Goal: Book appointment/travel/reservation

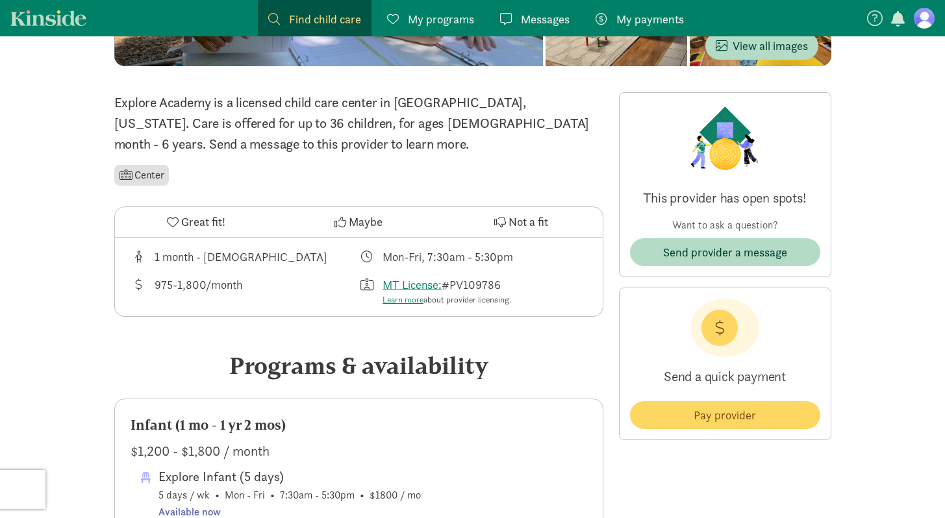
scroll to position [294, 0]
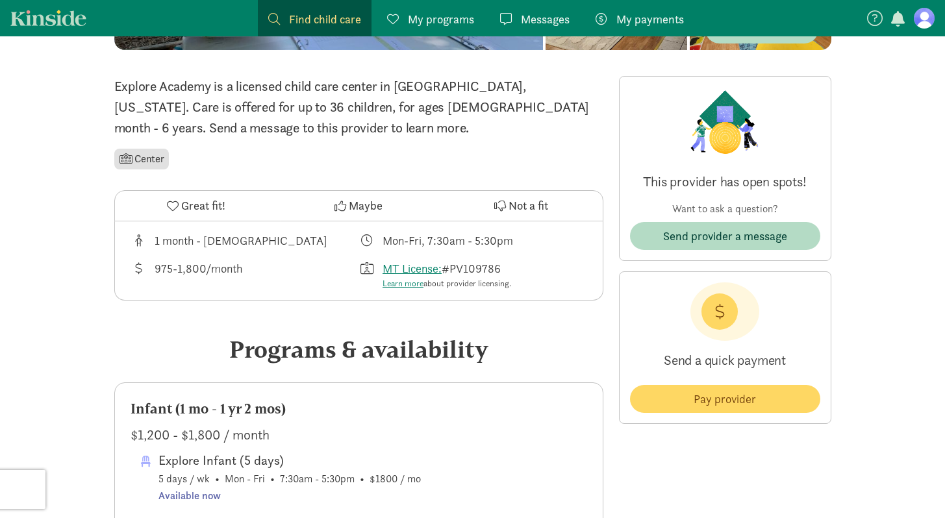
click at [210, 209] on span "Great fit!" at bounding box center [203, 206] width 44 height 18
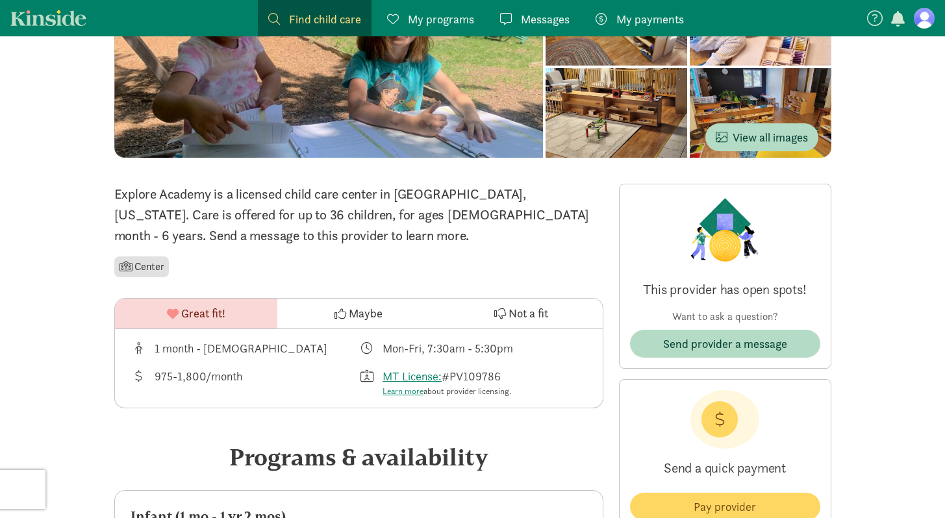
scroll to position [192, 0]
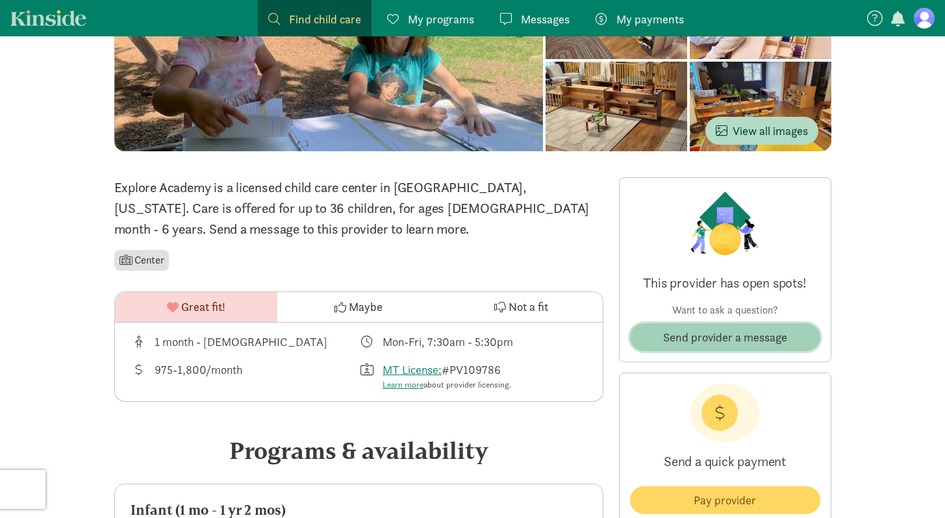
click at [737, 330] on span "Send provider a message" at bounding box center [725, 338] width 124 height 18
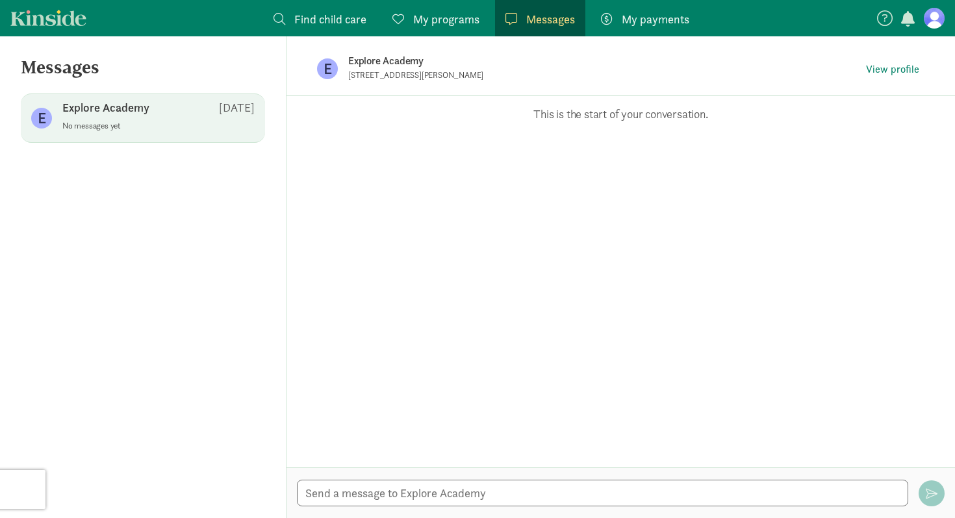
click at [397, 474] on div at bounding box center [620, 493] width 668 height 51
click at [387, 495] on textarea at bounding box center [602, 493] width 611 height 27
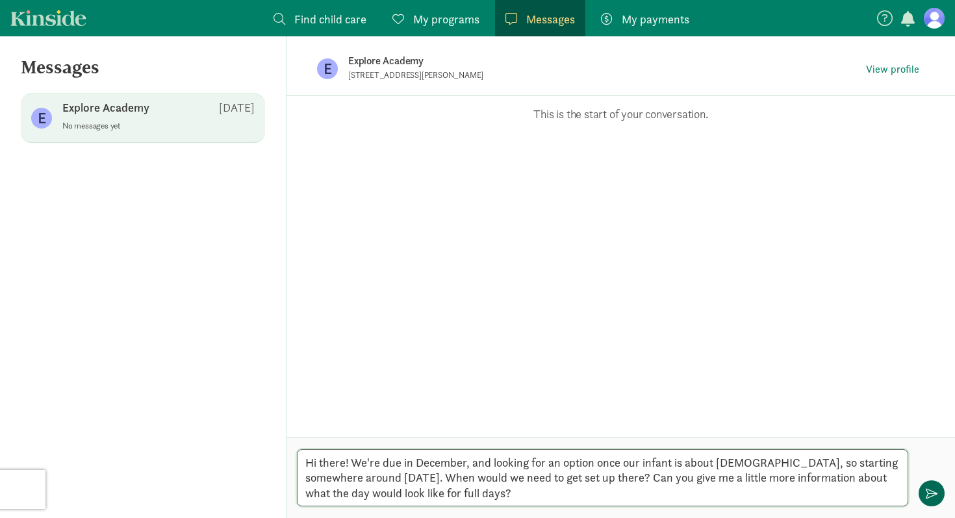
type textarea "Hi there! We're due in December, and looking for an option once our infant is a…"
click at [941, 490] on button "button" at bounding box center [932, 494] width 26 height 26
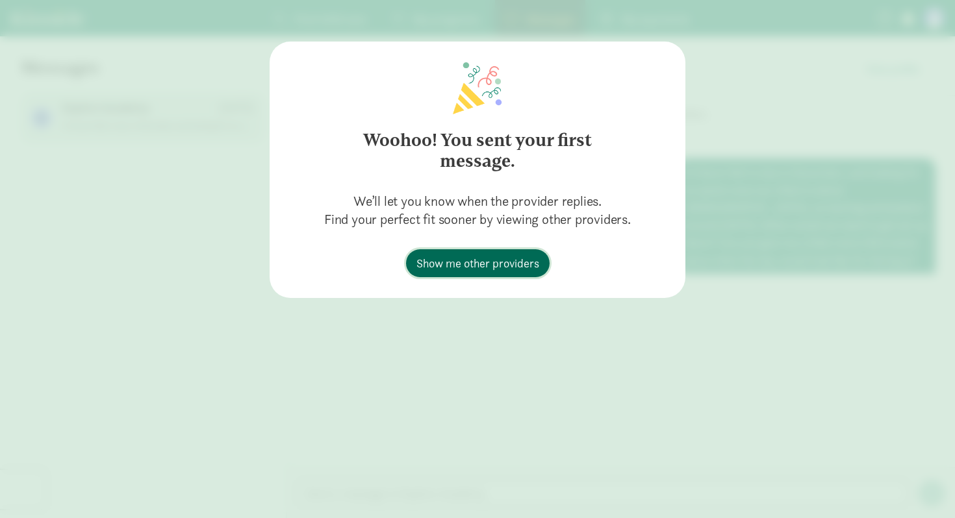
click at [489, 259] on span "Show me other providers" at bounding box center [477, 264] width 123 height 18
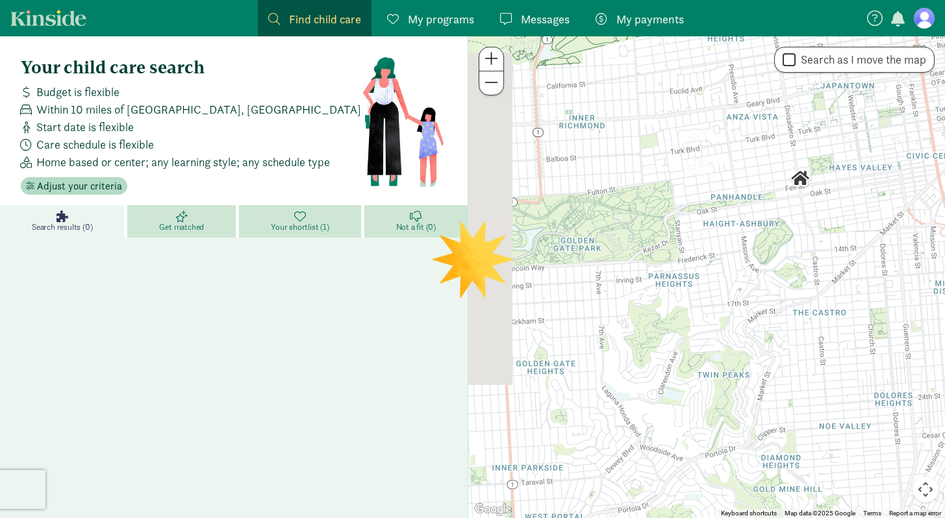
drag, startPoint x: 731, startPoint y: 359, endPoint x: 823, endPoint y: 259, distance: 136.6
click at [823, 259] on div at bounding box center [706, 277] width 477 height 482
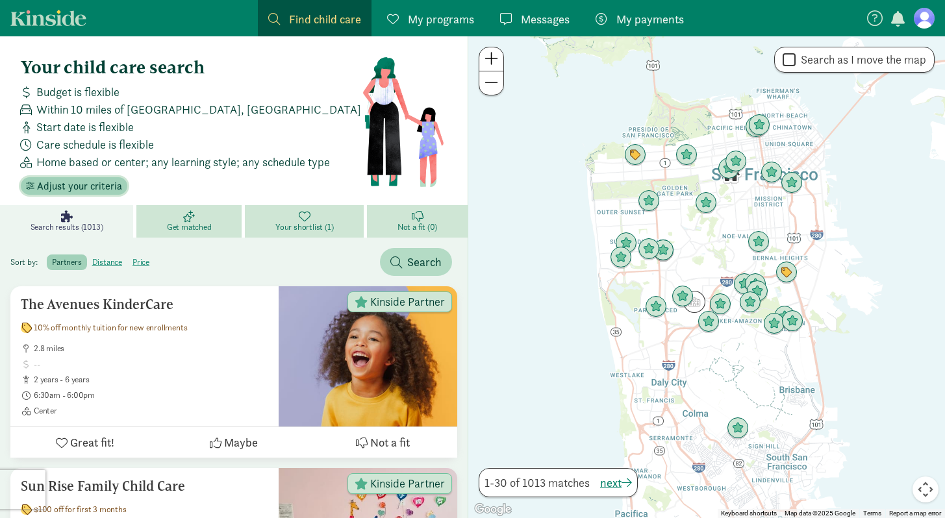
click at [97, 183] on span "Adjust your criteria" at bounding box center [79, 187] width 85 height 16
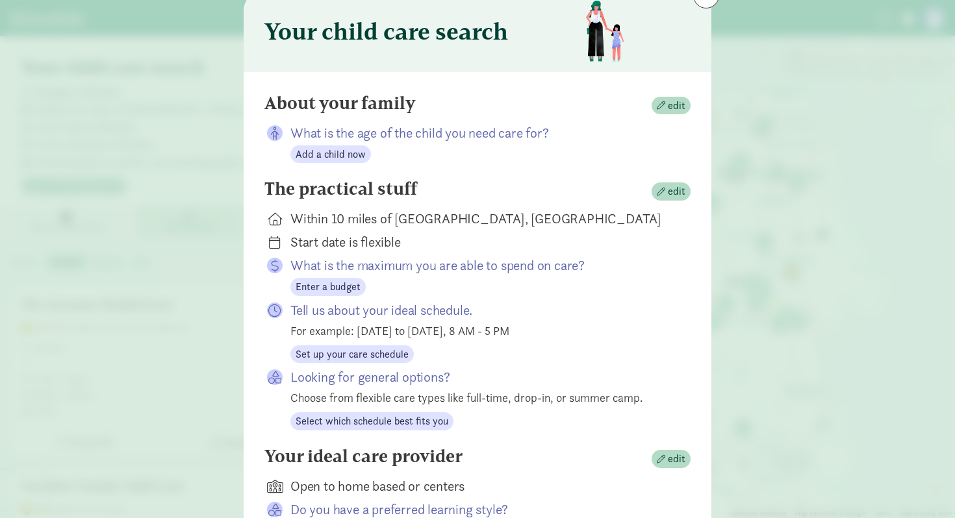
scroll to position [52, 0]
click at [670, 100] on span "edit" at bounding box center [677, 105] width 18 height 16
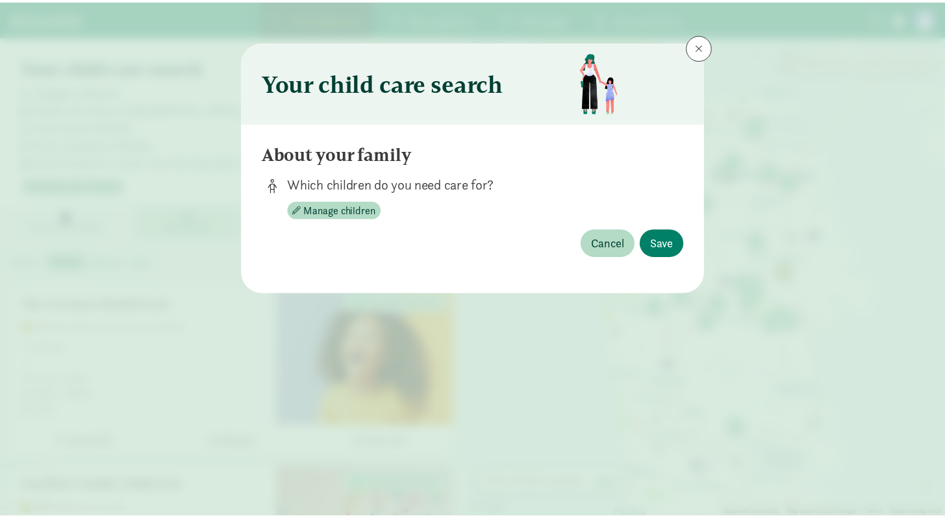
scroll to position [0, 0]
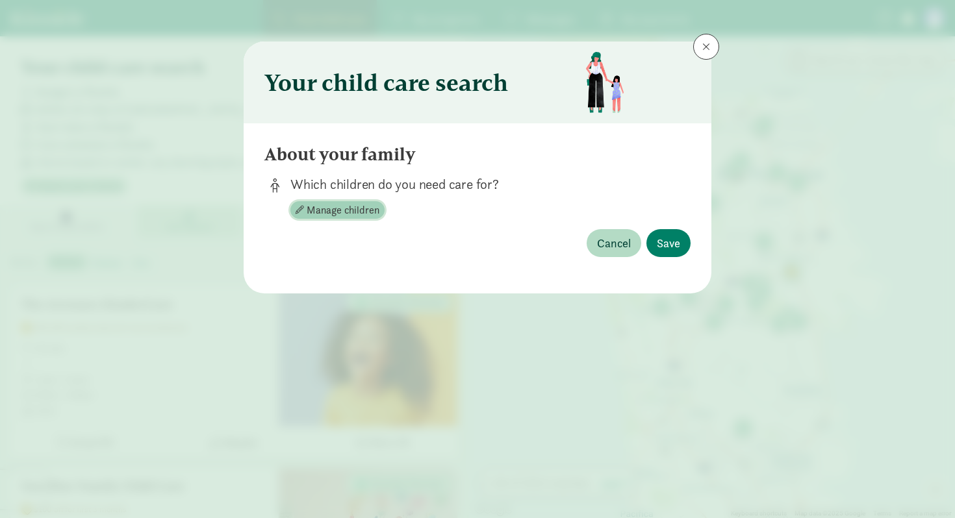
click at [364, 215] on span "Manage children" at bounding box center [343, 211] width 73 height 16
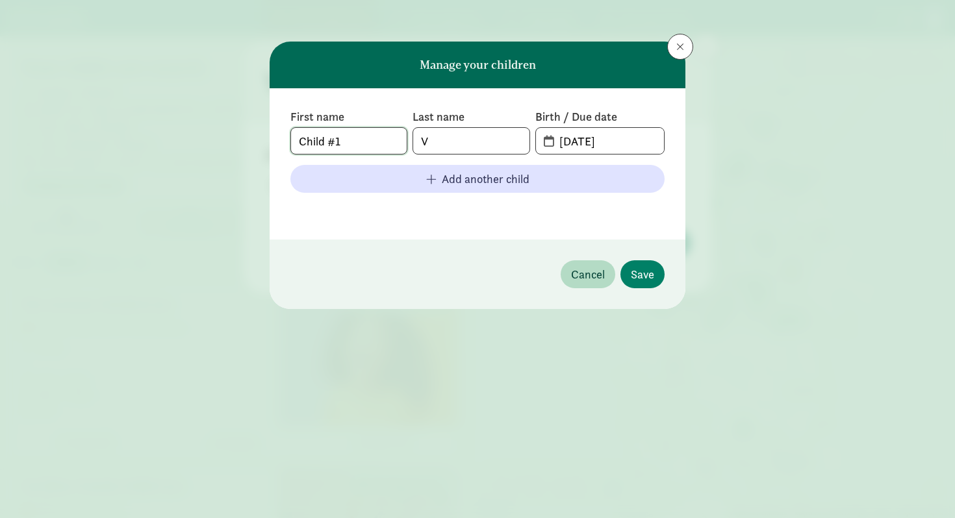
click at [368, 142] on input "Child #1" at bounding box center [349, 141] width 116 height 26
type input "b"
type input "Bebe"
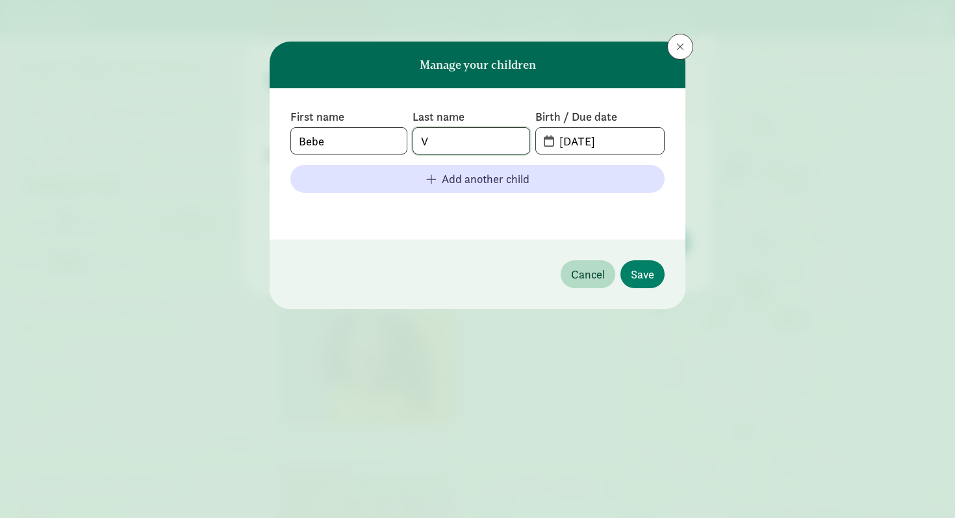
click at [492, 150] on input "V" at bounding box center [471, 141] width 116 height 26
type input "S"
click at [613, 146] on input "09-08-2025" at bounding box center [608, 141] width 112 height 26
click at [562, 137] on input "09-08-2025" at bounding box center [608, 141] width 112 height 26
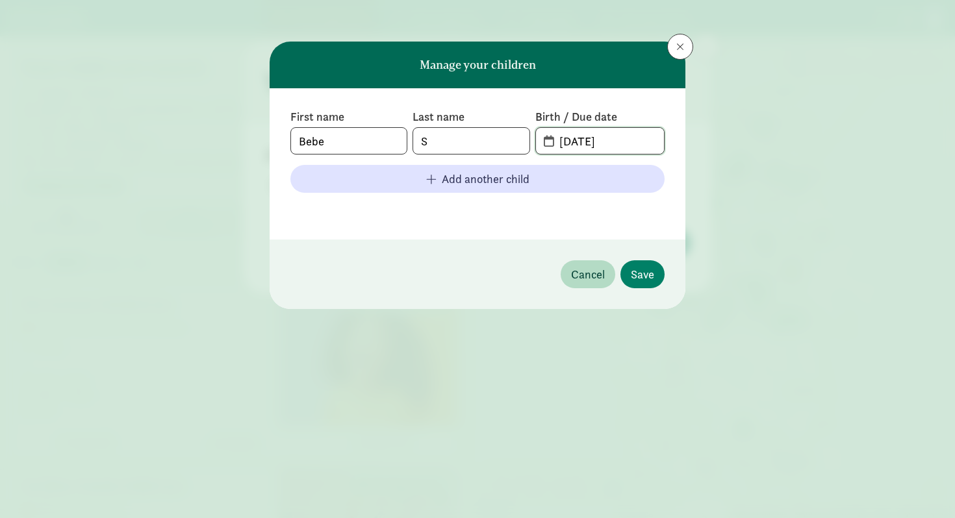
click at [562, 137] on input "09-08-2025" at bounding box center [608, 141] width 112 height 26
click at [552, 140] on input "09-08-2025" at bounding box center [608, 141] width 112 height 26
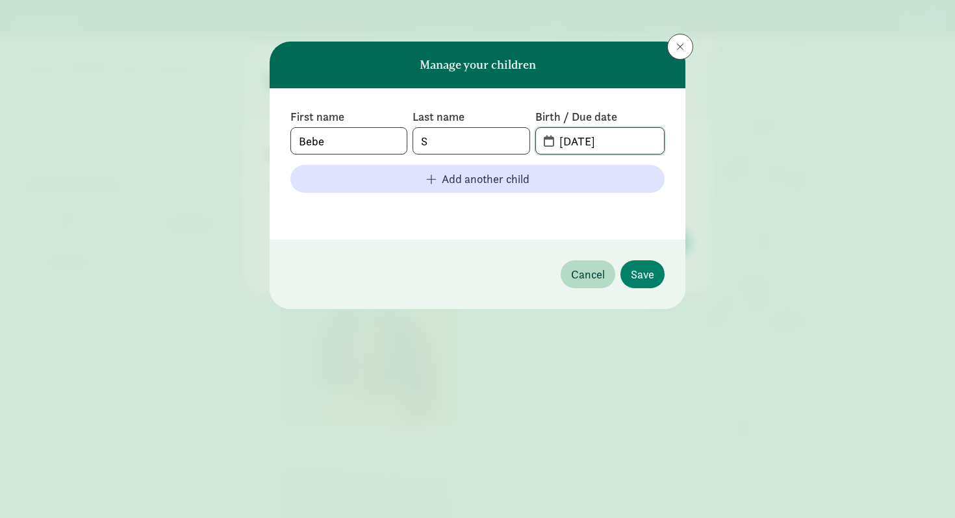
click at [552, 140] on input "09-08-2025" at bounding box center [608, 141] width 112 height 26
type input "12-16-2025"
click at [659, 277] on button "Save" at bounding box center [642, 274] width 44 height 28
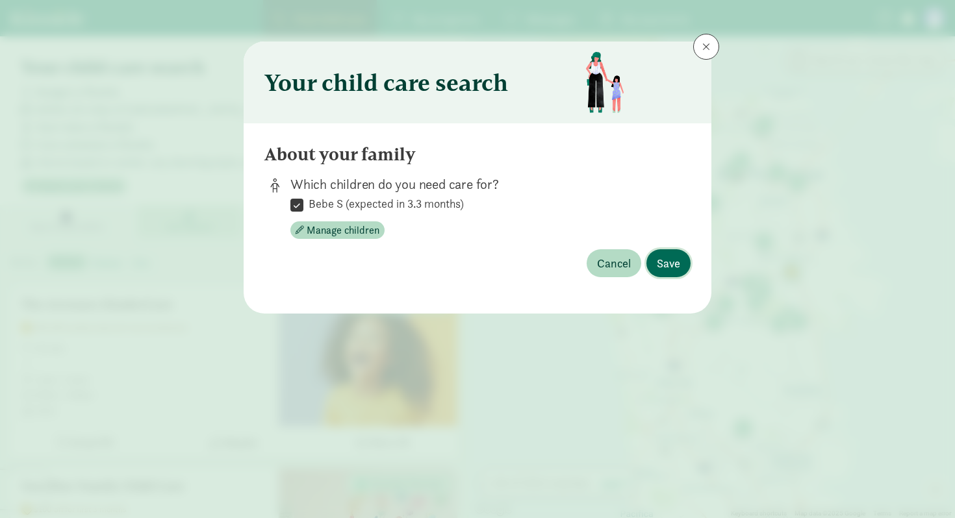
click at [674, 266] on span "Save" at bounding box center [668, 264] width 23 height 18
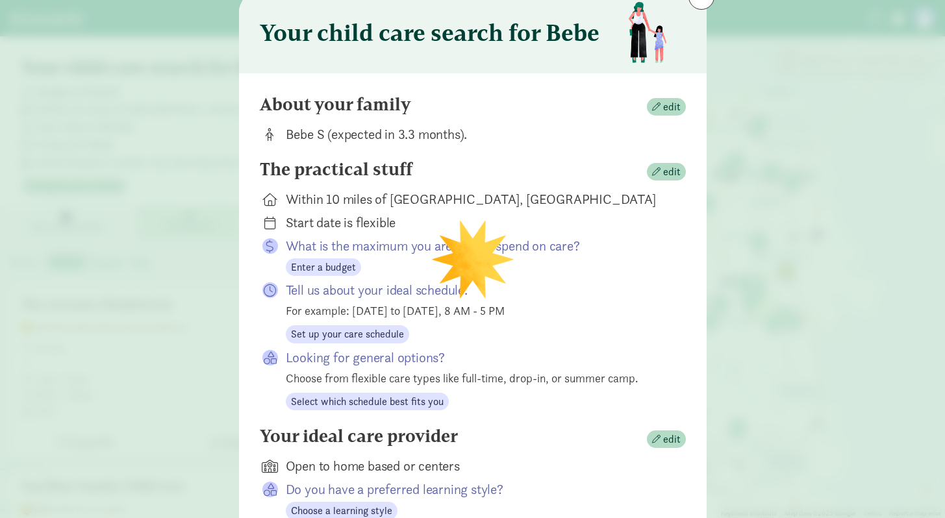
scroll to position [68, 0]
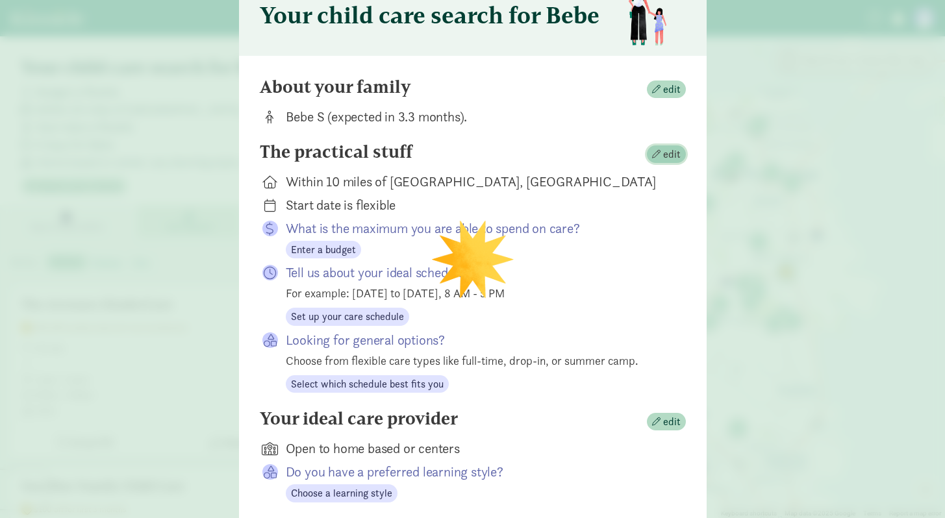
click at [663, 153] on span "edit" at bounding box center [672, 155] width 18 height 16
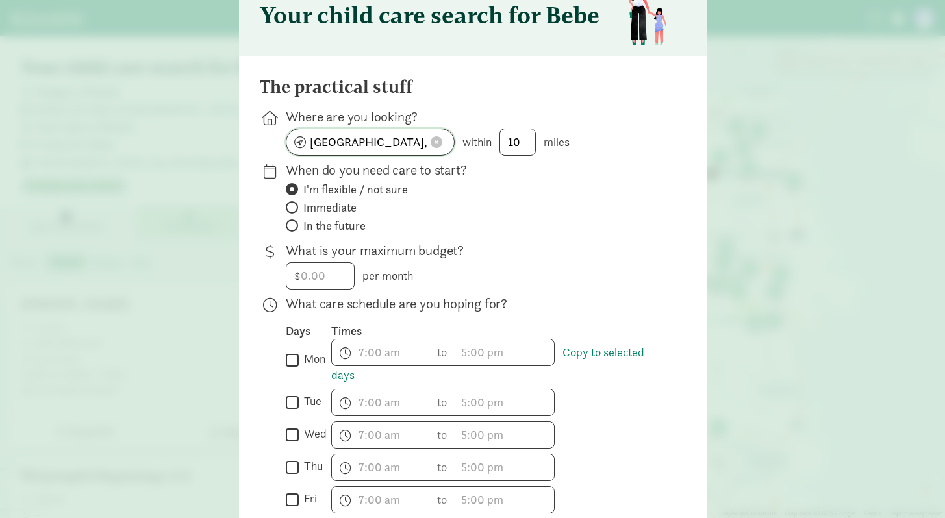
click at [434, 140] on span at bounding box center [437, 142] width 12 height 12
click at [342, 146] on input at bounding box center [370, 142] width 168 height 26
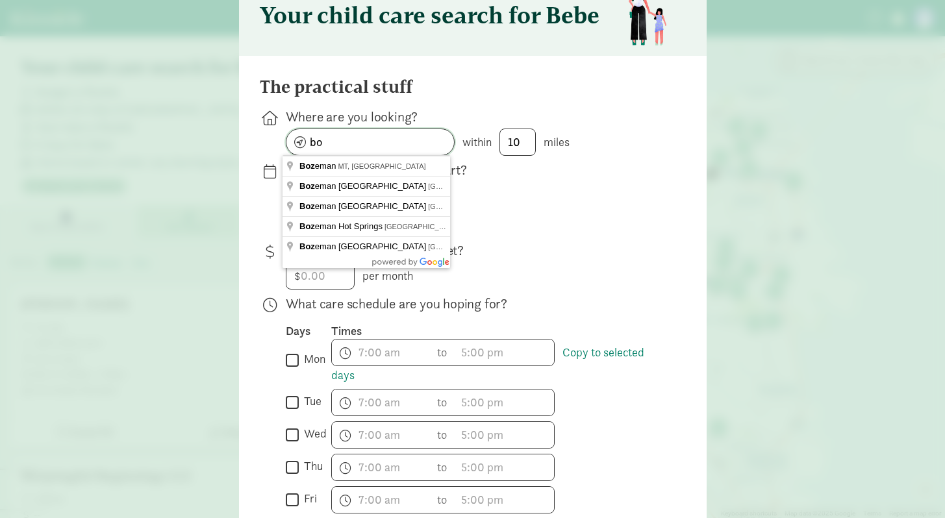
type input "b"
type input "Bozeman, MT 59718, USA"
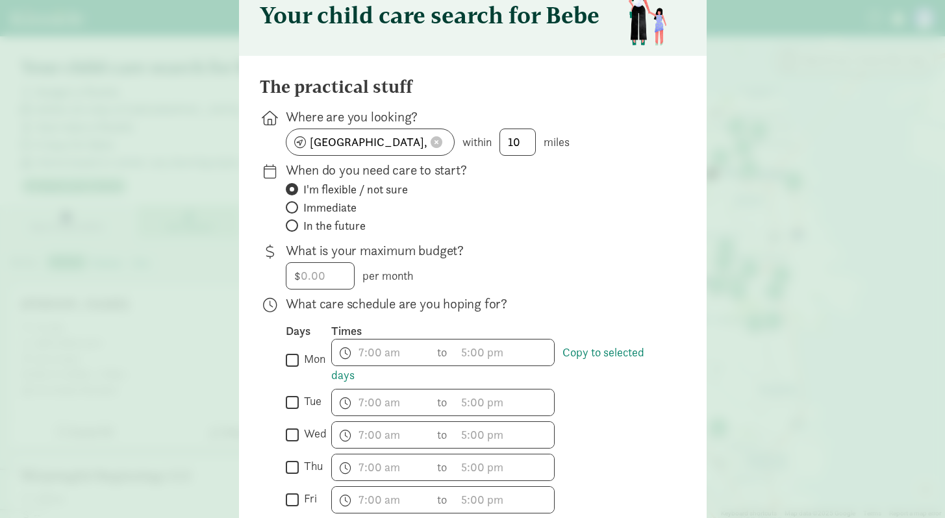
click at [433, 141] on span at bounding box center [437, 142] width 12 height 12
click at [394, 144] on input at bounding box center [370, 142] width 168 height 26
type input "38 Ramshorn Peak Ln, Bozeman, MT 59718, USA"
click at [511, 146] on input "10" at bounding box center [517, 142] width 35 height 26
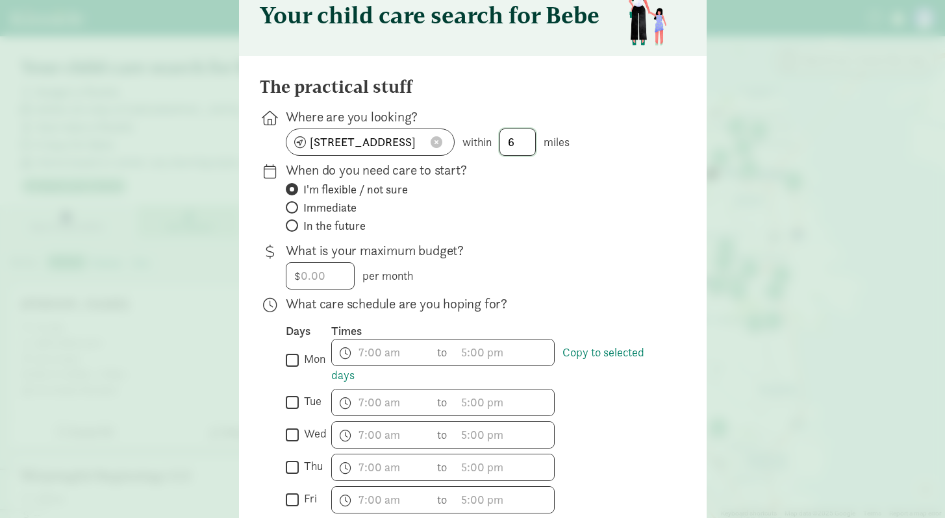
type input "1"
type input "10"
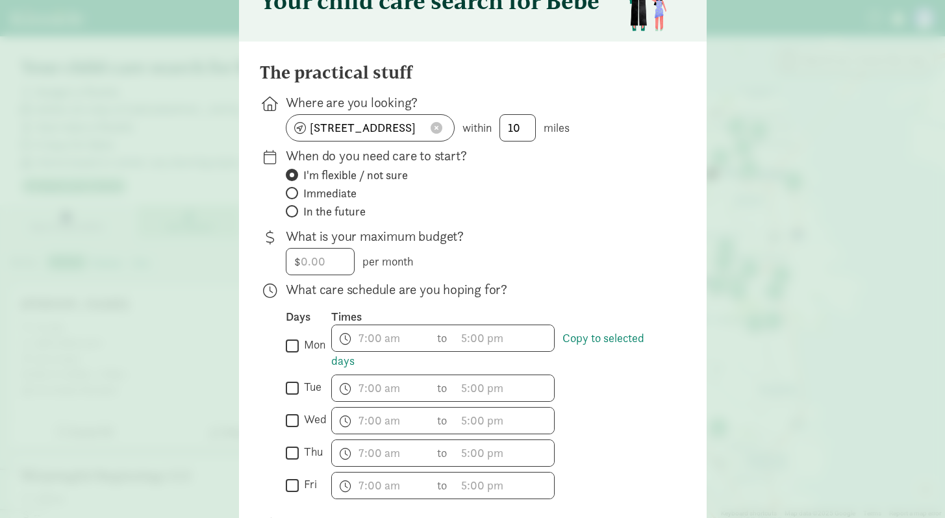
click at [327, 209] on span "In the future" at bounding box center [334, 212] width 62 height 16
click at [294, 209] on input "In the future" at bounding box center [290, 211] width 8 height 8
radio input "true"
radio input "false"
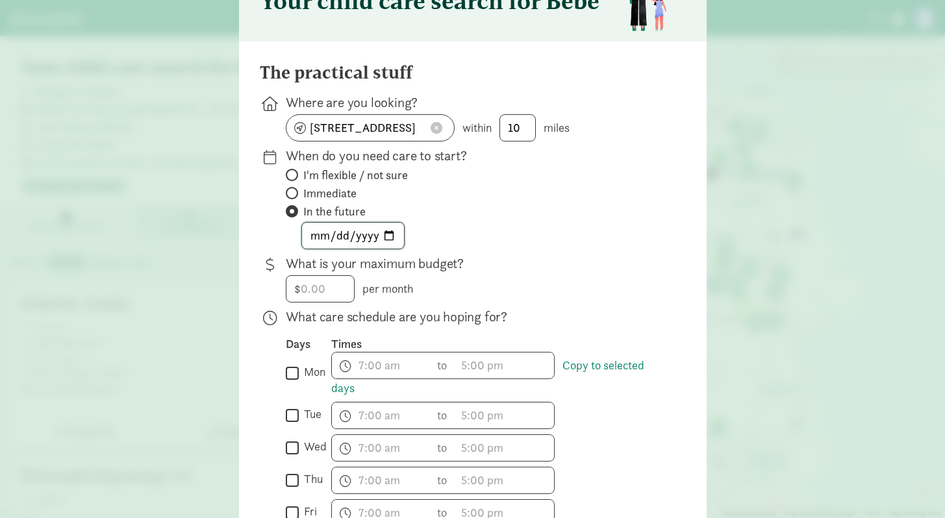
click at [353, 241] on input "date" at bounding box center [353, 236] width 102 height 26
click at [317, 240] on input "date" at bounding box center [353, 236] width 102 height 26
click at [388, 233] on input "date" at bounding box center [353, 236] width 102 height 26
type input "2026-05-05"
click at [307, 288] on input "number" at bounding box center [320, 289] width 68 height 26
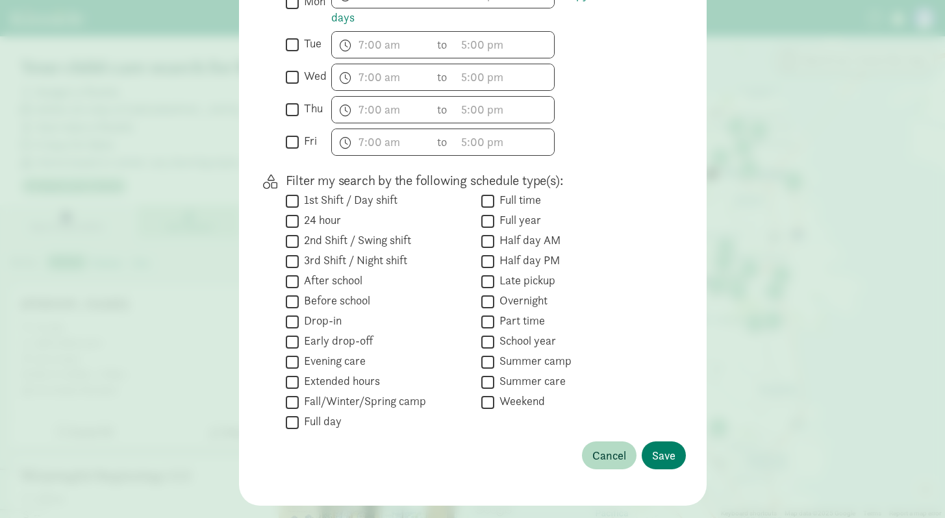
scroll to position [481, 0]
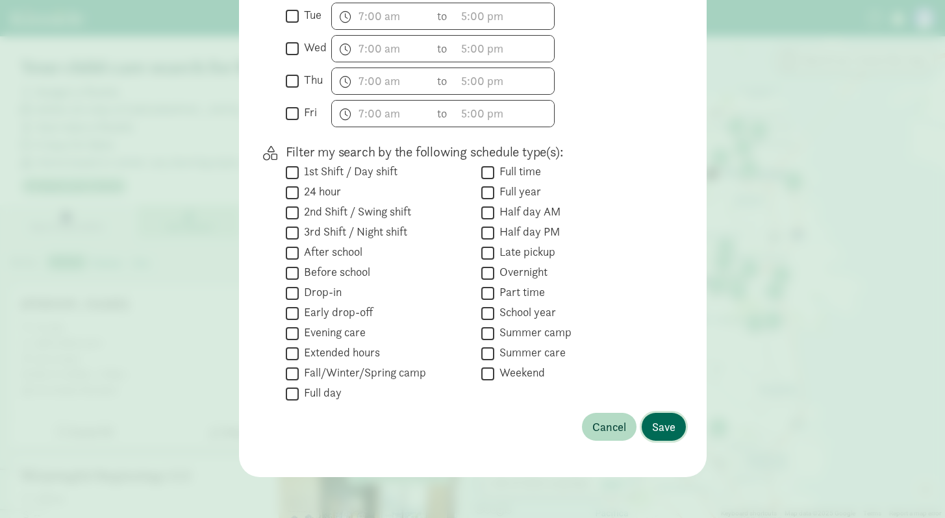
click at [655, 429] on span "Save" at bounding box center [663, 427] width 23 height 18
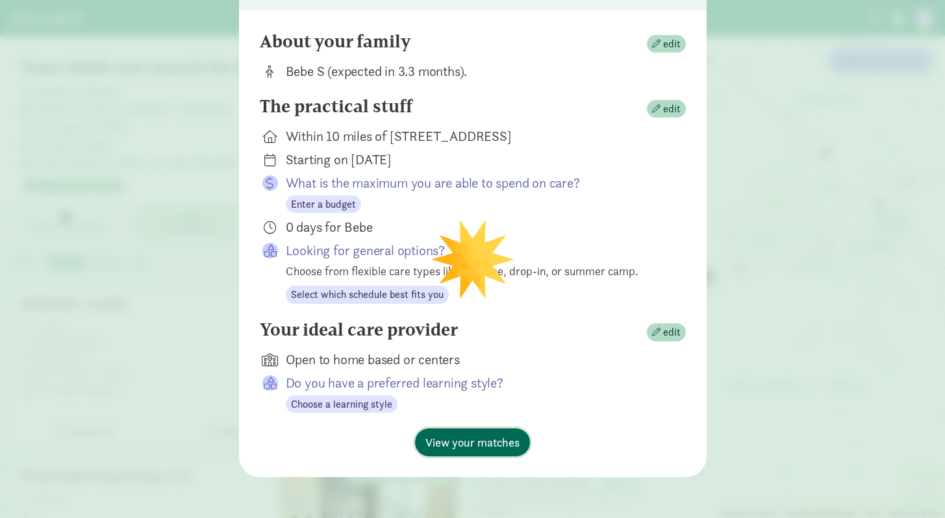
click at [473, 437] on span "View your matches" at bounding box center [472, 443] width 94 height 18
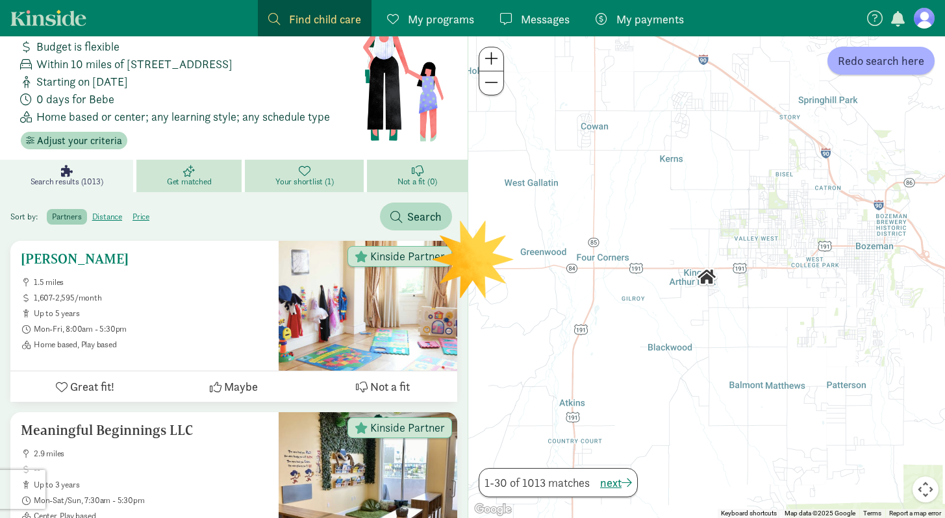
scroll to position [47, 0]
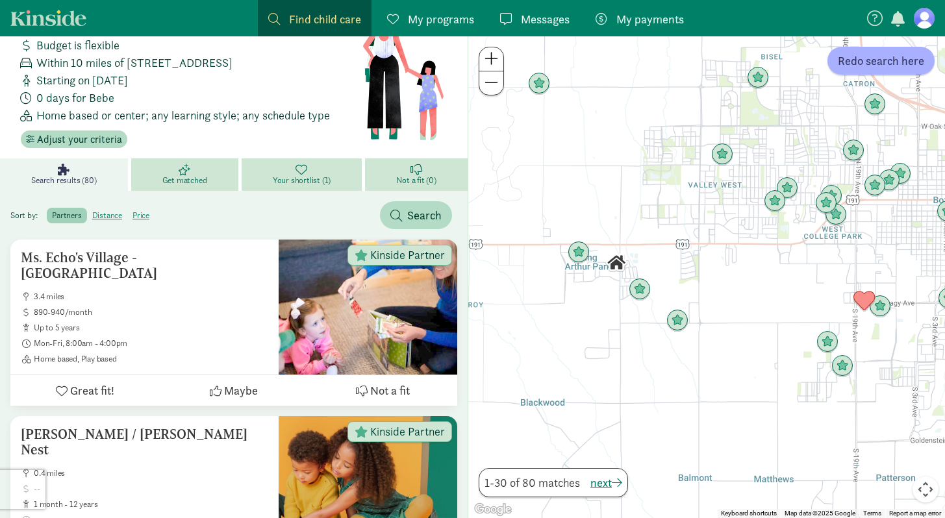
drag, startPoint x: 655, startPoint y: 340, endPoint x: 788, endPoint y: 307, distance: 137.4
click at [788, 307] on div at bounding box center [706, 277] width 477 height 482
click at [582, 257] on img "Click to see details" at bounding box center [577, 252] width 25 height 25
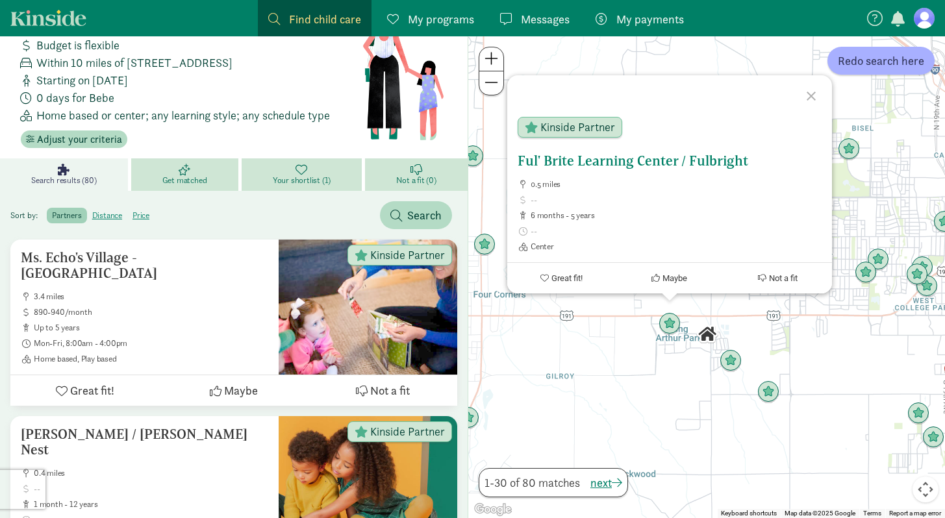
click at [577, 123] on span "Kinside Partner" at bounding box center [577, 127] width 75 height 12
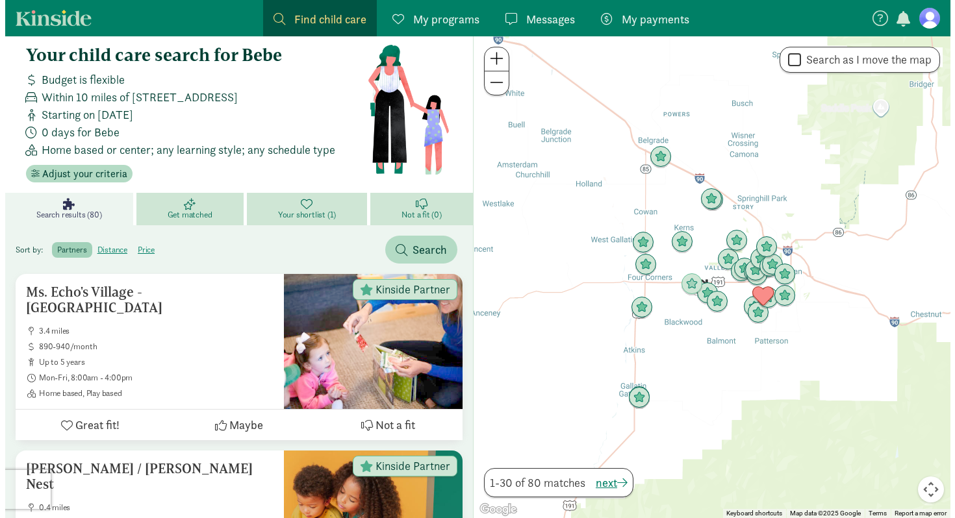
scroll to position [13, 0]
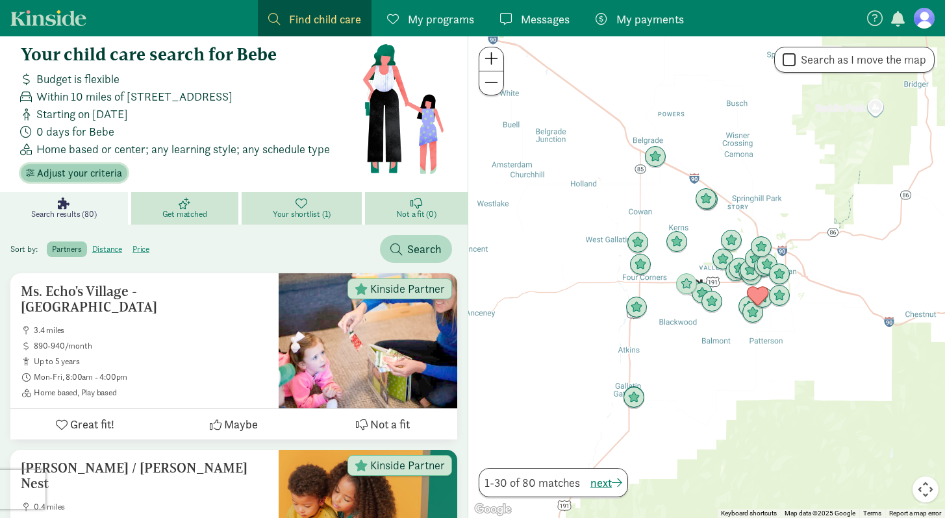
click at [84, 170] on span "Adjust your criteria" at bounding box center [79, 174] width 85 height 16
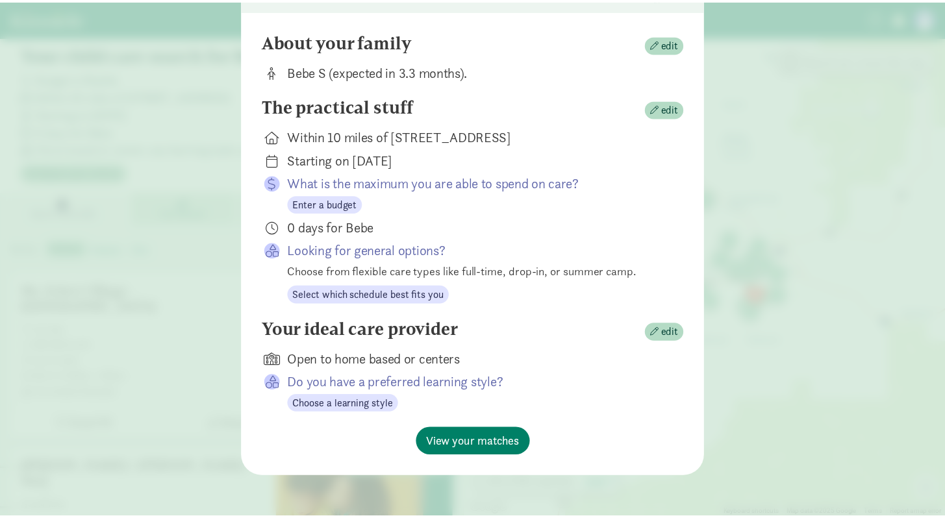
scroll to position [112, 0]
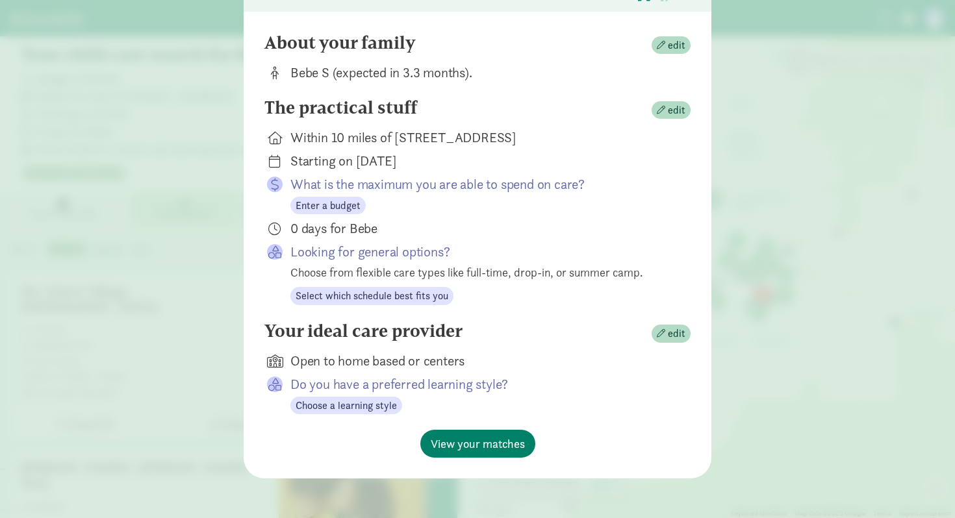
click at [767, 91] on div "Your child care search for Bebe About your family edit Bebe S (expected in 3.3 …" at bounding box center [477, 259] width 955 height 518
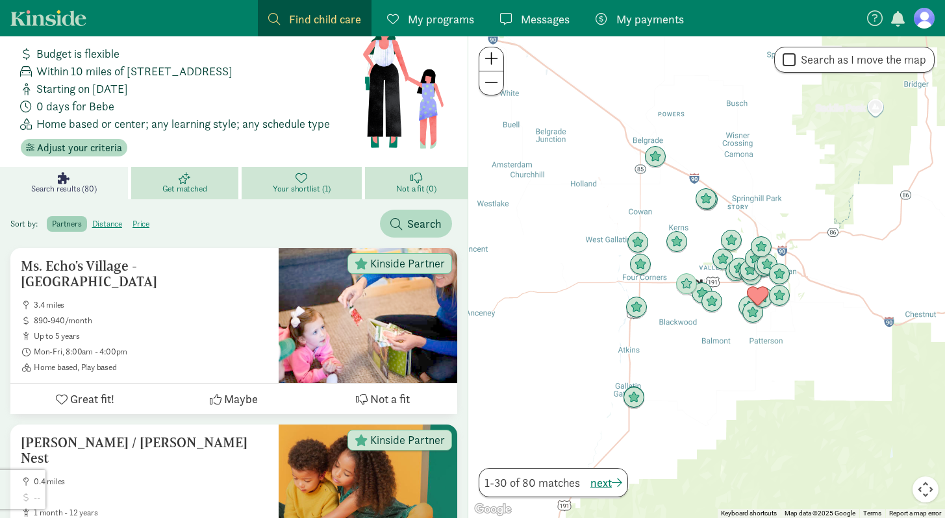
scroll to position [0, 0]
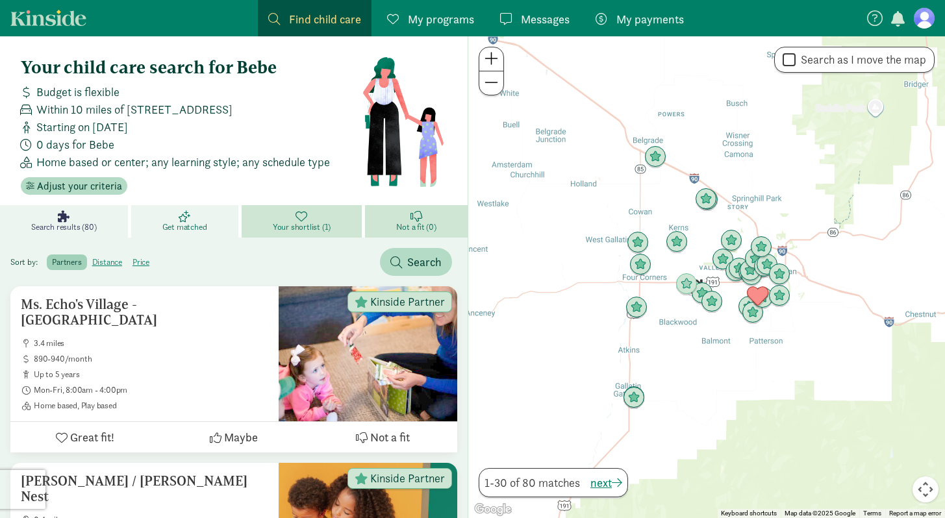
click at [195, 215] on link "Get matched" at bounding box center [186, 221] width 110 height 32
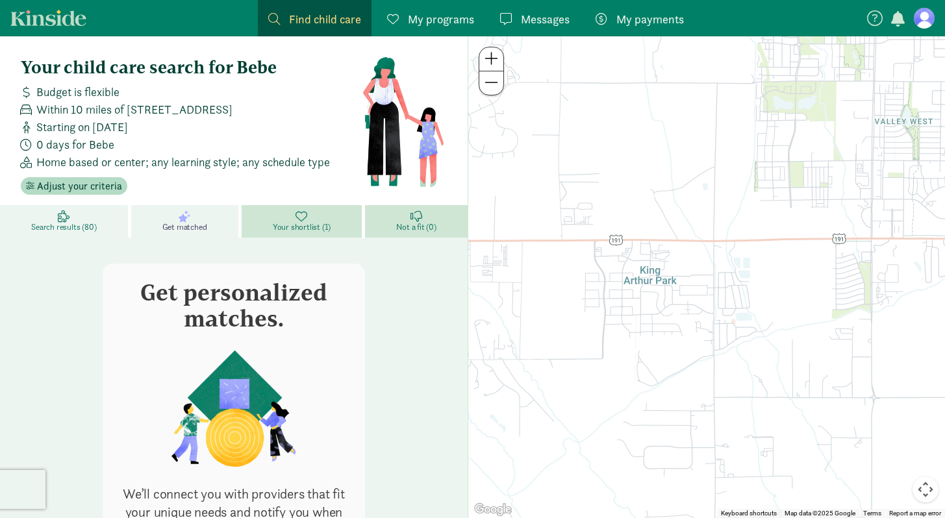
click at [47, 225] on span "Search results (80)" at bounding box center [63, 227] width 65 height 10
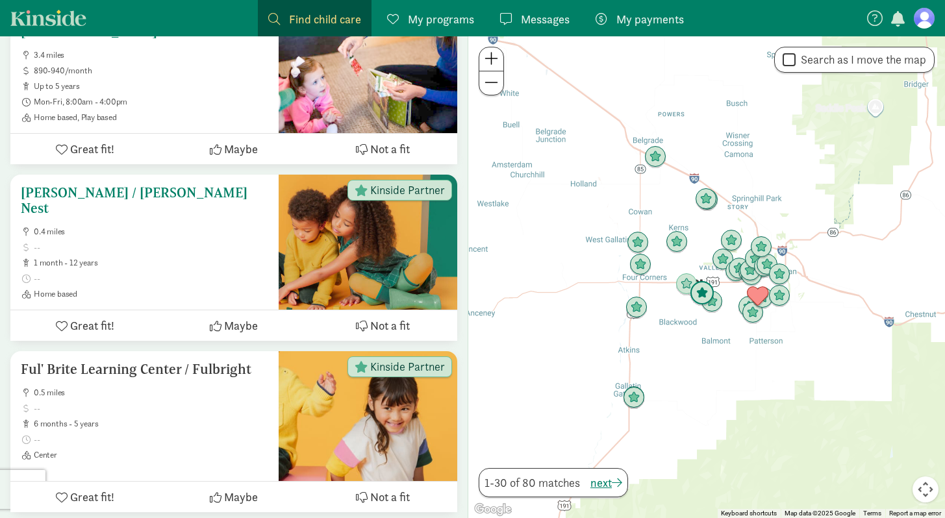
scroll to position [290, 0]
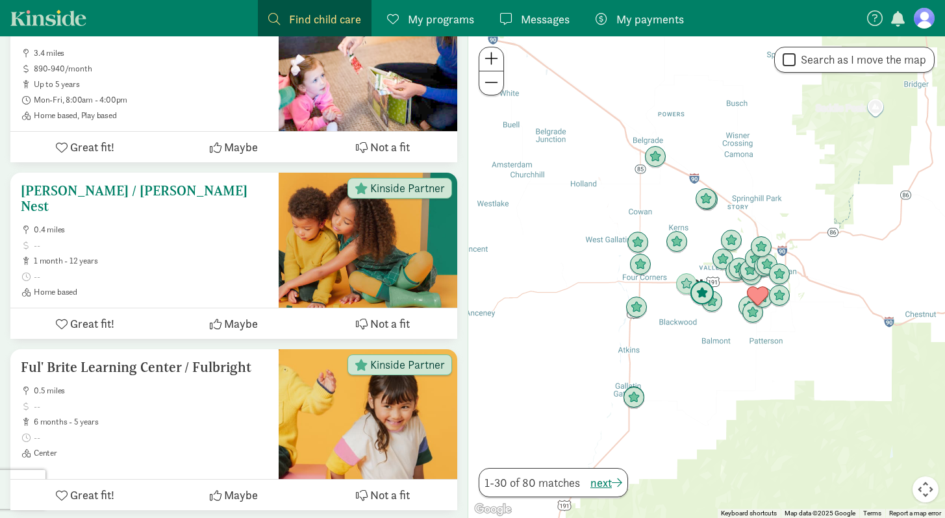
click at [103, 240] on span at bounding box center [151, 245] width 235 height 10
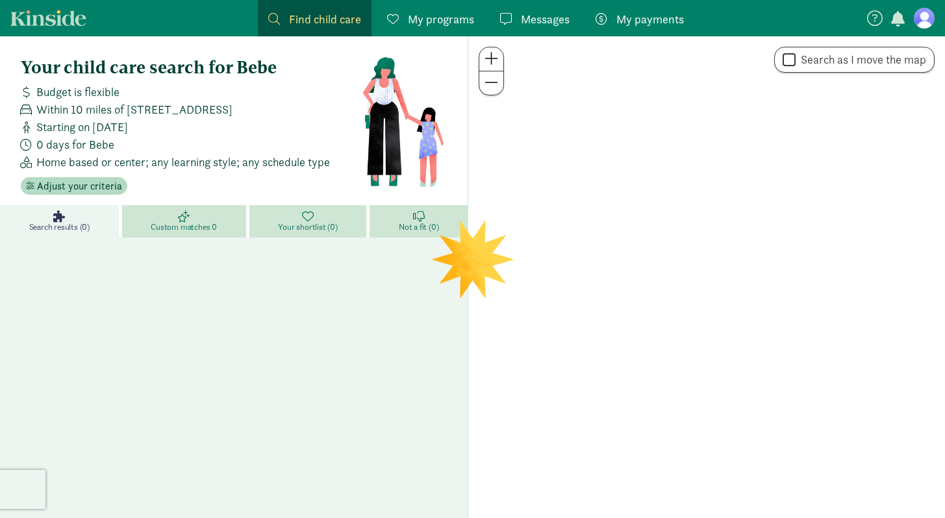
scroll to position [77, 0]
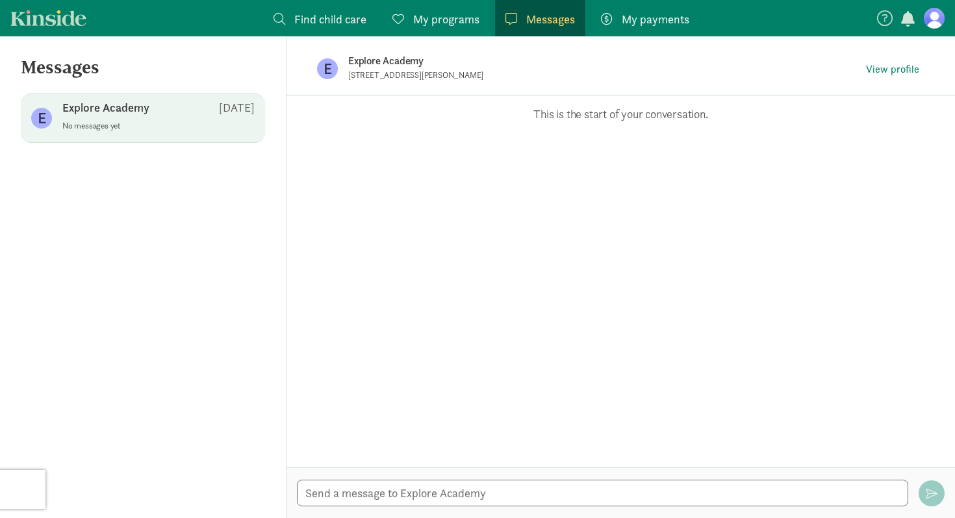
click at [323, 23] on span "Find child care" at bounding box center [330, 19] width 72 height 18
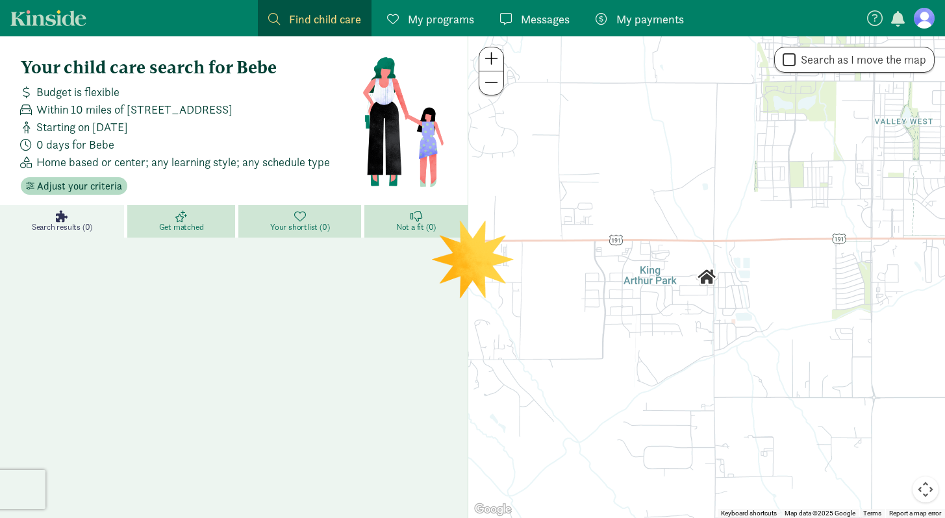
click at [323, 23] on span "Find child care" at bounding box center [325, 19] width 72 height 18
click at [23, 12] on link "Kinside" at bounding box center [48, 18] width 76 height 16
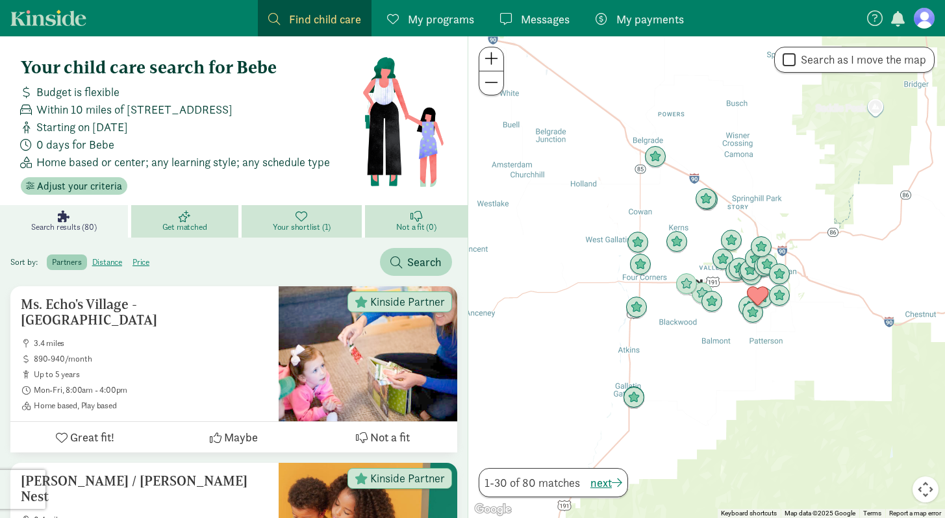
click at [49, 14] on link "Kinside" at bounding box center [48, 18] width 76 height 16
click at [436, 21] on span "My programs" at bounding box center [441, 19] width 66 height 18
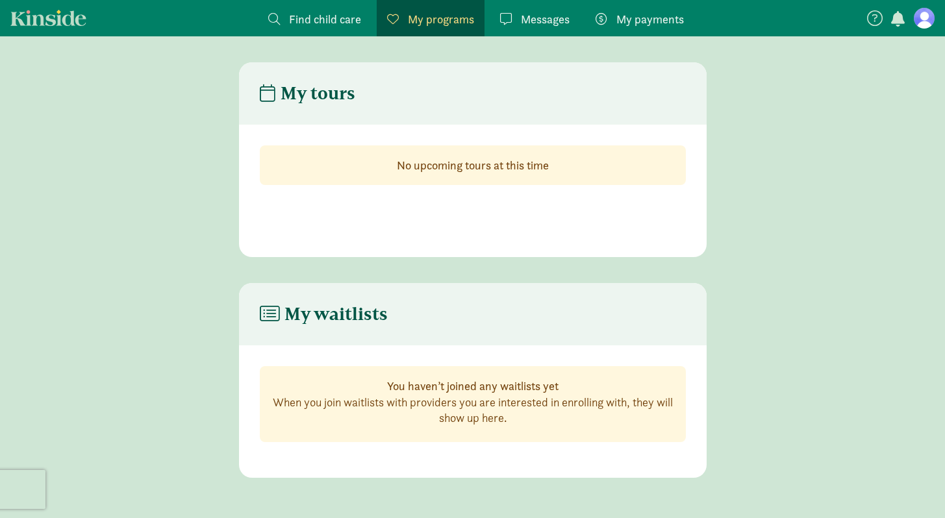
click at [298, 23] on span "Find child care" at bounding box center [325, 19] width 72 height 18
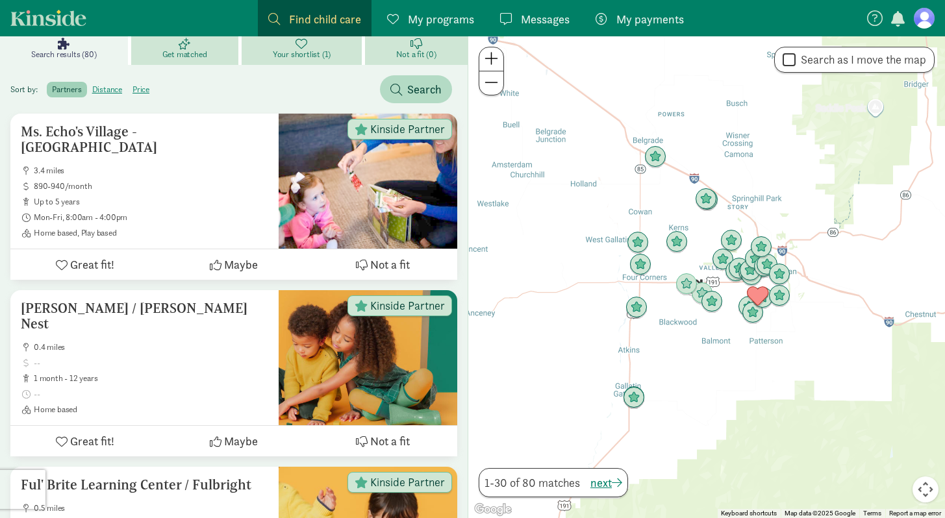
scroll to position [201, 0]
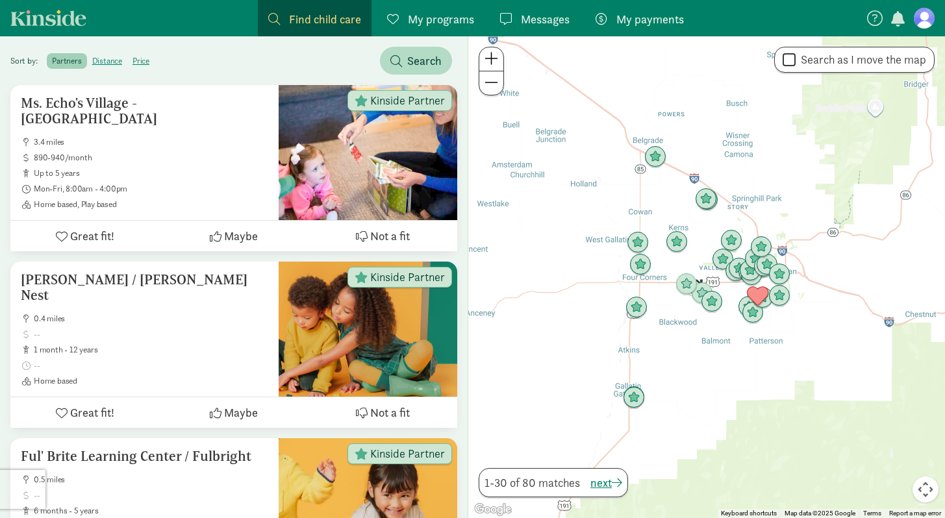
click at [872, 19] on icon at bounding box center [875, 18] width 16 height 16
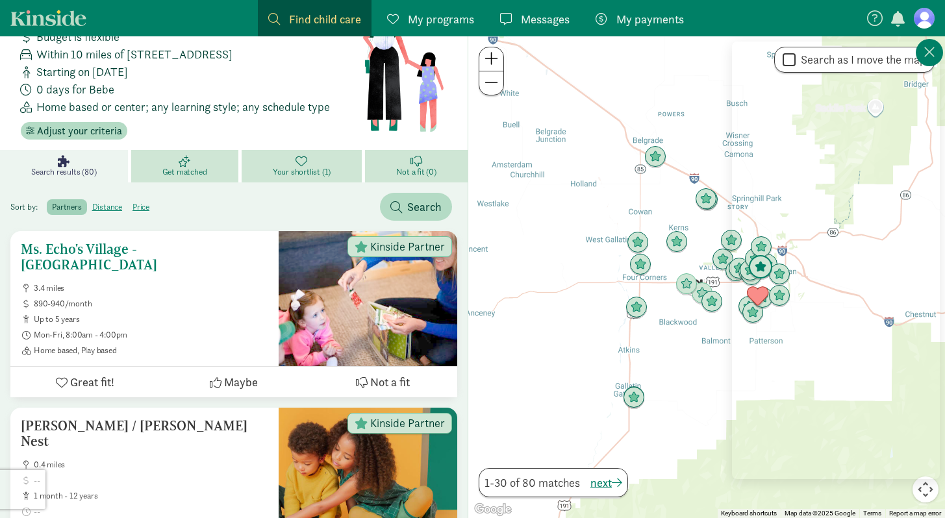
scroll to position [53, 0]
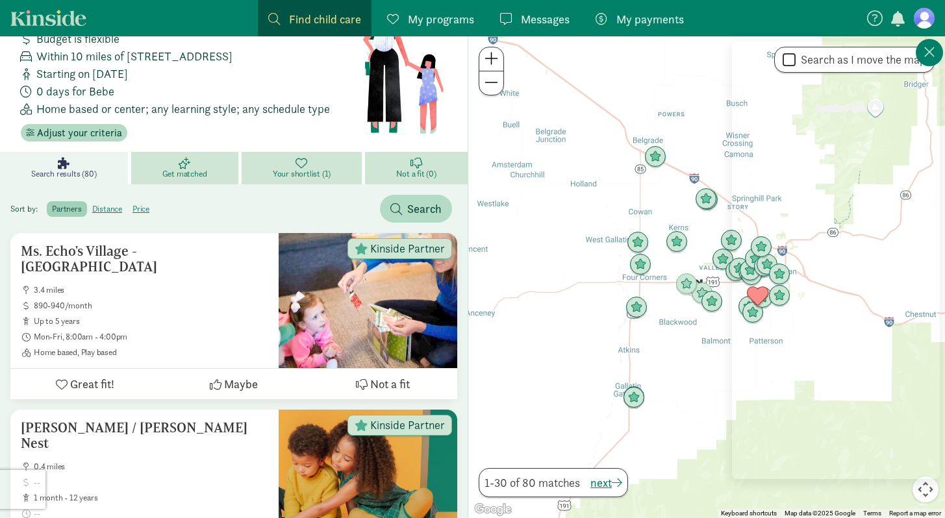
click at [49, 161] on link "Search results (80)" at bounding box center [65, 168] width 131 height 32
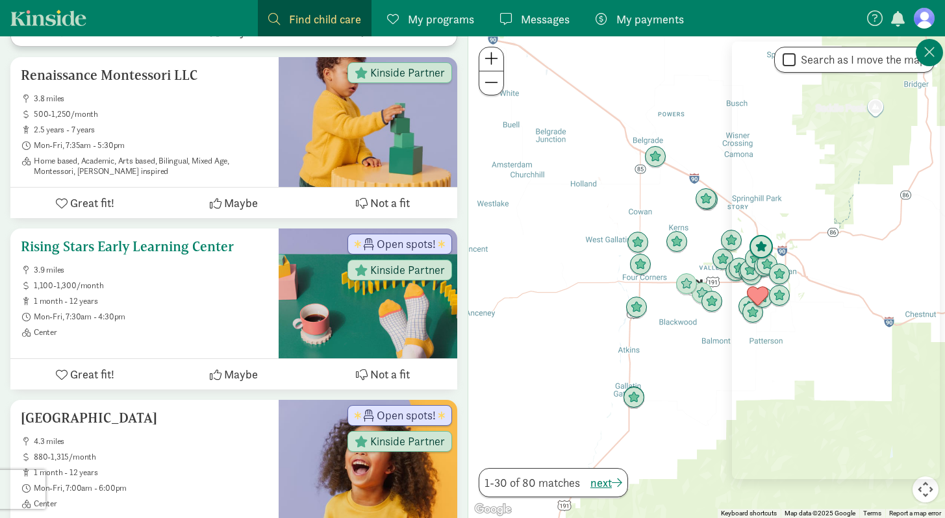
scroll to position [3944, 0]
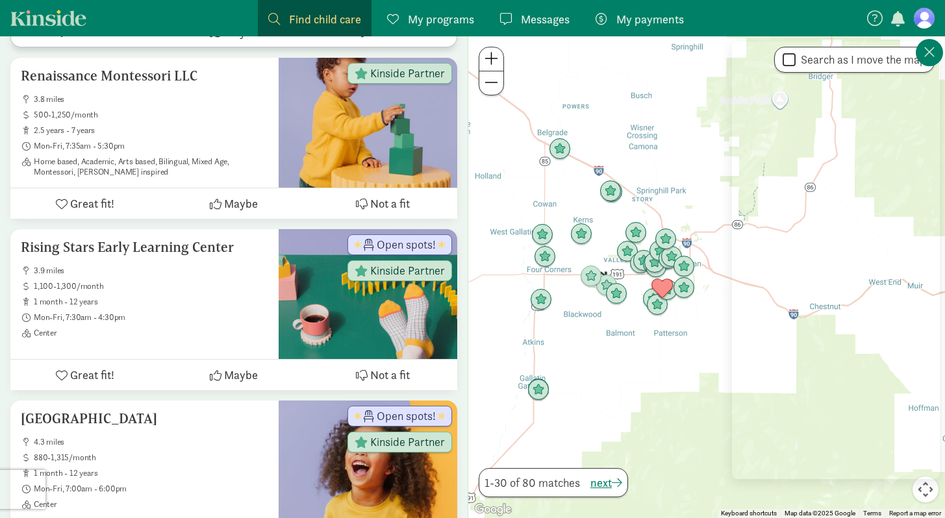
drag, startPoint x: 675, startPoint y: 345, endPoint x: 576, endPoint y: 337, distance: 99.7
click at [576, 337] on div at bounding box center [706, 277] width 477 height 482
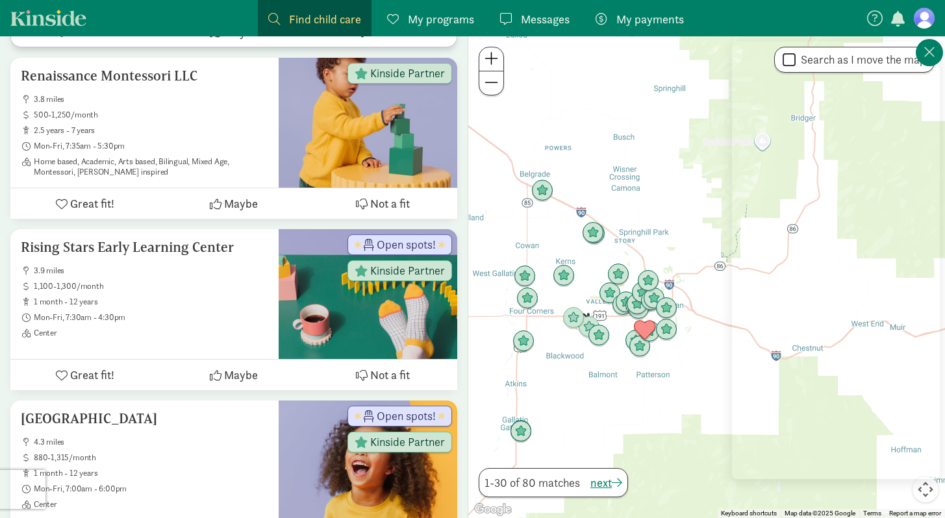
drag, startPoint x: 705, startPoint y: 320, endPoint x: 683, endPoint y: 361, distance: 47.1
click at [683, 361] on div at bounding box center [706, 277] width 477 height 482
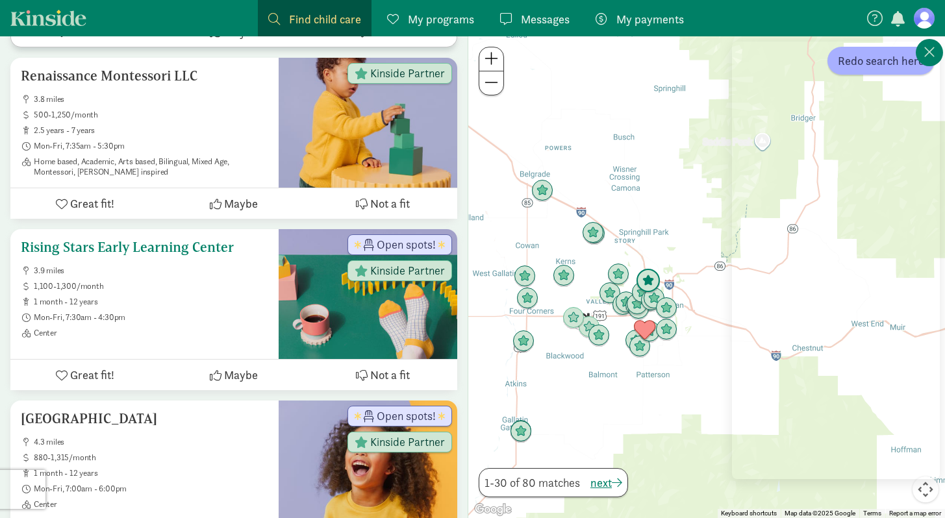
click at [388, 239] on span "Open spots!" at bounding box center [406, 245] width 59 height 12
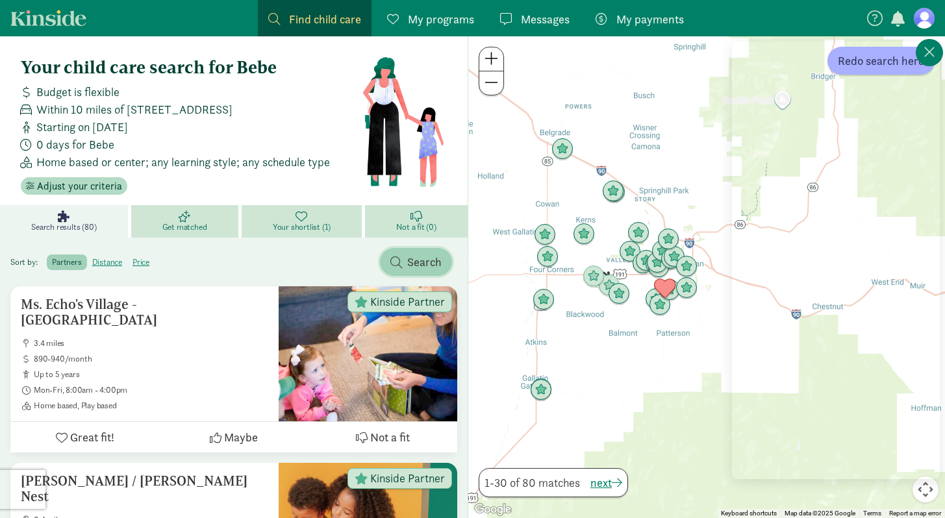
click at [410, 260] on span "Search" at bounding box center [424, 262] width 34 height 18
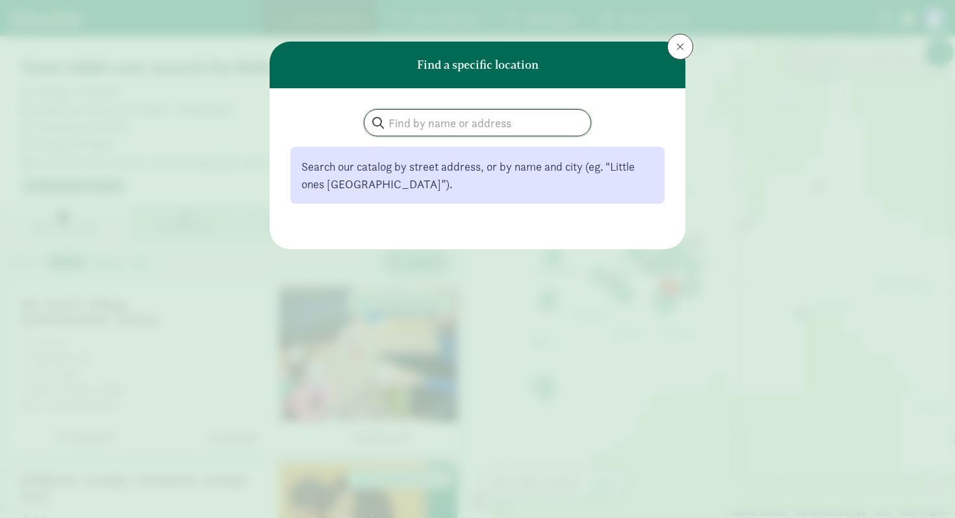
click at [490, 112] on input "search" at bounding box center [477, 123] width 226 height 26
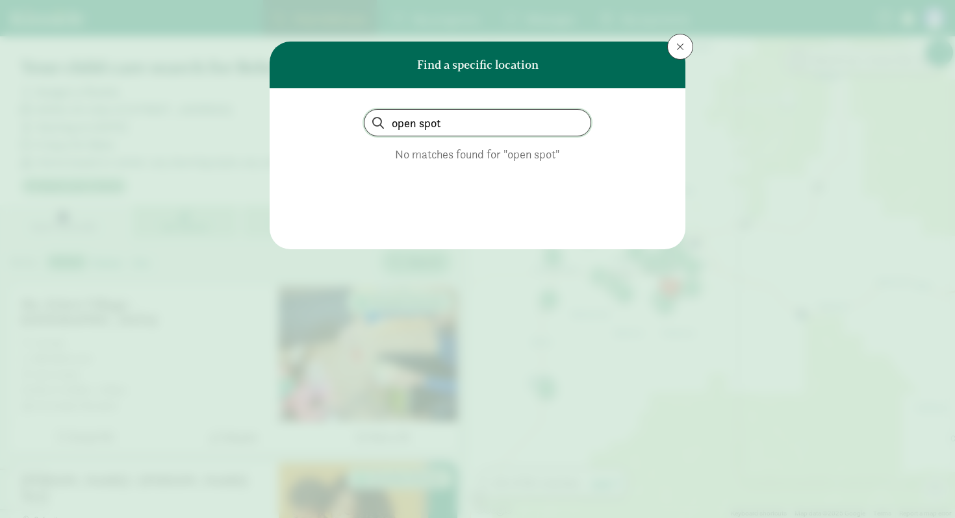
type input "open spot"
click at [684, 45] on button at bounding box center [680, 47] width 26 height 26
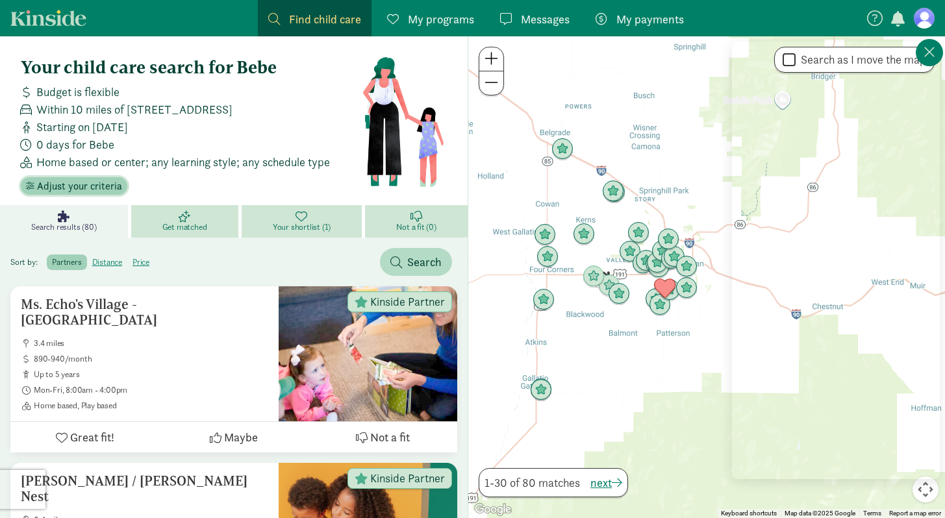
click at [105, 184] on span "Adjust your criteria" at bounding box center [79, 187] width 85 height 16
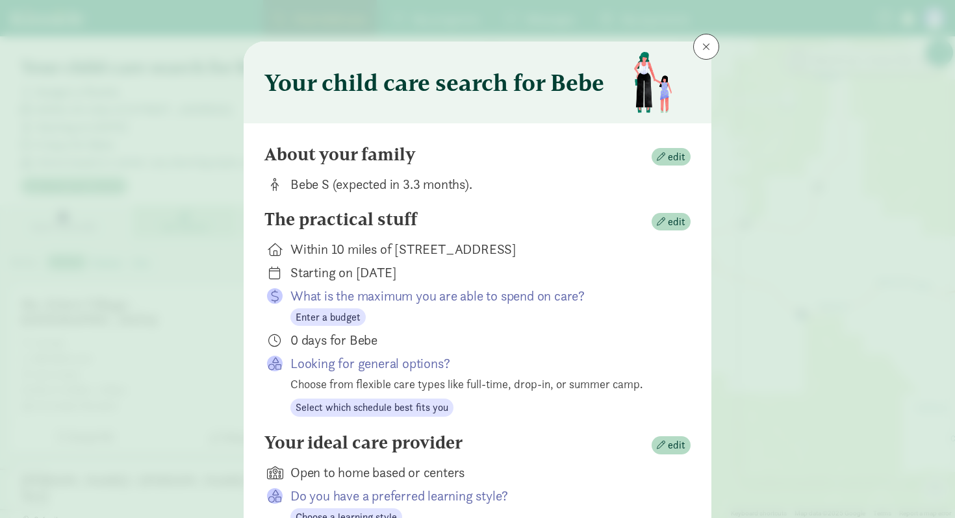
scroll to position [113, 0]
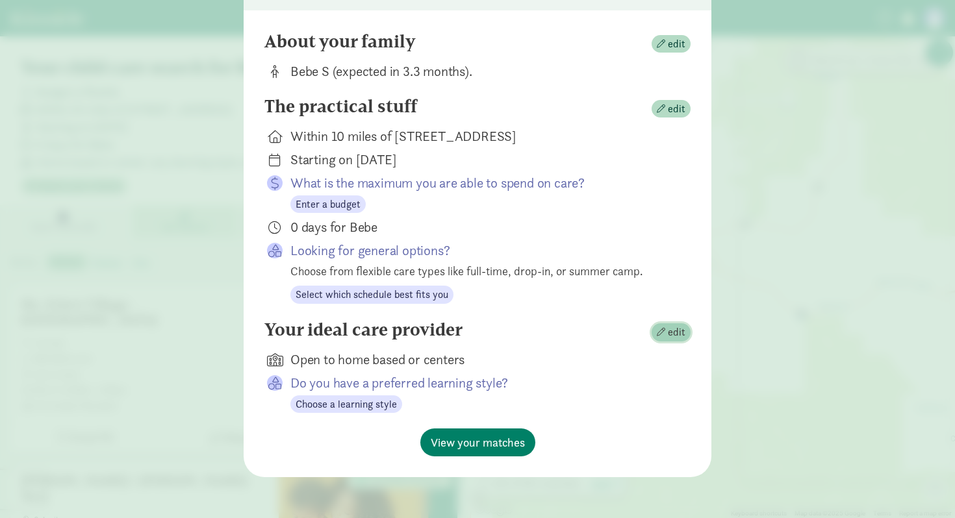
click at [668, 332] on span "edit" at bounding box center [677, 333] width 18 height 16
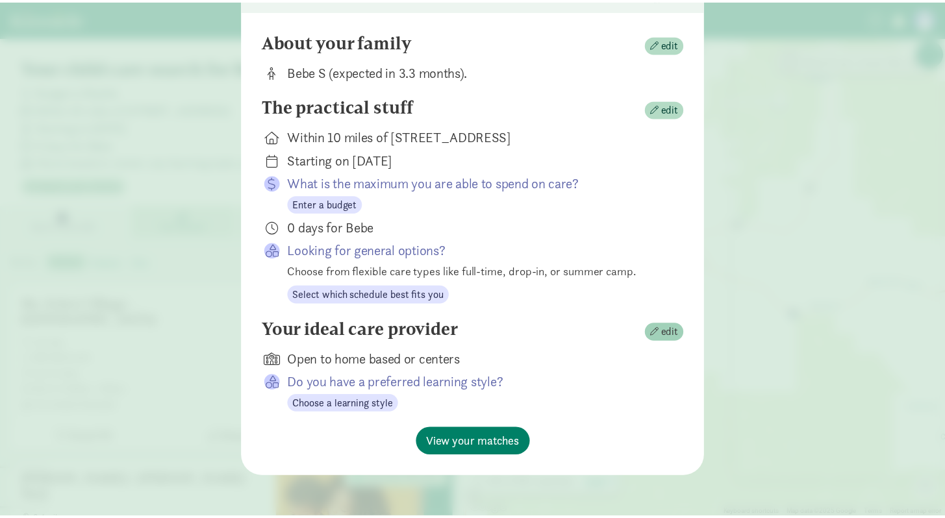
scroll to position [58, 0]
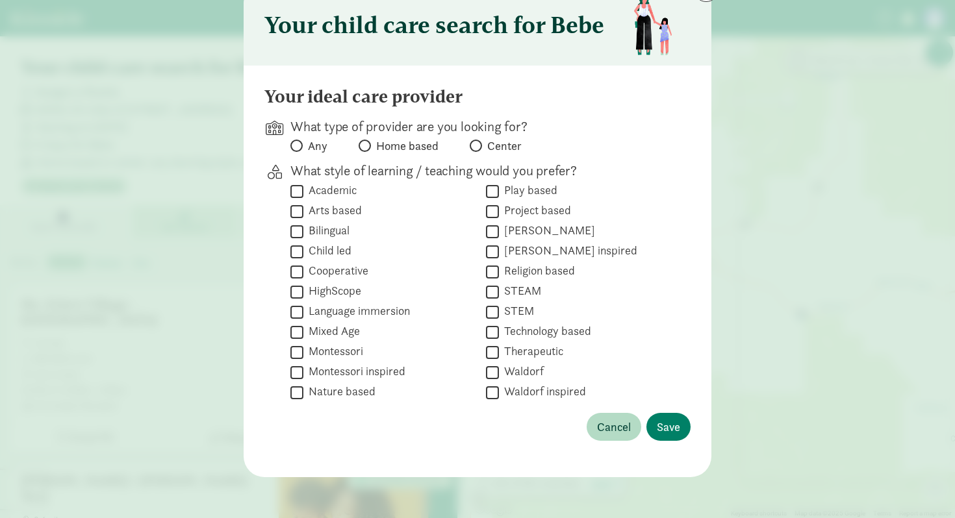
click at [504, 145] on span "Center" at bounding box center [504, 146] width 34 height 16
click at [478, 145] on input "Center" at bounding box center [474, 146] width 8 height 8
radio input "true"
click at [672, 422] on span "Save" at bounding box center [668, 427] width 23 height 18
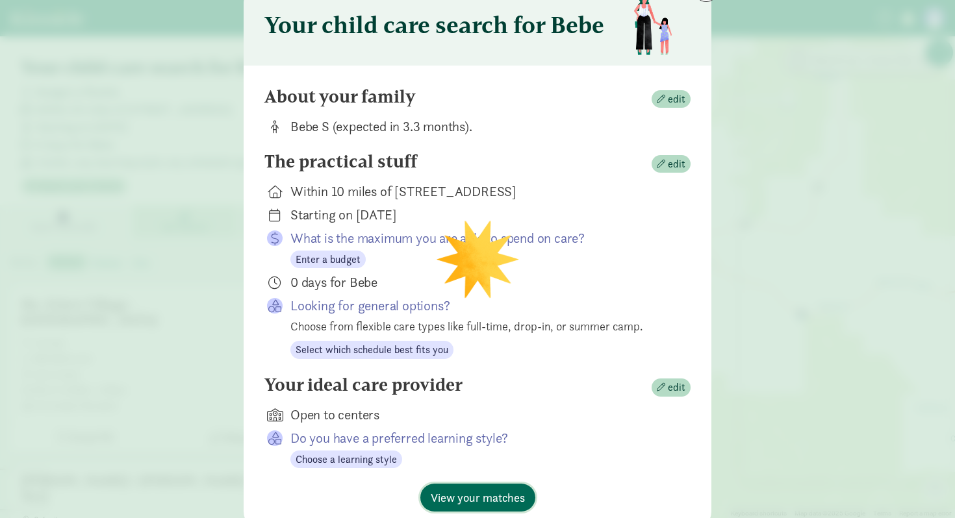
click at [487, 505] on span "View your matches" at bounding box center [478, 498] width 94 height 18
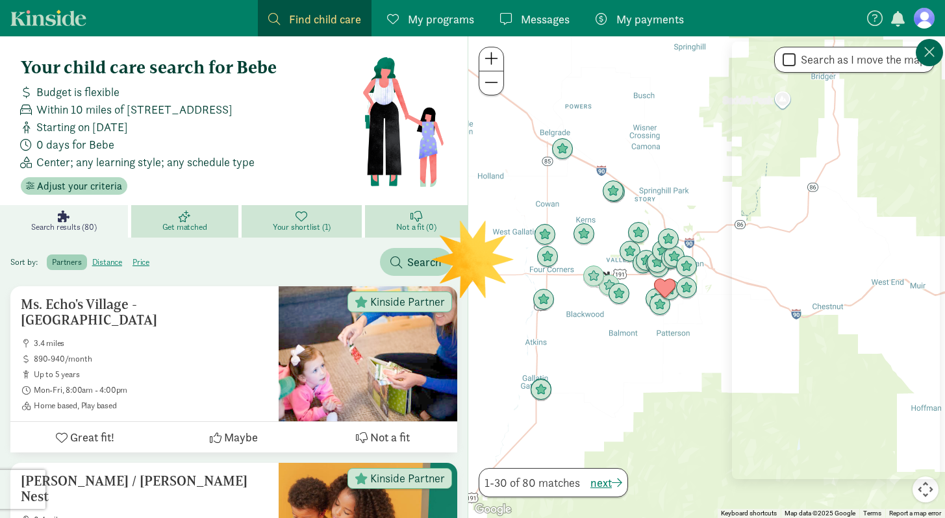
click at [930, 54] on icon at bounding box center [930, 52] width 12 height 16
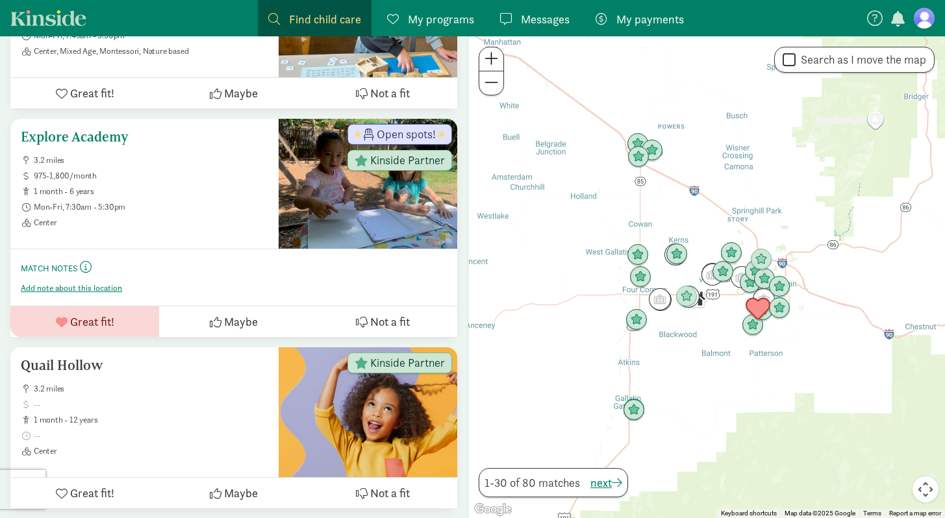
scroll to position [1386, 0]
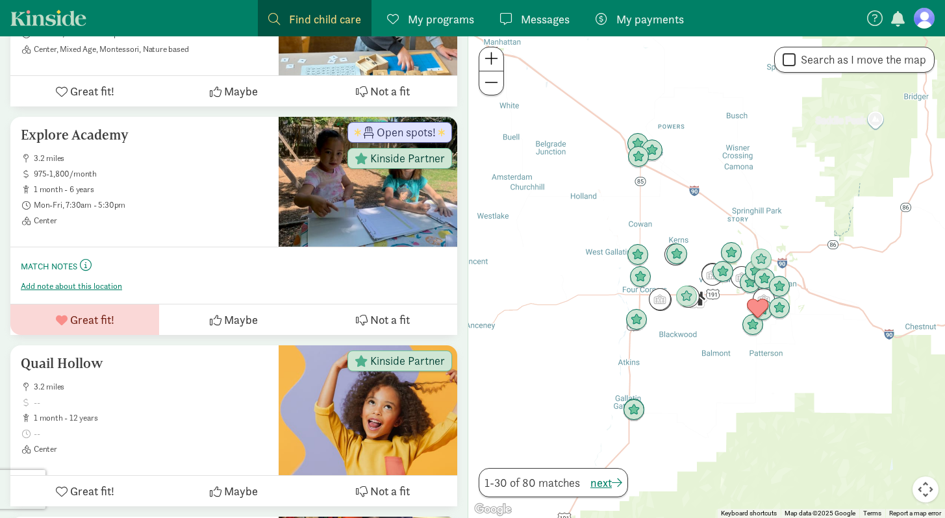
click at [784, 344] on div at bounding box center [706, 277] width 477 height 482
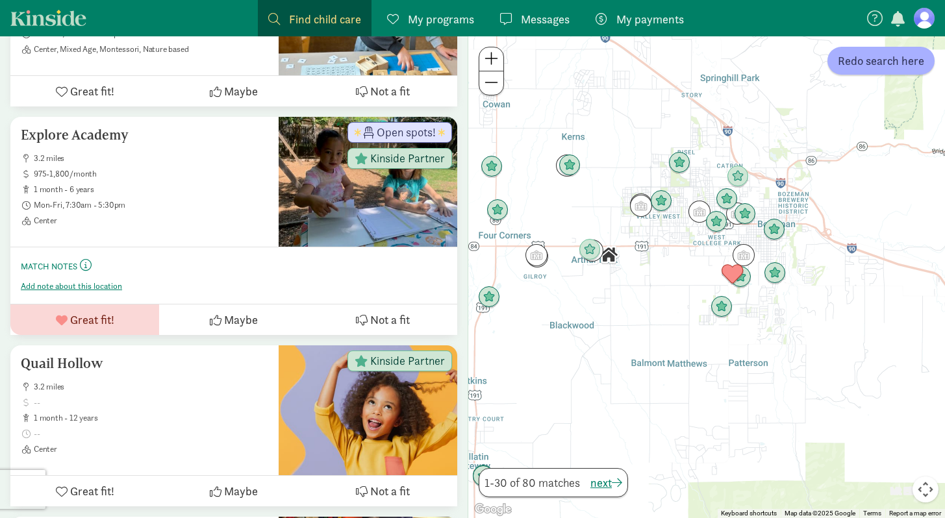
click at [767, 322] on div at bounding box center [706, 277] width 477 height 482
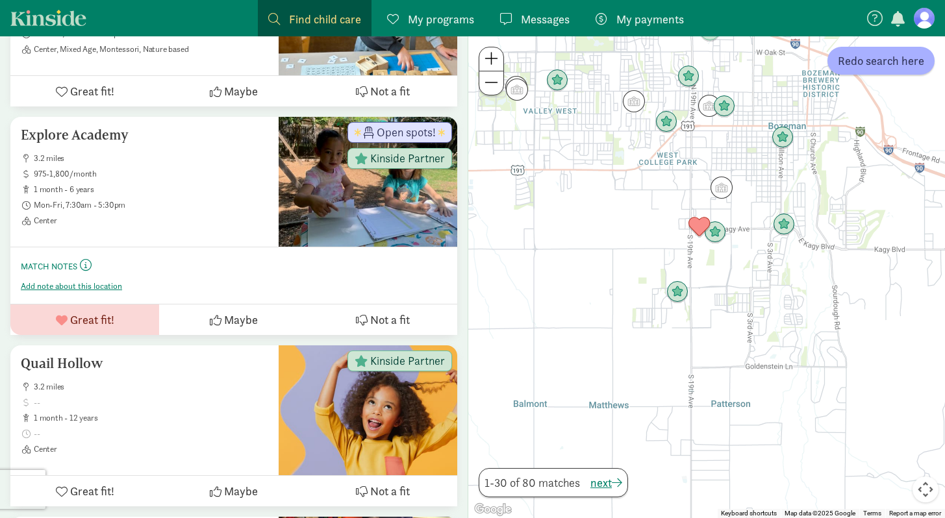
click at [708, 270] on div at bounding box center [706, 277] width 477 height 482
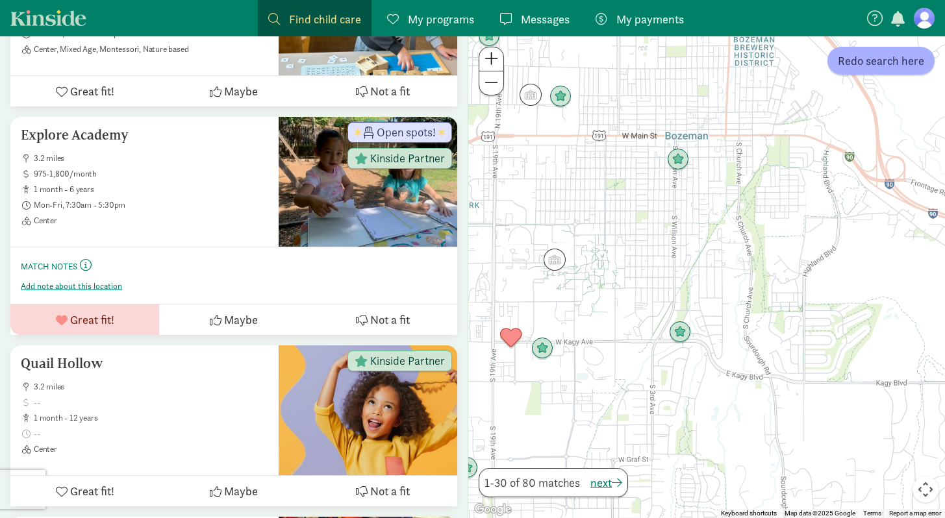
drag, startPoint x: 897, startPoint y: 247, endPoint x: 711, endPoint y: 401, distance: 240.9
click at [711, 401] on div at bounding box center [706, 277] width 477 height 482
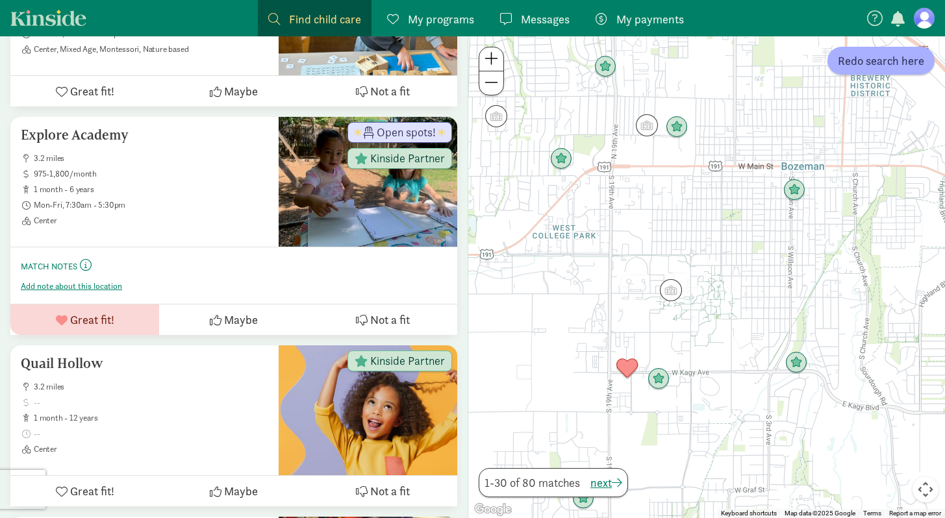
drag, startPoint x: 790, startPoint y: 361, endPoint x: 904, endPoint y: 391, distance: 117.7
click at [904, 391] on div at bounding box center [706, 277] width 477 height 482
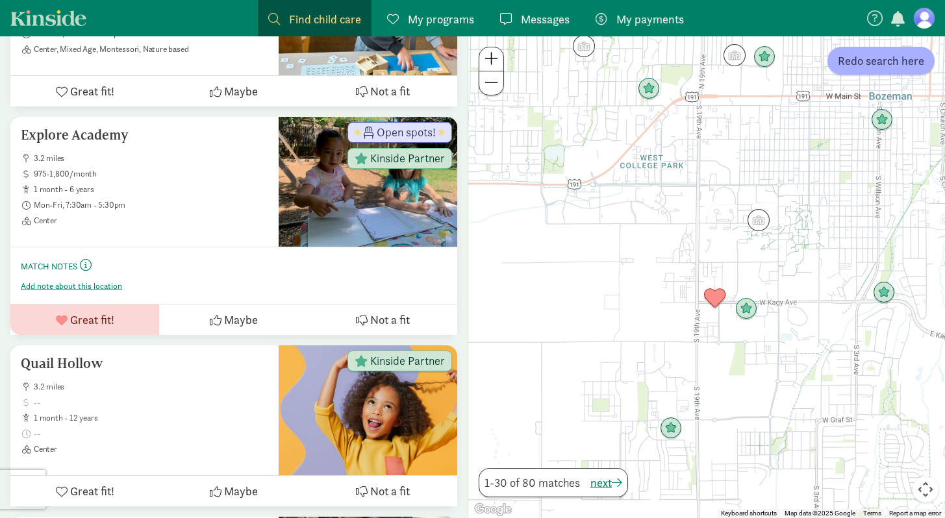
drag, startPoint x: 691, startPoint y: 441, endPoint x: 779, endPoint y: 369, distance: 114.0
click at [780, 369] on div at bounding box center [706, 277] width 477 height 482
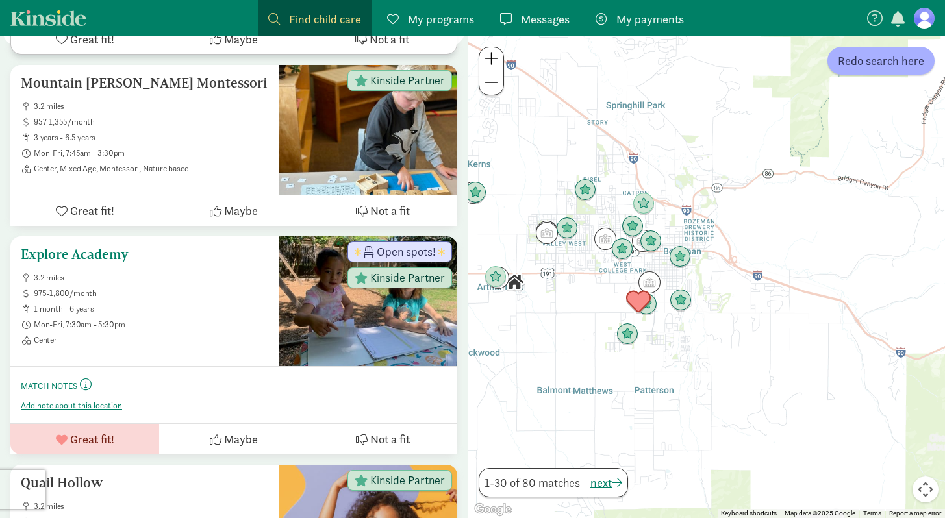
scroll to position [1267, 0]
click at [220, 329] on ul "3.2 miles 975-1,800/month 1 month - 6 years Mon-Fri, 7:30am - 5:30pm Center" at bounding box center [144, 308] width 247 height 73
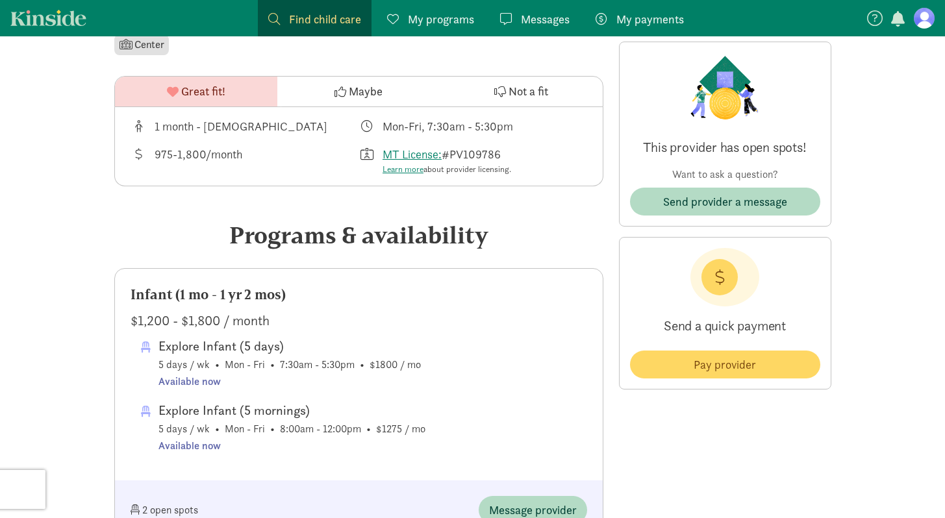
scroll to position [444, 0]
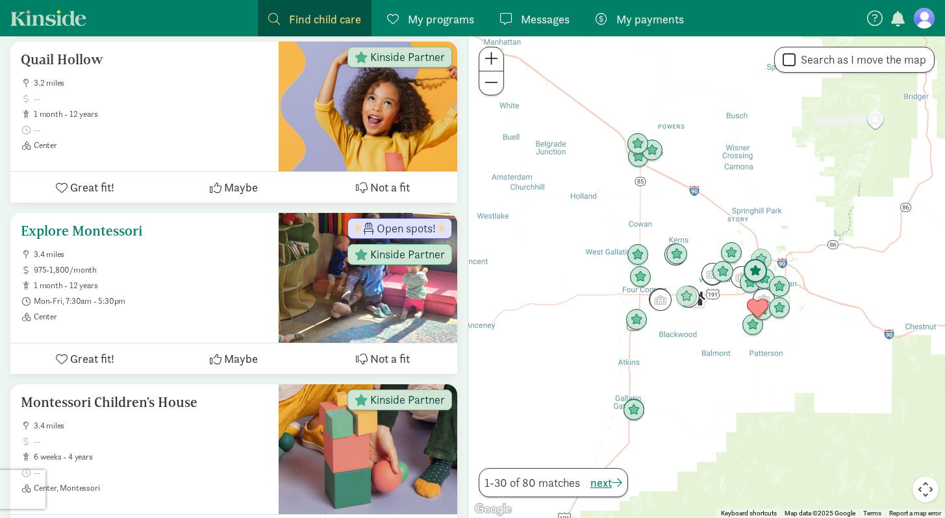
scroll to position [1691, 0]
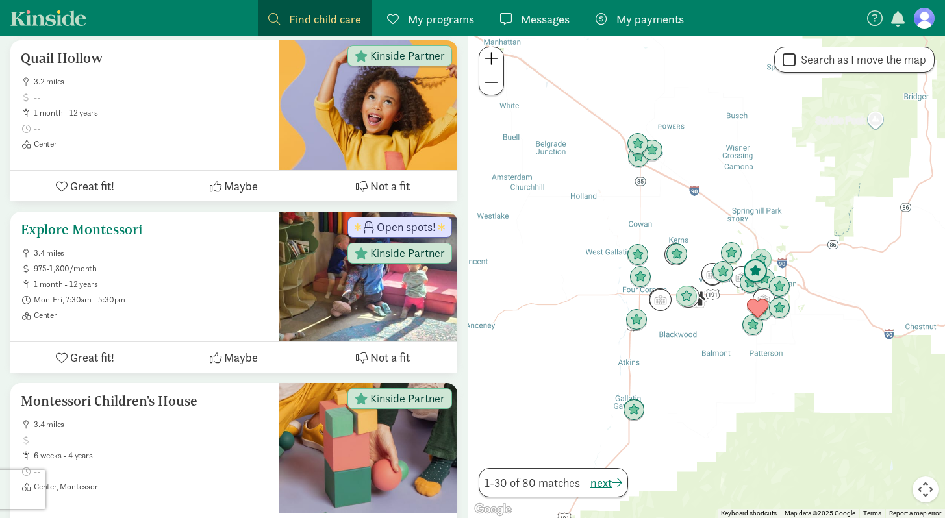
click at [190, 310] on ul "3.4 miles 975-1,800/month 1 month - 12 years Mon-Fri, 7:30am - 5:30pm Center" at bounding box center [144, 284] width 247 height 73
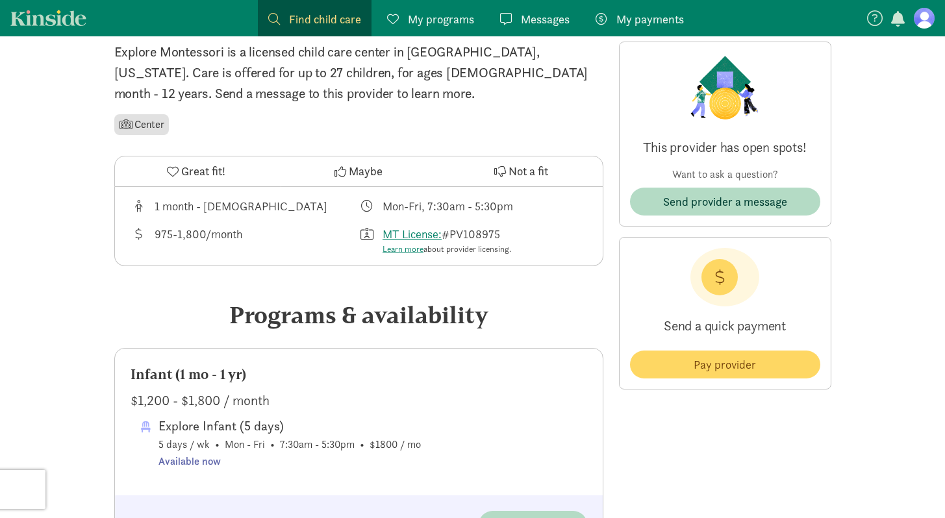
scroll to position [322, 0]
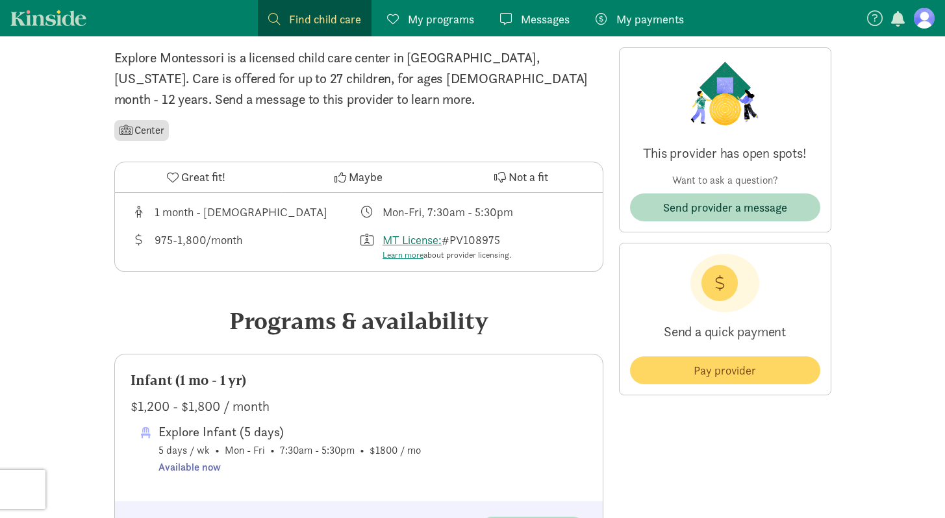
click at [203, 178] on span "Great fit!" at bounding box center [203, 177] width 44 height 18
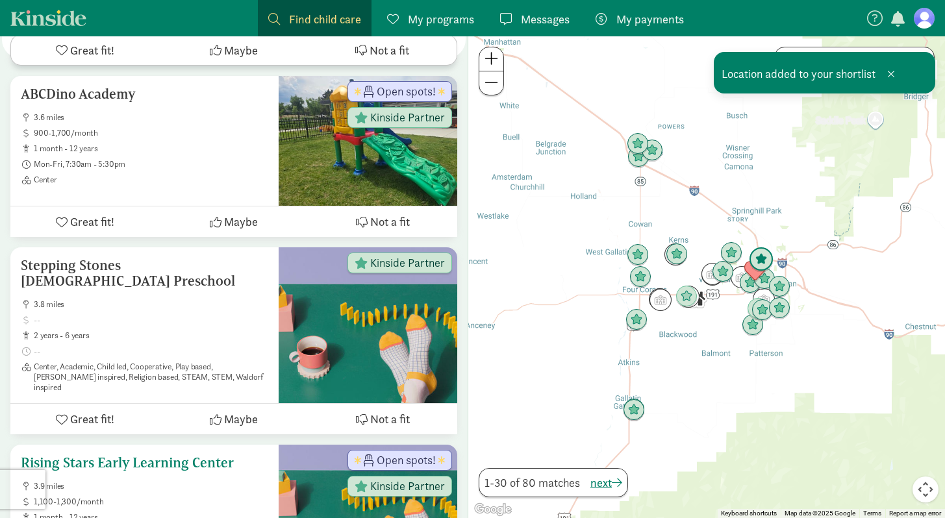
scroll to position [2227, 0]
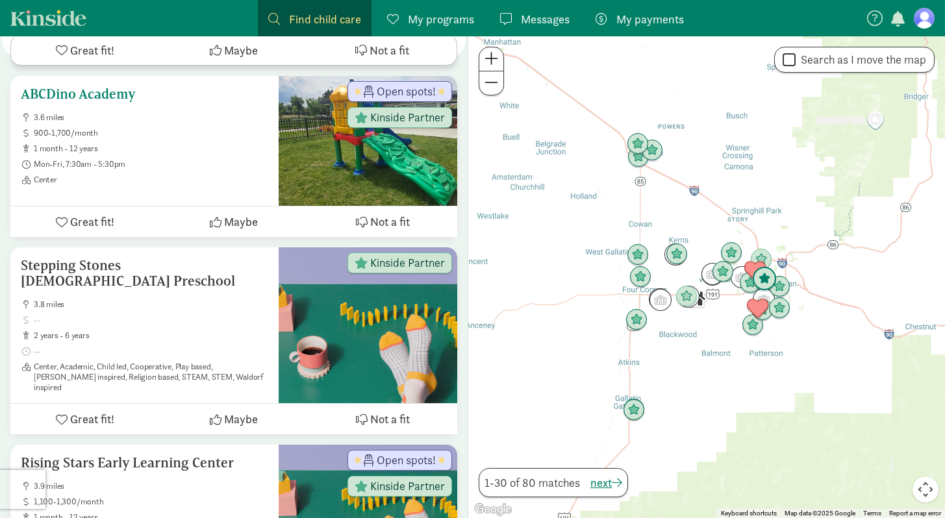
click at [155, 171] on ul "3.6 miles 900-1,700/month 1 month - 12 years Mon-Fri, 7:30am - 5:30pm Center" at bounding box center [144, 148] width 247 height 73
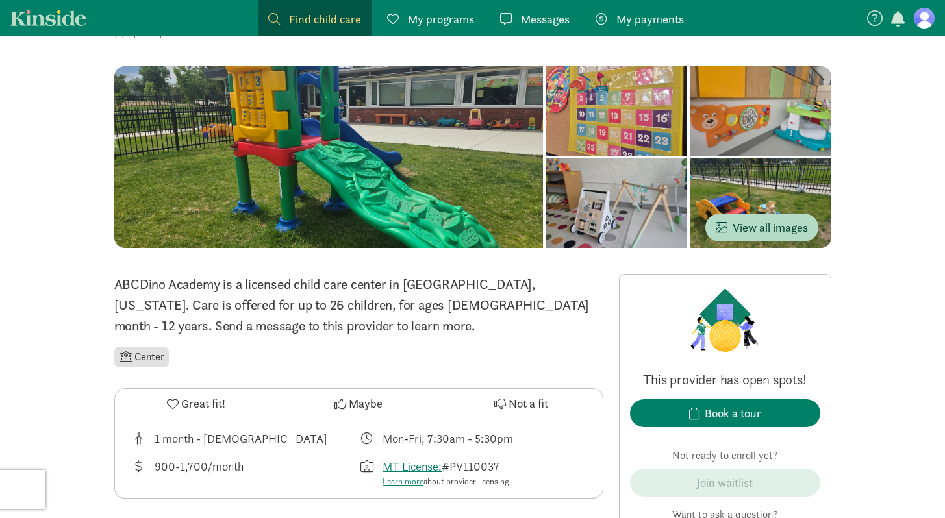
scroll to position [50, 0]
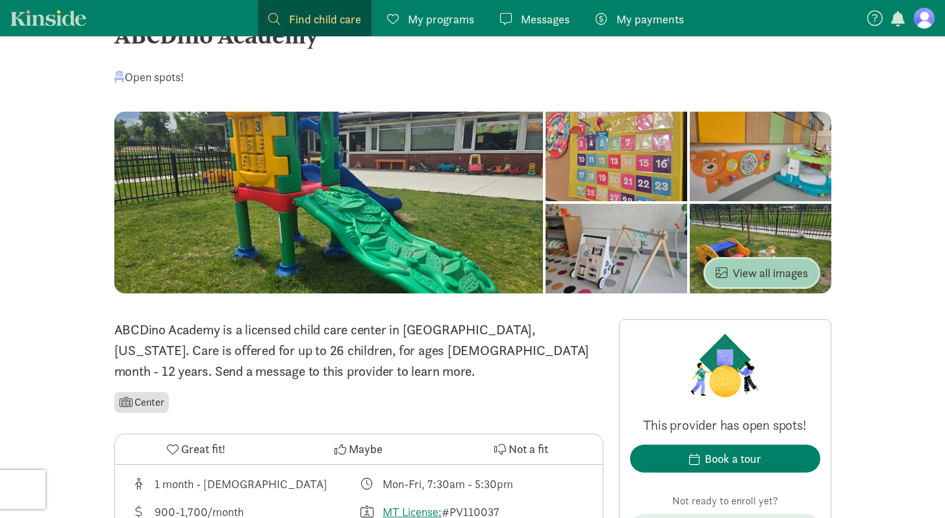
click at [762, 268] on span "View all images" at bounding box center [762, 273] width 92 height 18
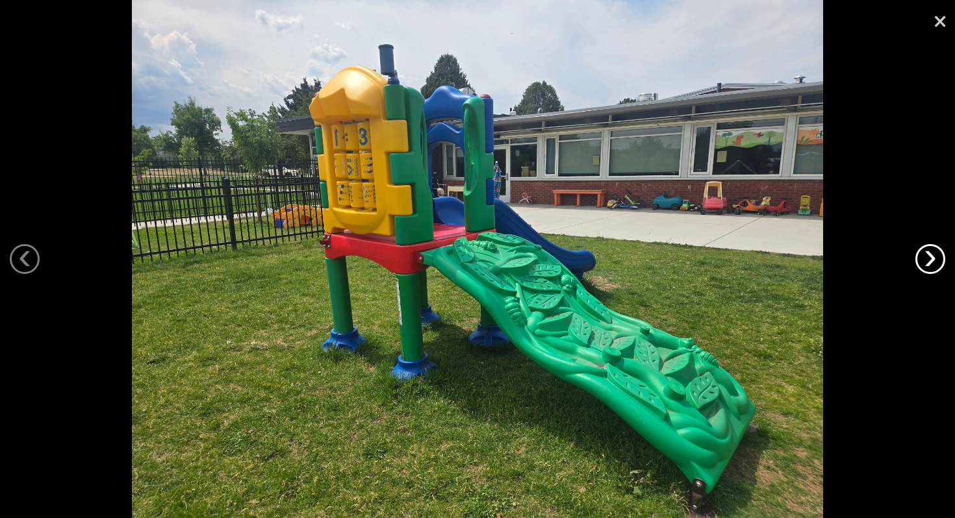
click at [933, 261] on link "›" at bounding box center [930, 259] width 30 height 30
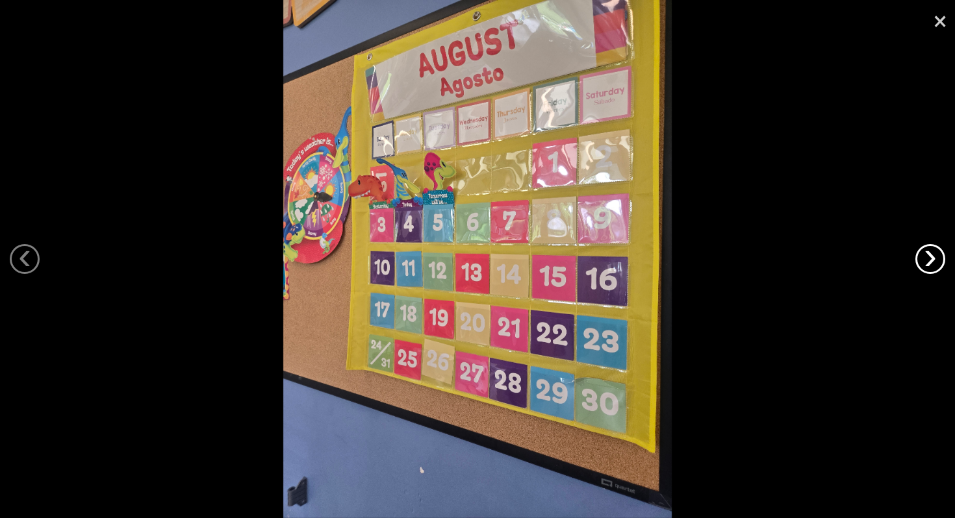
click at [933, 261] on link "›" at bounding box center [930, 259] width 30 height 30
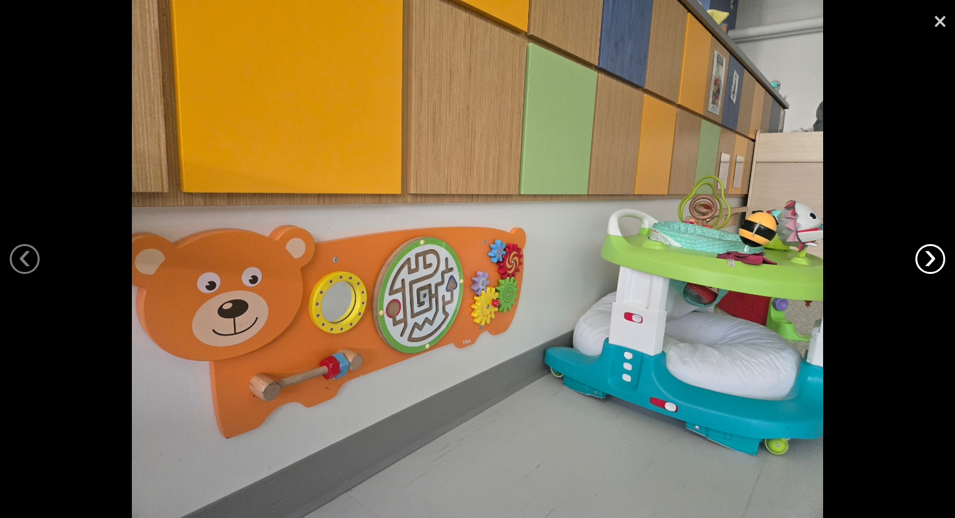
click at [933, 261] on link "›" at bounding box center [930, 259] width 30 height 30
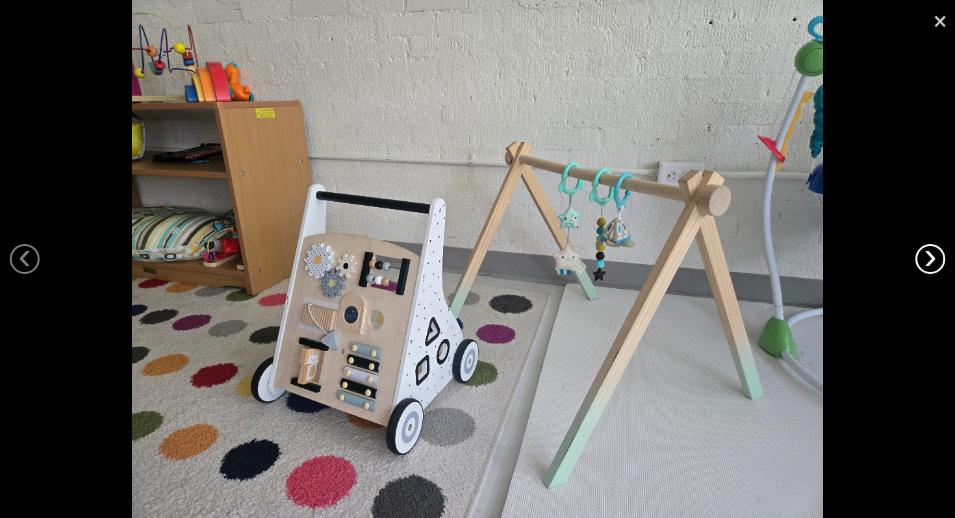
click at [933, 261] on link "›" at bounding box center [930, 259] width 30 height 30
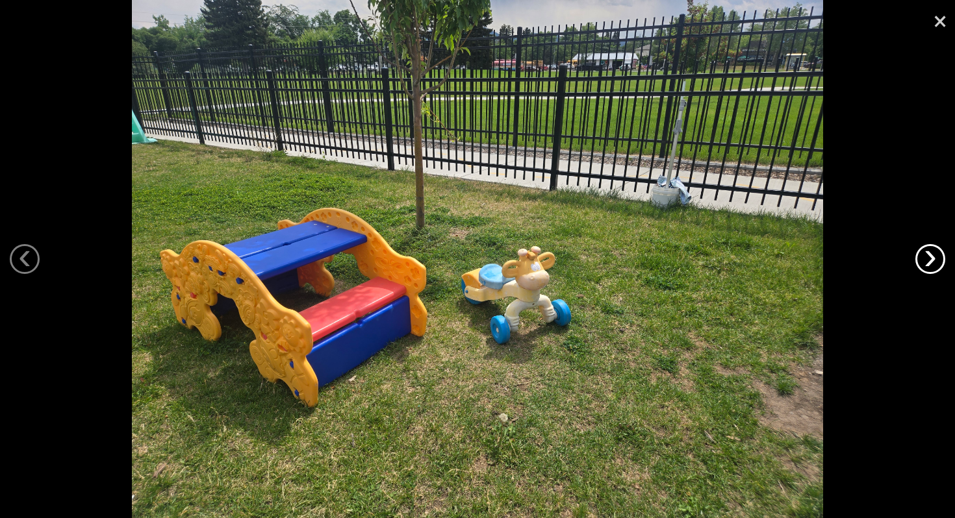
click at [933, 261] on link "›" at bounding box center [930, 259] width 30 height 30
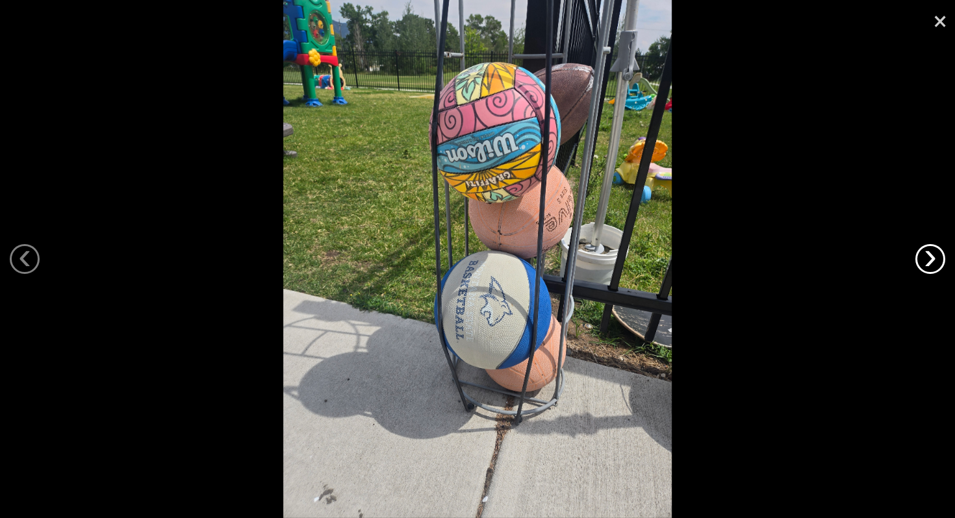
click at [933, 261] on link "›" at bounding box center [930, 259] width 30 height 30
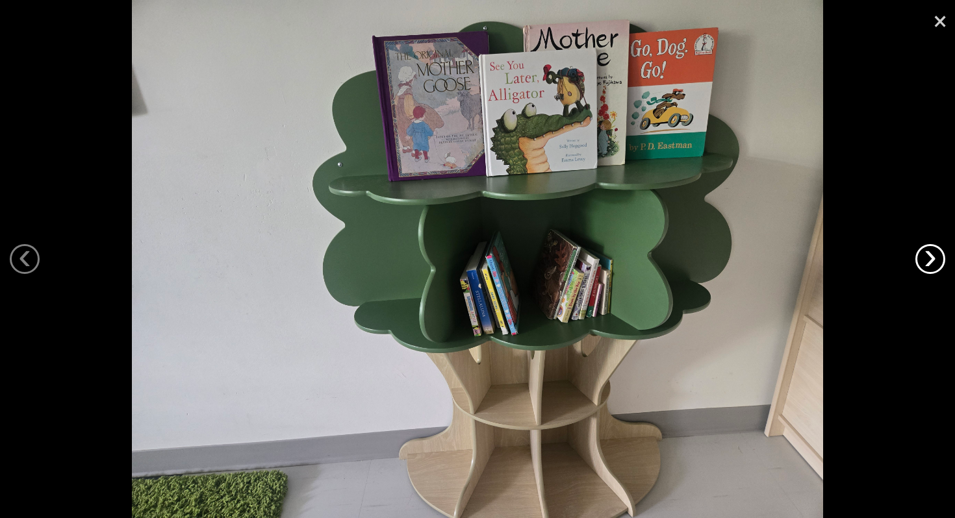
click at [933, 261] on link "›" at bounding box center [930, 259] width 30 height 30
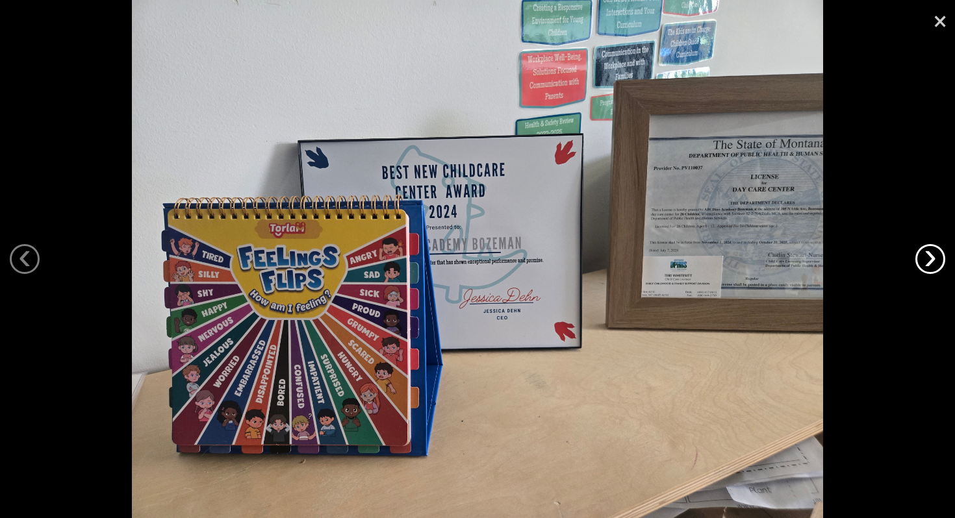
click at [933, 261] on link "›" at bounding box center [930, 259] width 30 height 30
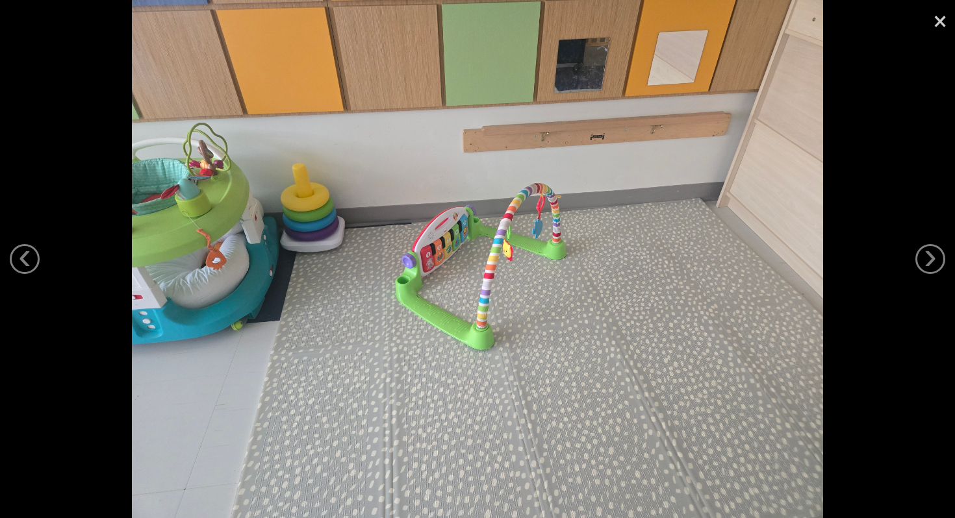
drag, startPoint x: 933, startPoint y: 261, endPoint x: 467, endPoint y: 299, distance: 467.3
click at [467, 299] on div "‹ › ×" at bounding box center [477, 259] width 955 height 518
click at [25, 257] on link "‹" at bounding box center [25, 259] width 30 height 30
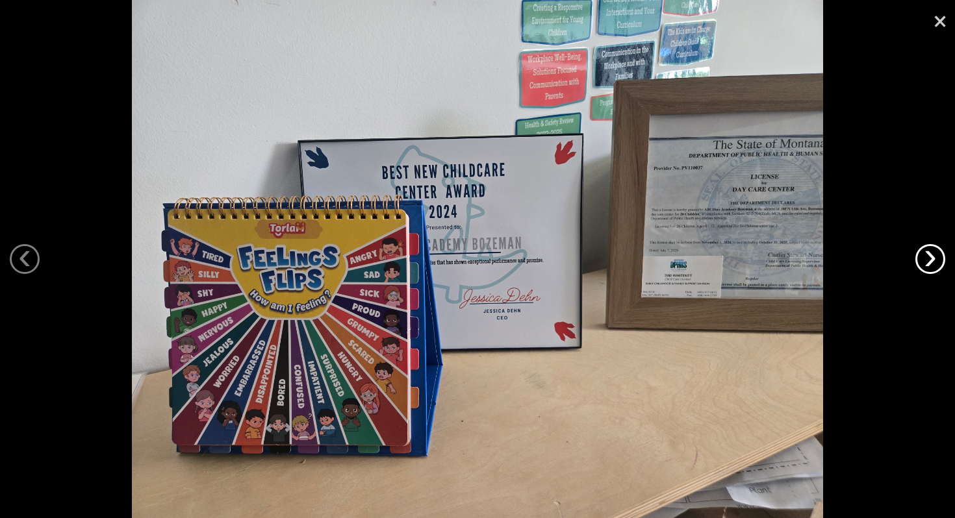
click at [920, 254] on link "›" at bounding box center [930, 259] width 30 height 30
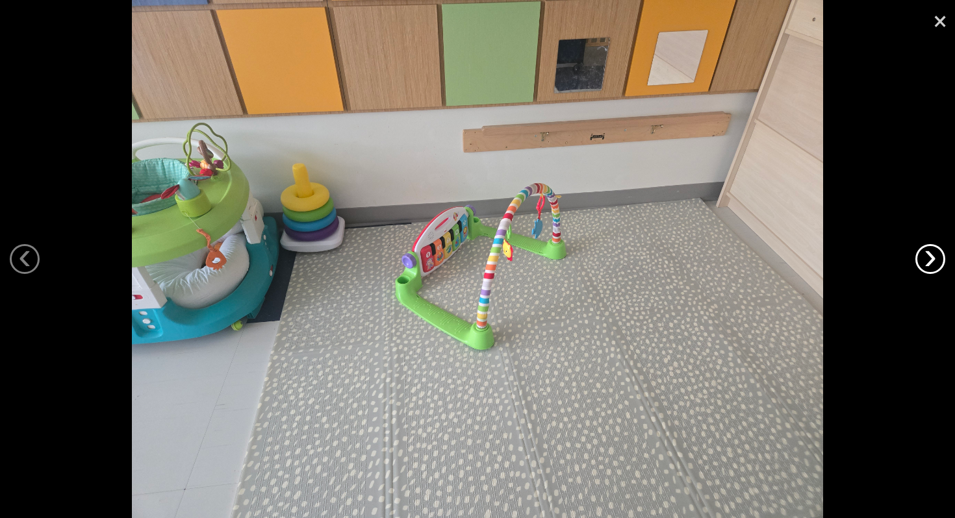
click at [920, 254] on link "›" at bounding box center [930, 259] width 30 height 30
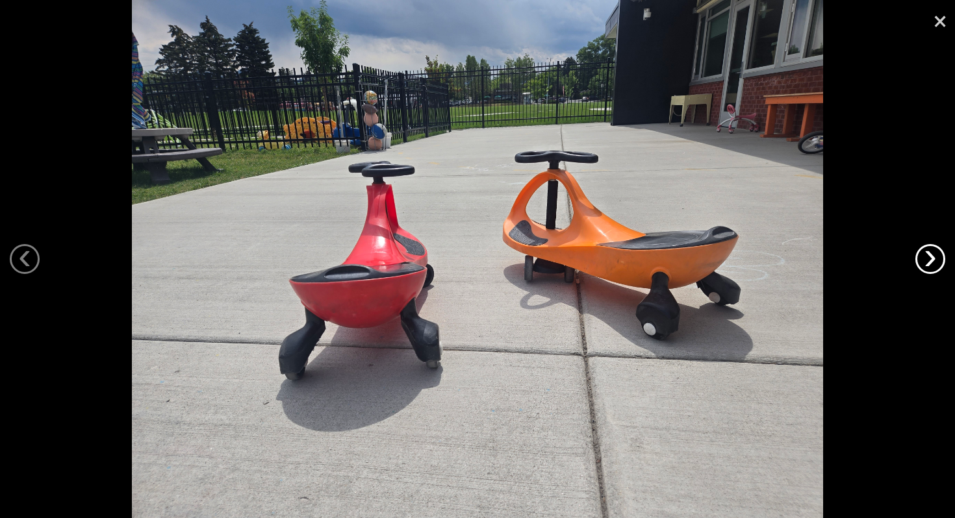
click at [920, 254] on link "›" at bounding box center [930, 259] width 30 height 30
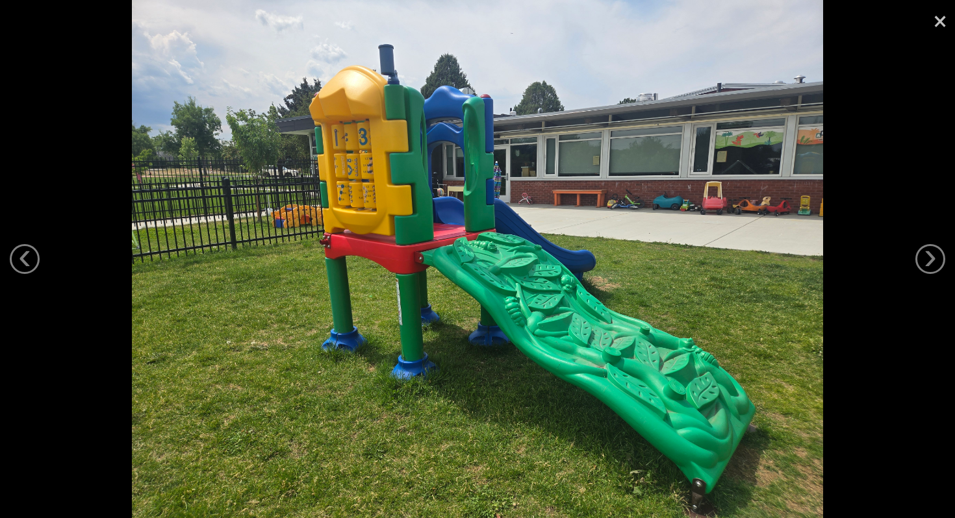
click at [939, 19] on link "×" at bounding box center [940, 19] width 30 height 39
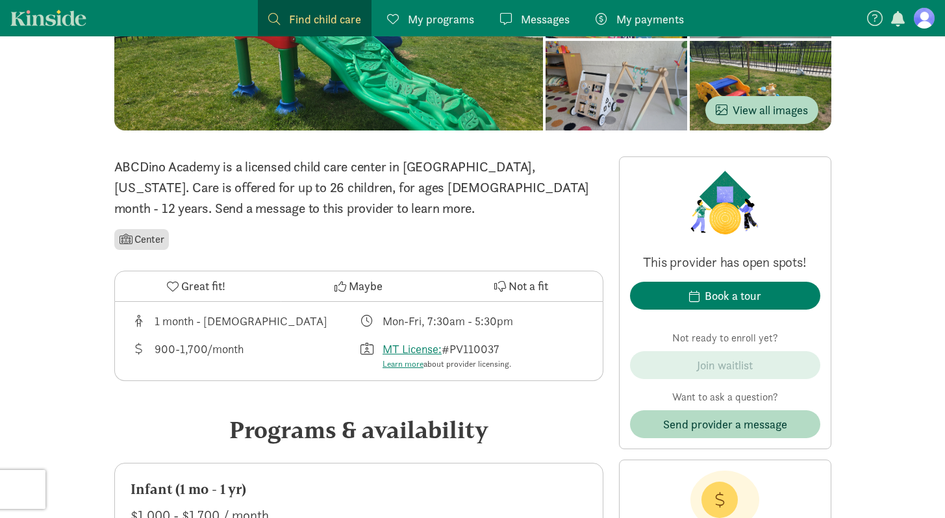
scroll to position [214, 0]
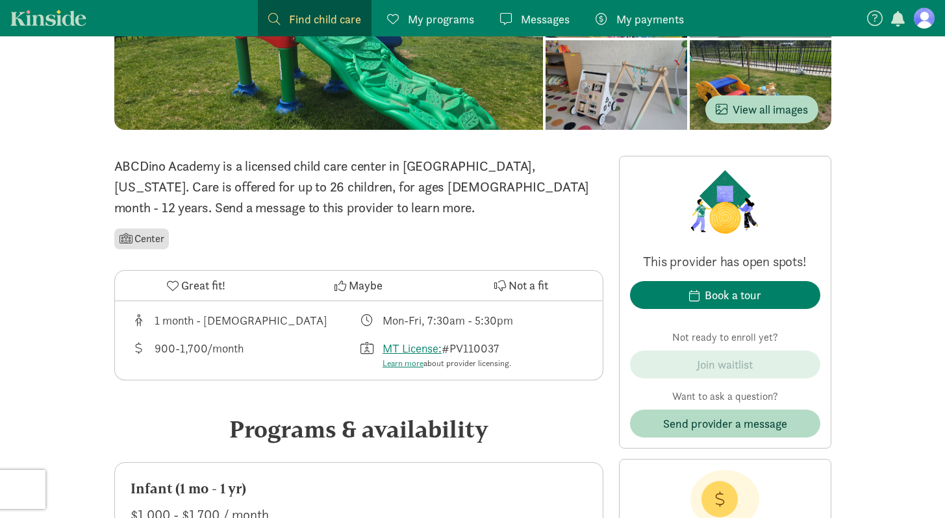
click at [181, 286] on span "Great fit!" at bounding box center [203, 286] width 44 height 18
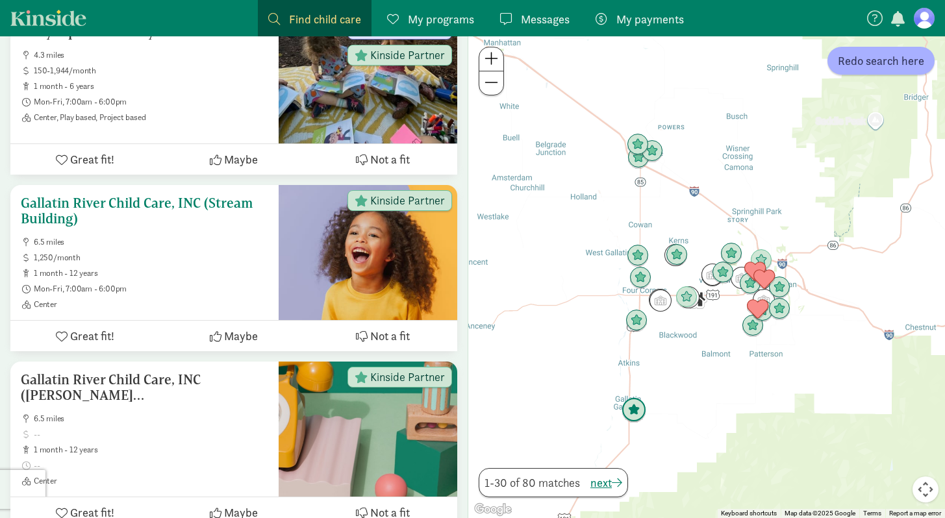
scroll to position [3066, 0]
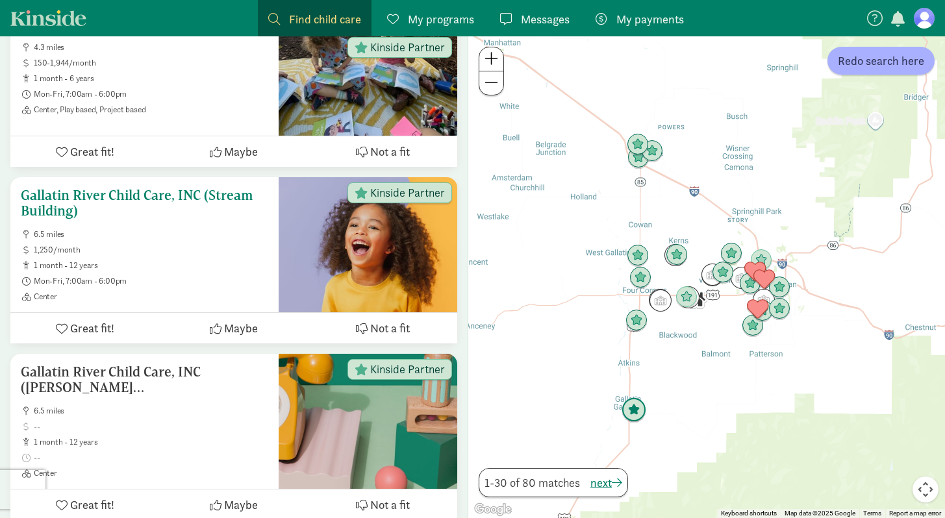
click at [155, 229] on ul "6.5 miles 1,250/month 1 month - 12 years Mon-Fri, 7:00am - 6:00pm Center" at bounding box center [144, 265] width 247 height 73
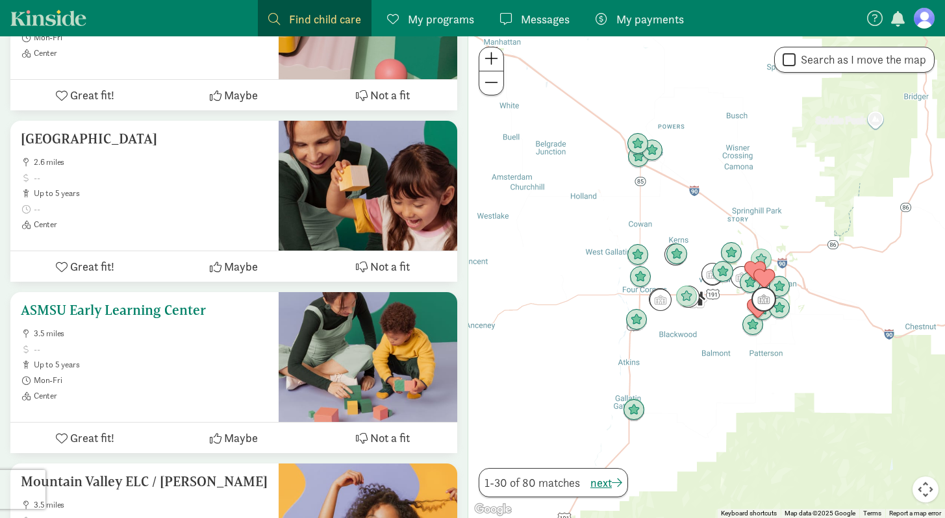
scroll to position [5025, 0]
click at [166, 344] on span at bounding box center [151, 349] width 235 height 10
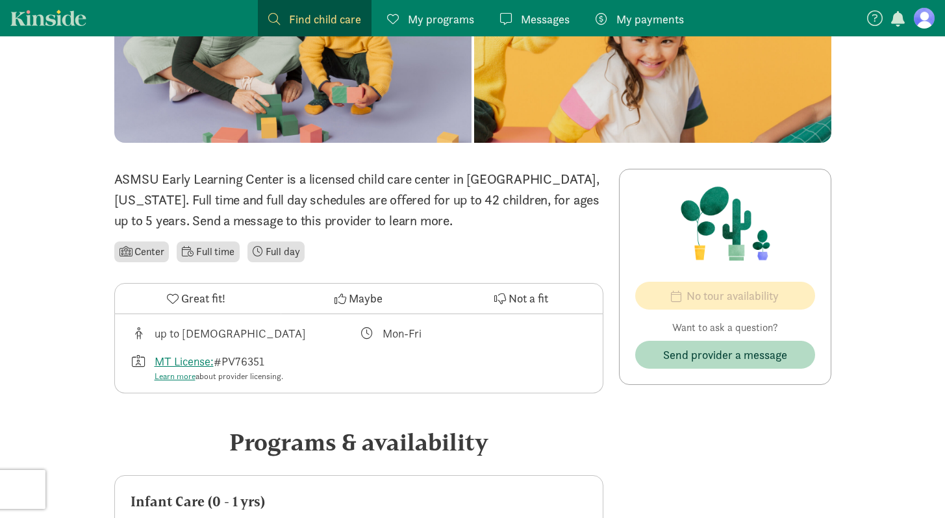
scroll to position [166, 0]
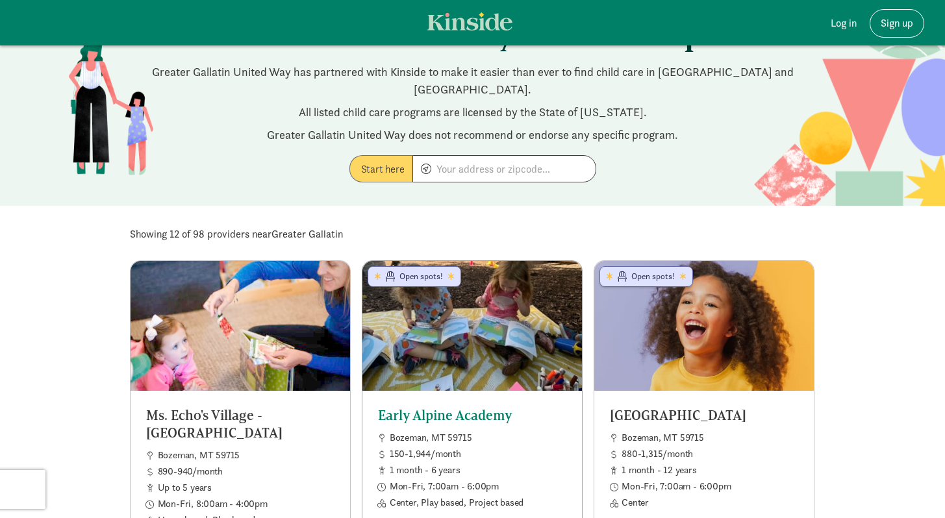
scroll to position [47, 0]
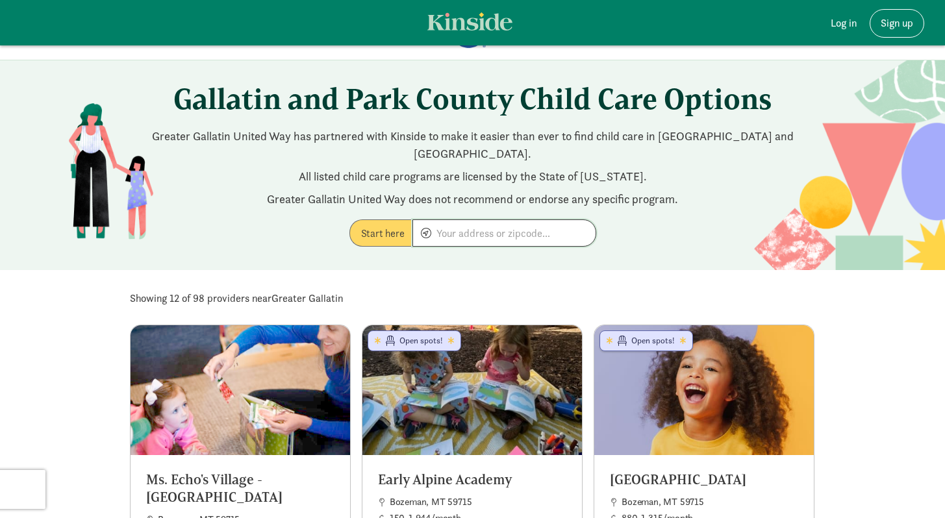
click at [489, 221] on input at bounding box center [504, 233] width 183 height 26
type input "38 Ramshorn Peak Ln, Bozeman, MT 59718, USA"
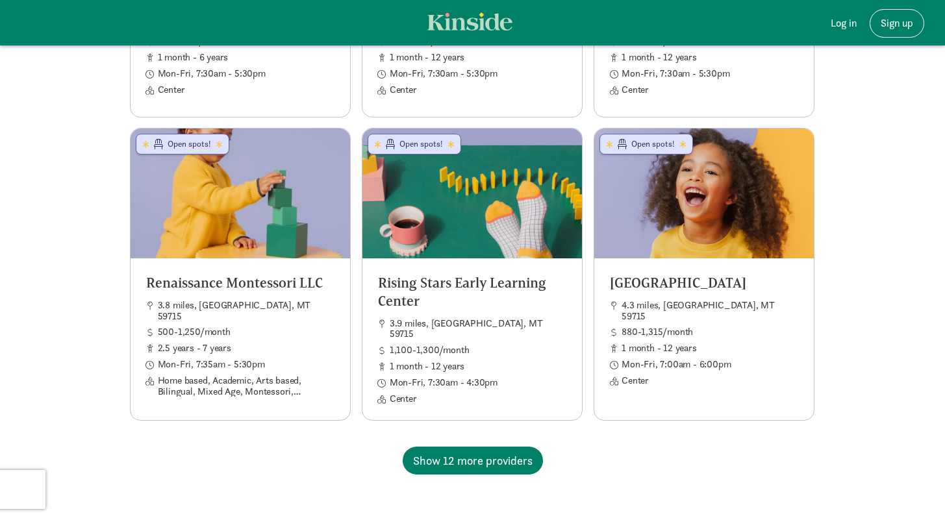
scroll to position [1146, 0]
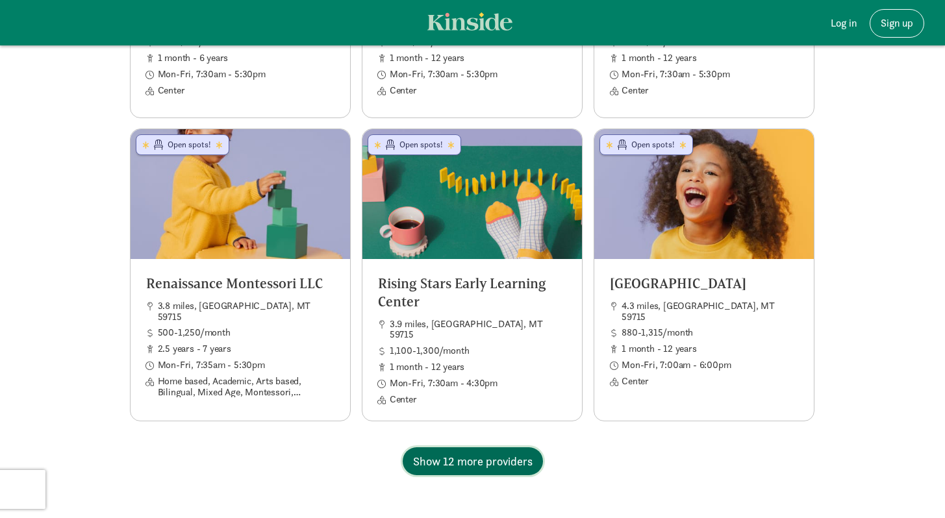
click at [485, 453] on span "Show 12 more providers" at bounding box center [473, 462] width 120 height 18
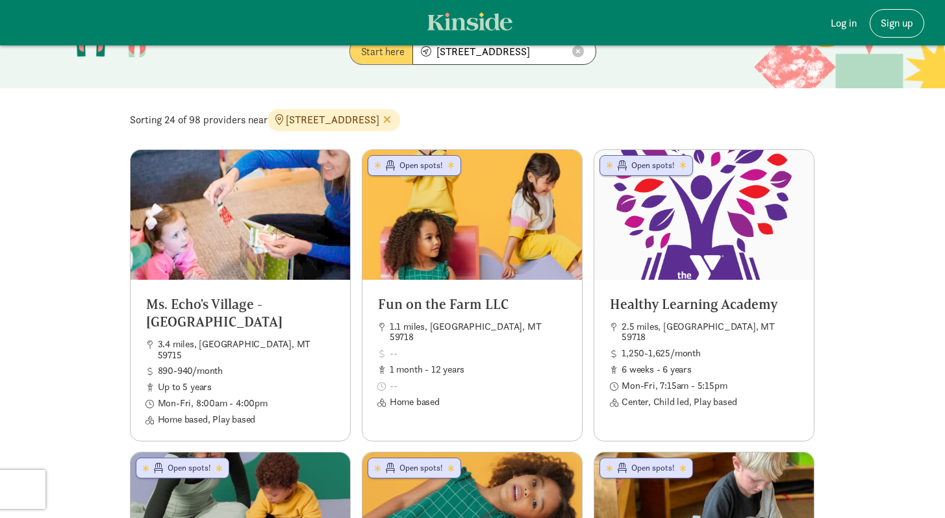
scroll to position [229, 0]
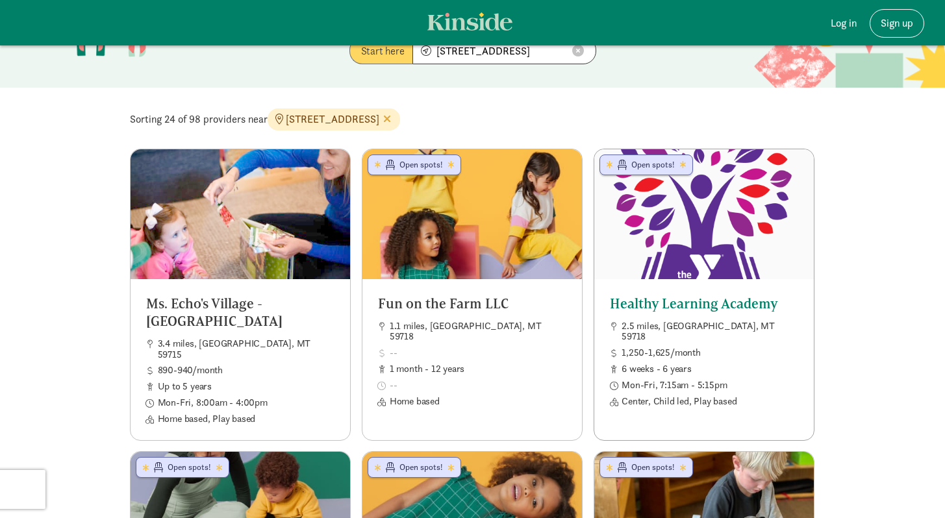
click at [712, 200] on div at bounding box center [704, 214] width 220 height 130
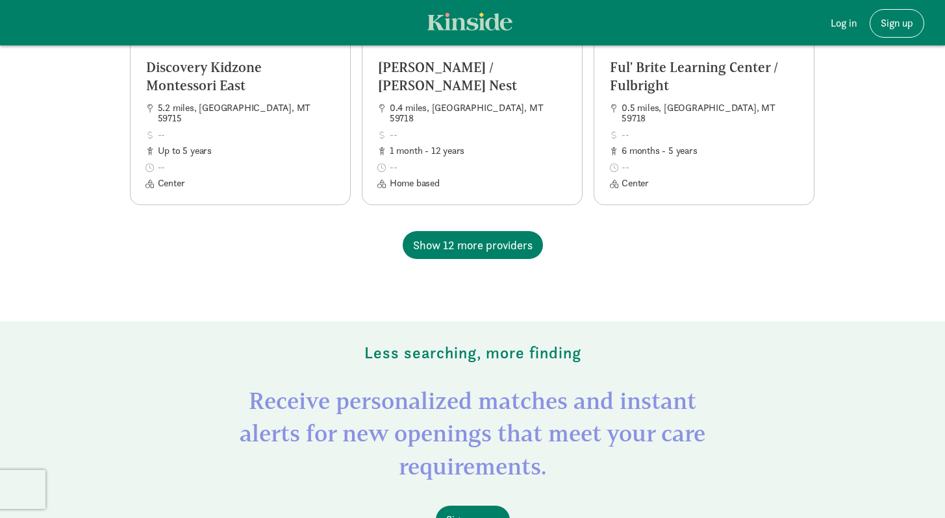
scroll to position [2532, 0]
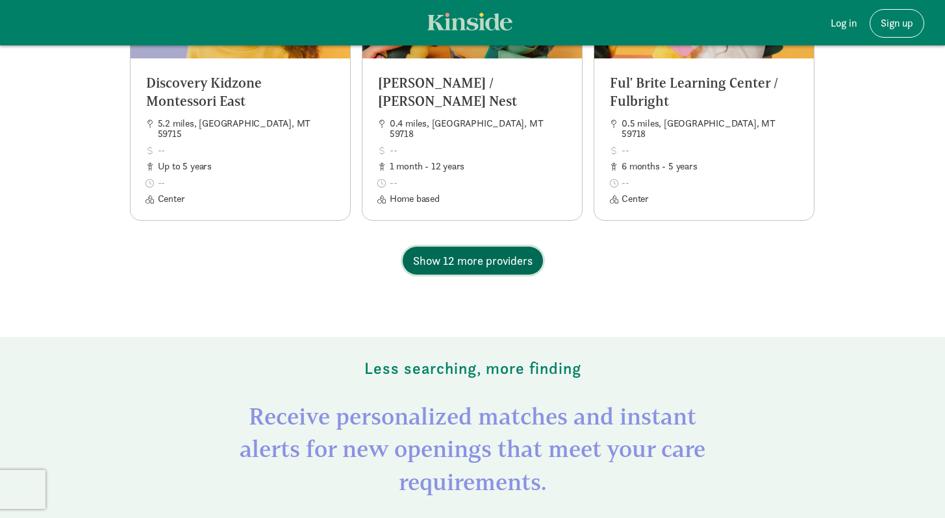
click at [481, 252] on span "Show 12 more providers" at bounding box center [473, 261] width 120 height 18
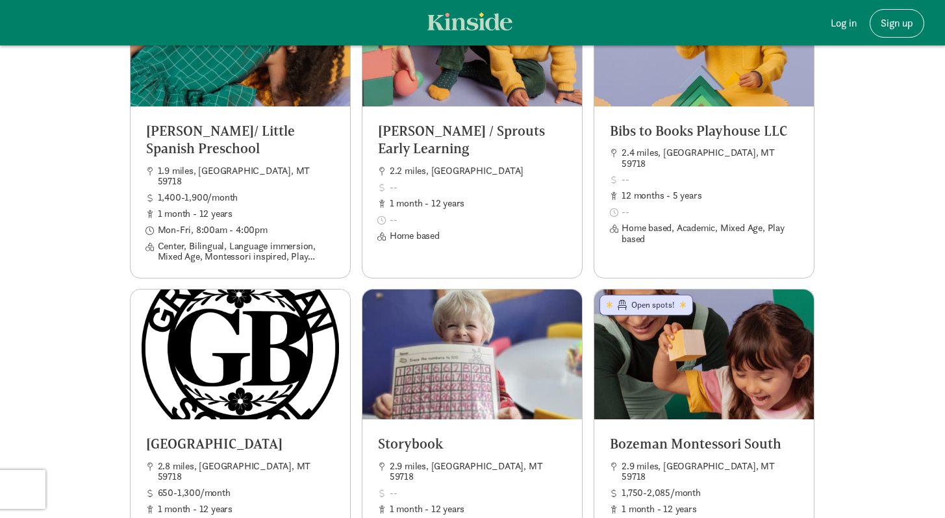
scroll to position [2778, 0]
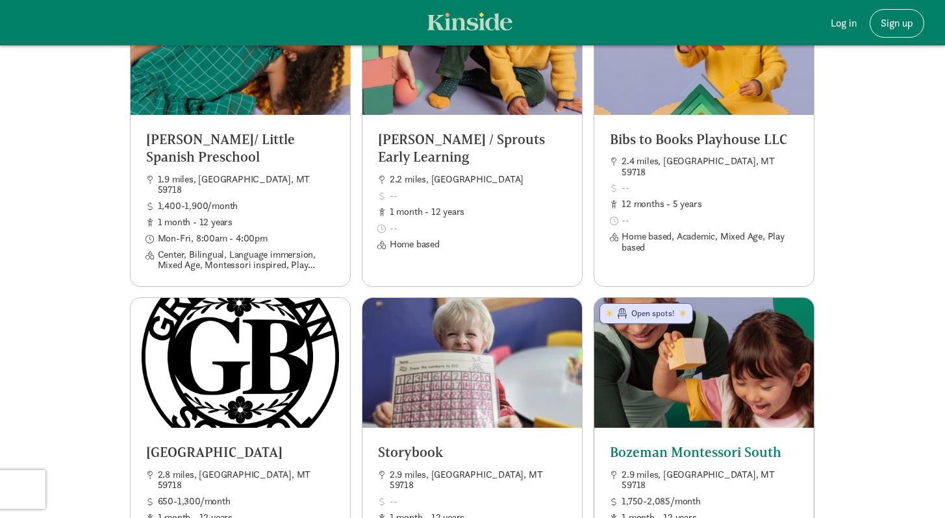
click at [713, 318] on div at bounding box center [704, 363] width 220 height 130
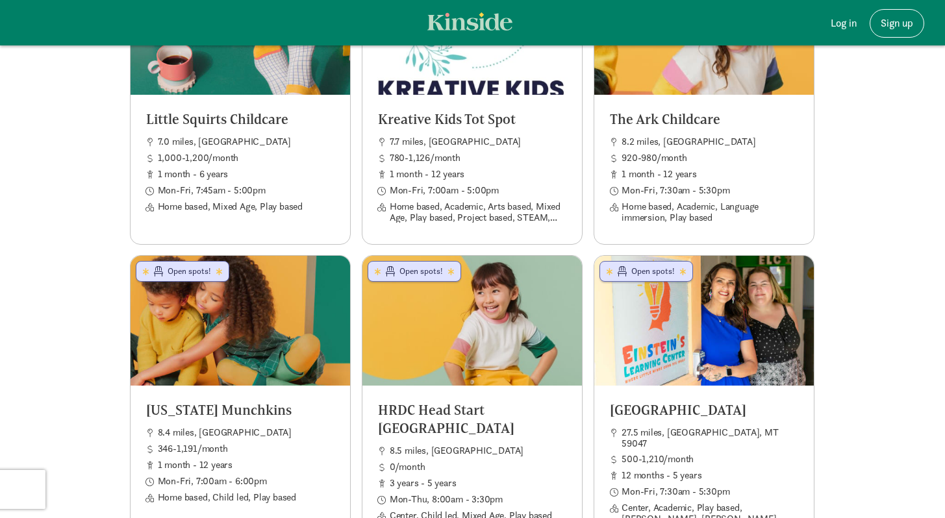
scroll to position [1918, 0]
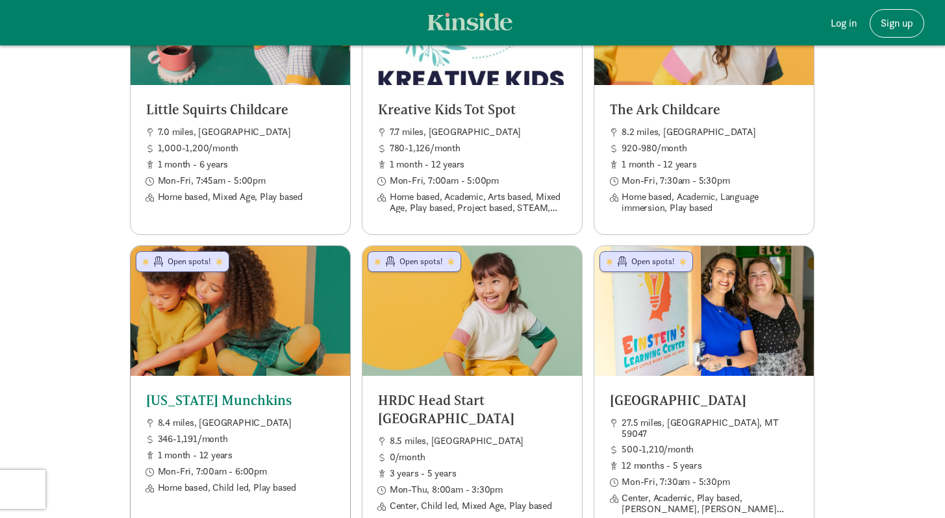
click at [257, 270] on div at bounding box center [241, 311] width 220 height 130
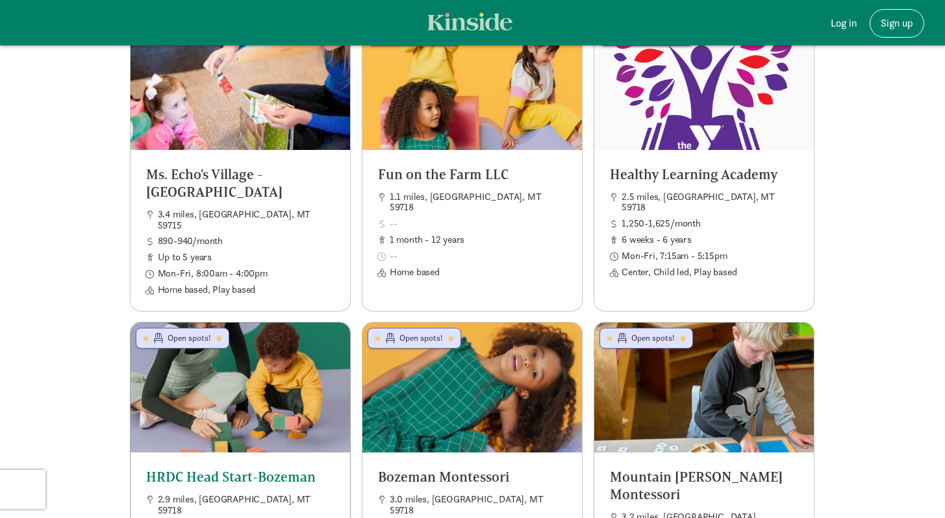
scroll to position [379, 0]
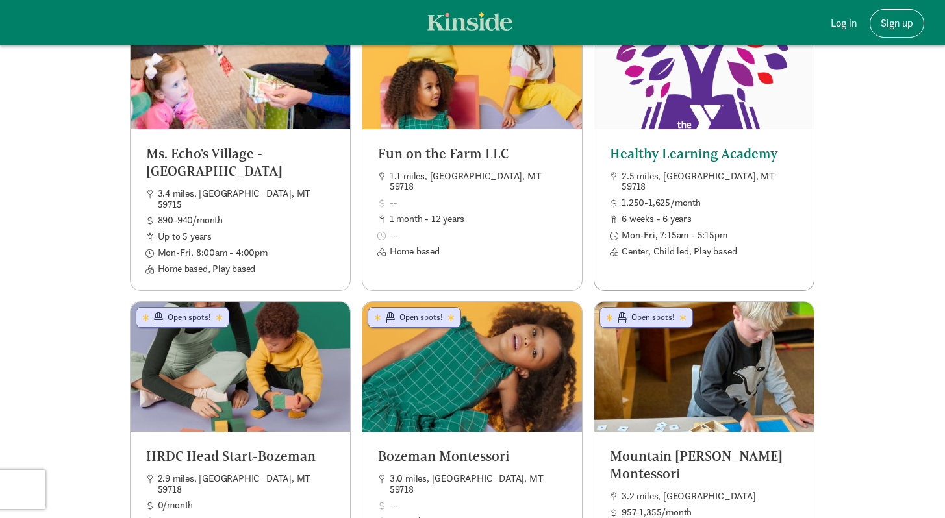
click at [773, 129] on div "Healthy Learning Academy 2.5 miles, Bozeman, MT 59718 1,250-1,625/month 6 weeks…" at bounding box center [704, 201] width 220 height 144
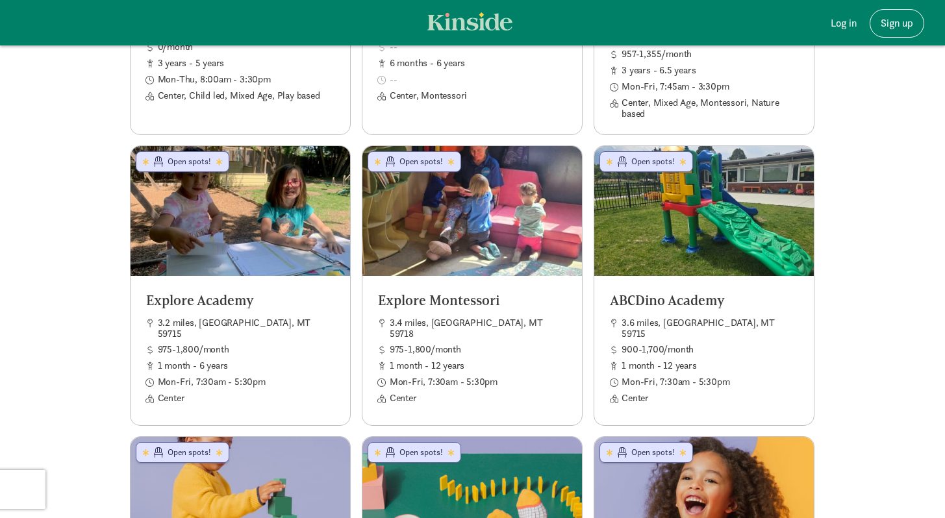
scroll to position [839, 0]
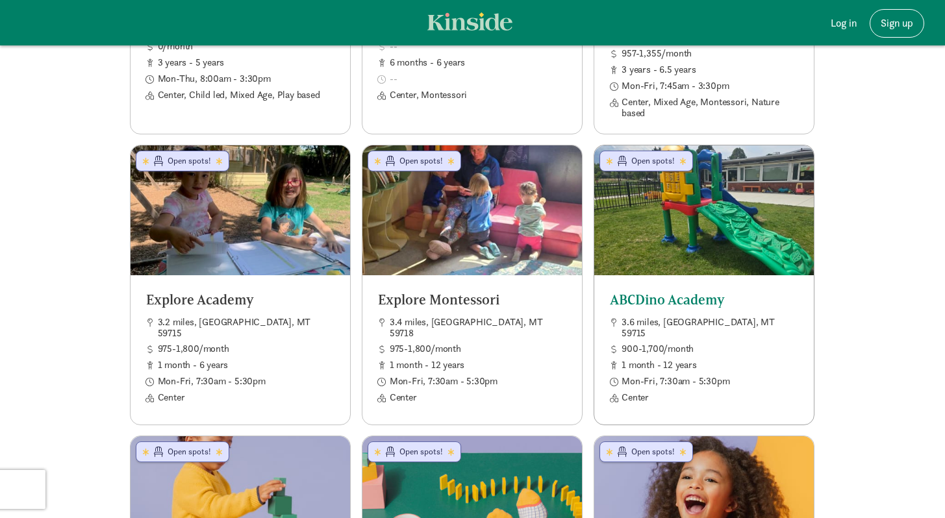
click at [725, 184] on div at bounding box center [704, 211] width 220 height 130
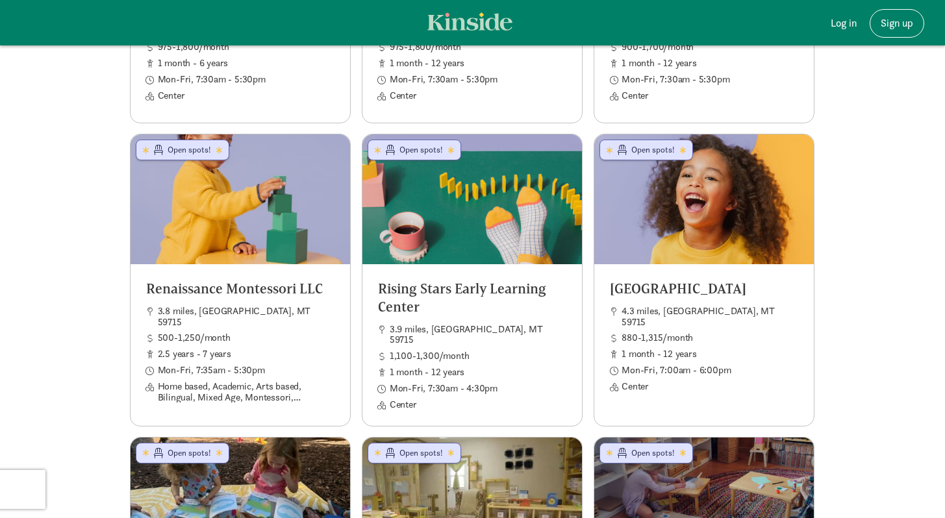
scroll to position [1140, 0]
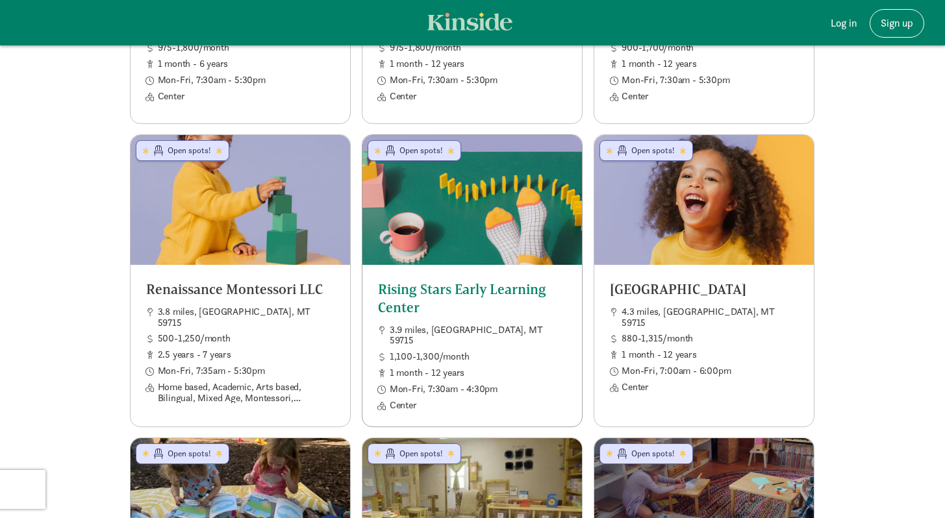
click at [526, 162] on div at bounding box center [472, 200] width 220 height 130
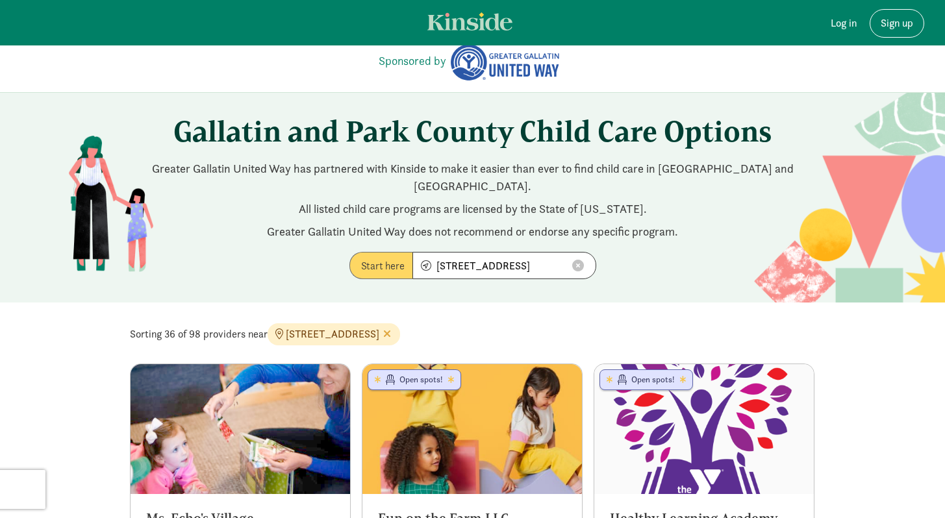
scroll to position [0, 0]
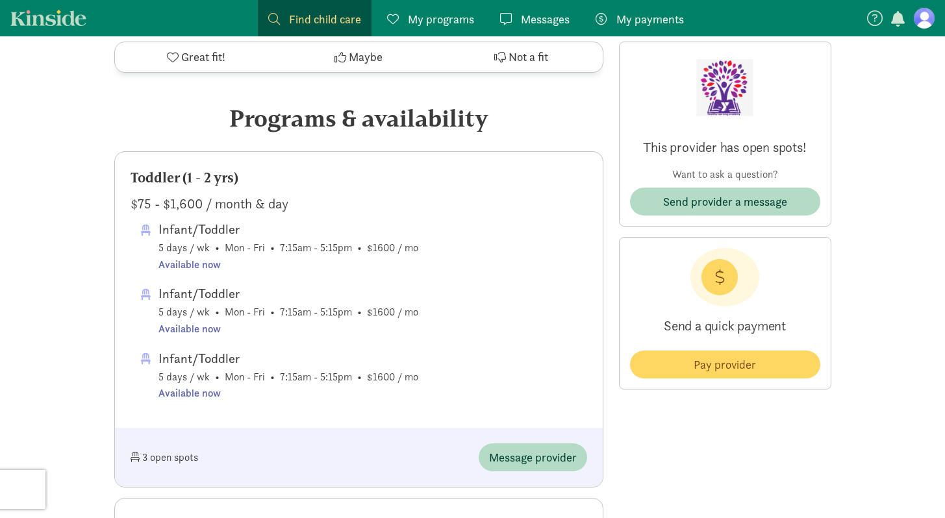
scroll to position [463, 0]
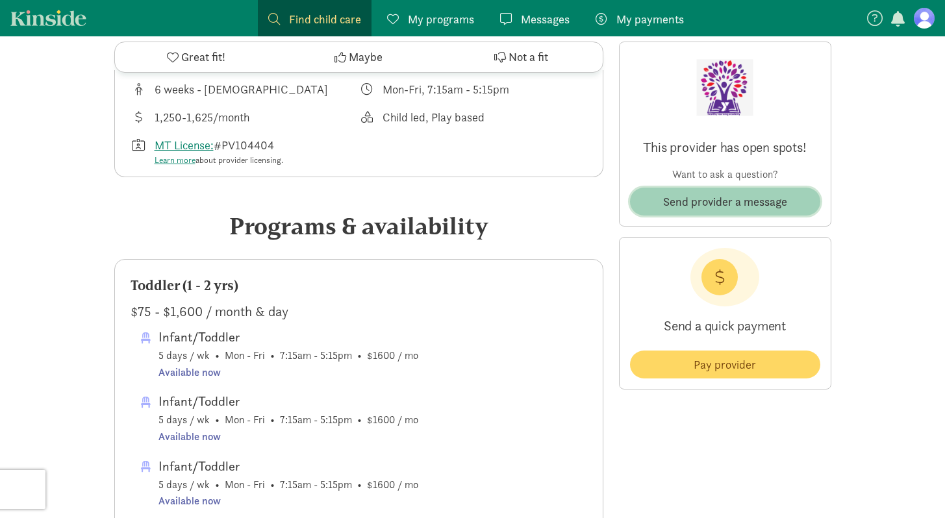
click at [798, 197] on span "Send provider a message" at bounding box center [726, 202] width 170 height 18
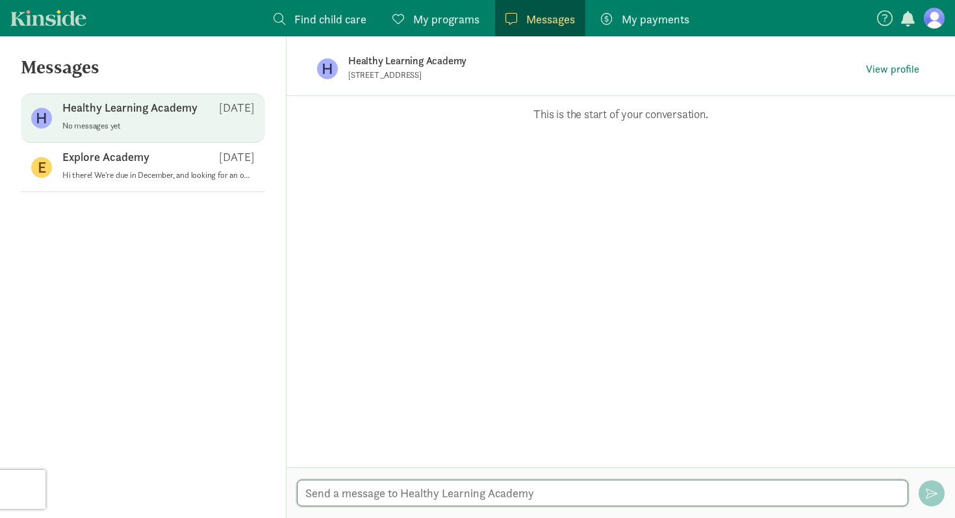
click at [446, 494] on textarea at bounding box center [602, 493] width 611 height 27
type textarea "Hello! I"
click at [504, 495] on textarea at bounding box center [602, 493] width 611 height 27
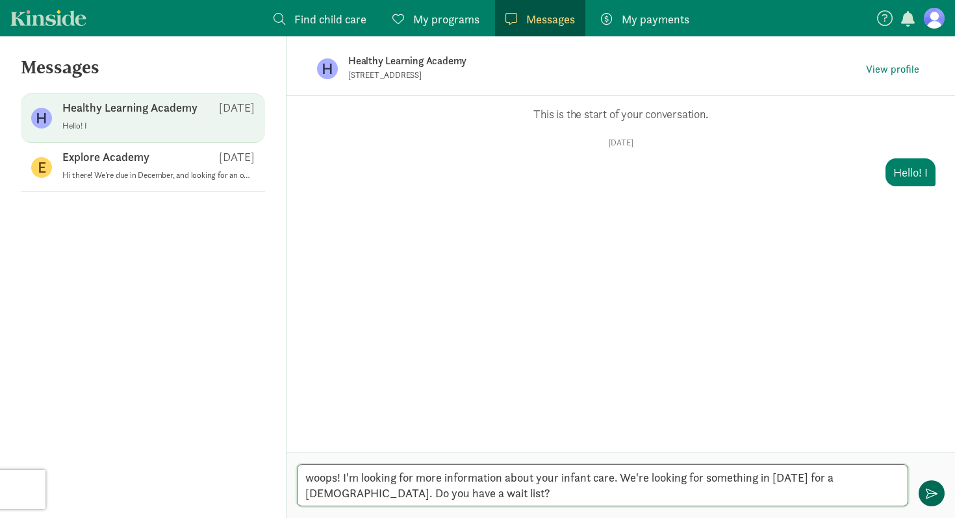
type textarea "woops! I'm looking for more information about your infant care. We're looking f…"
click at [923, 488] on button "button" at bounding box center [932, 494] width 26 height 26
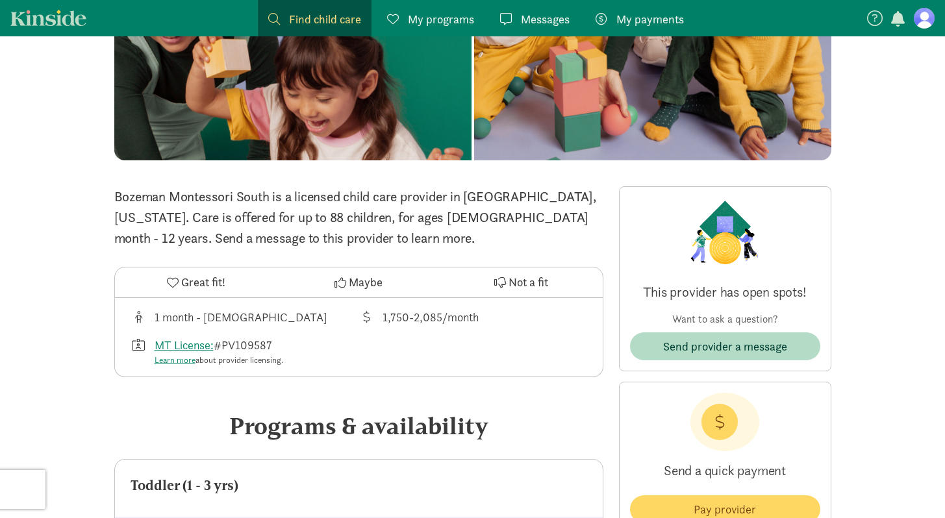
scroll to position [144, 0]
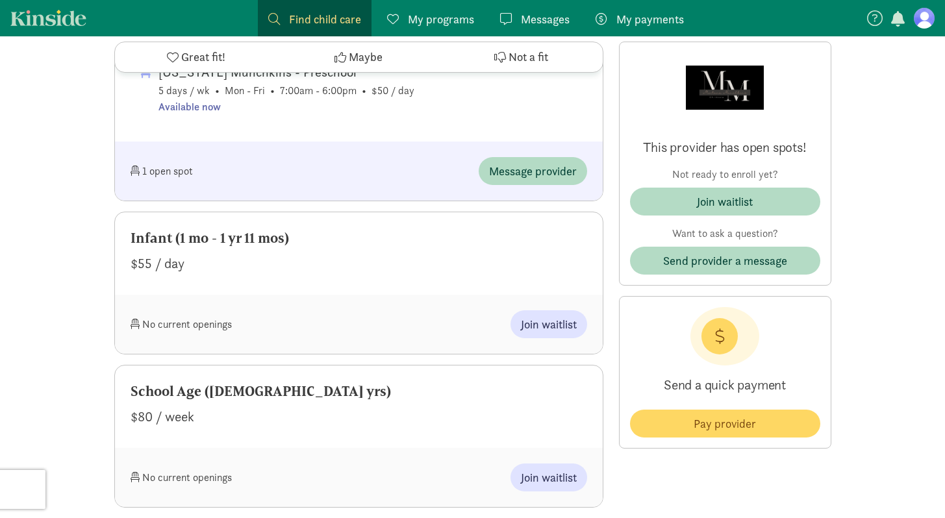
scroll to position [1009, 0]
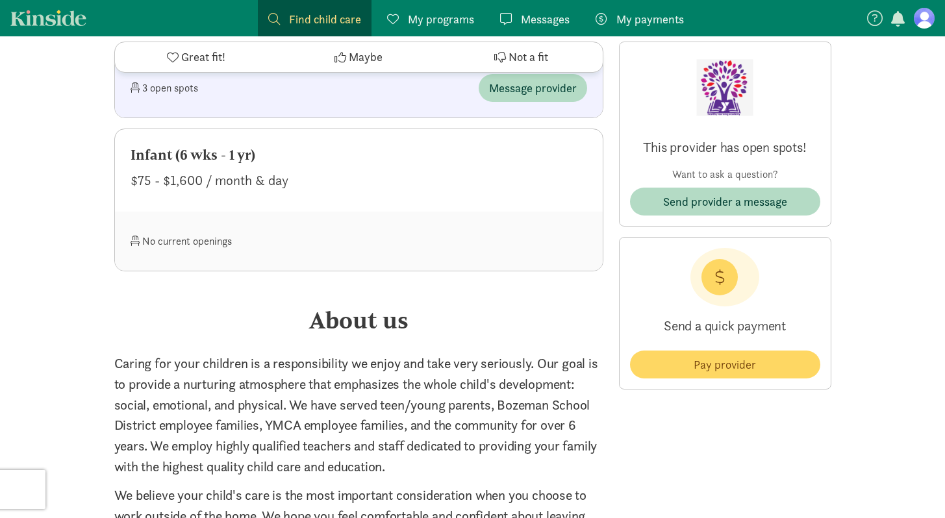
scroll to position [1556, 0]
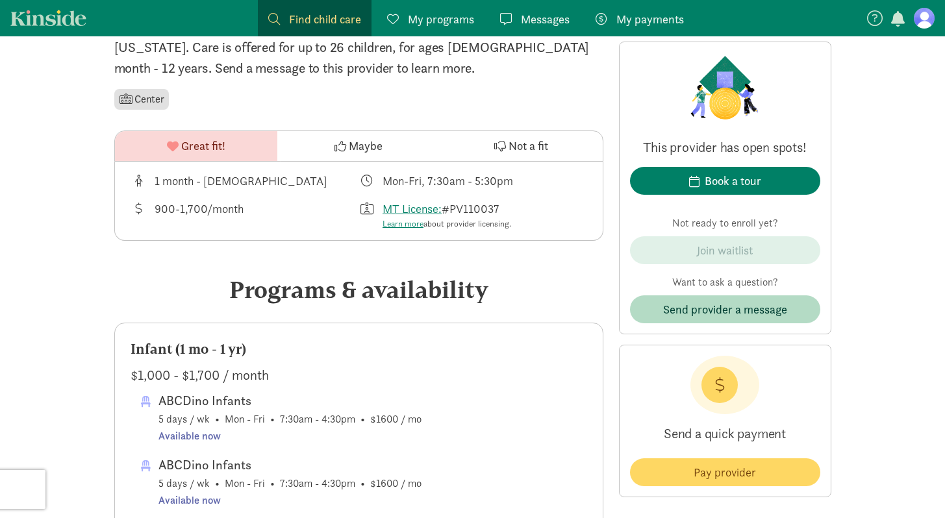
scroll to position [364, 0]
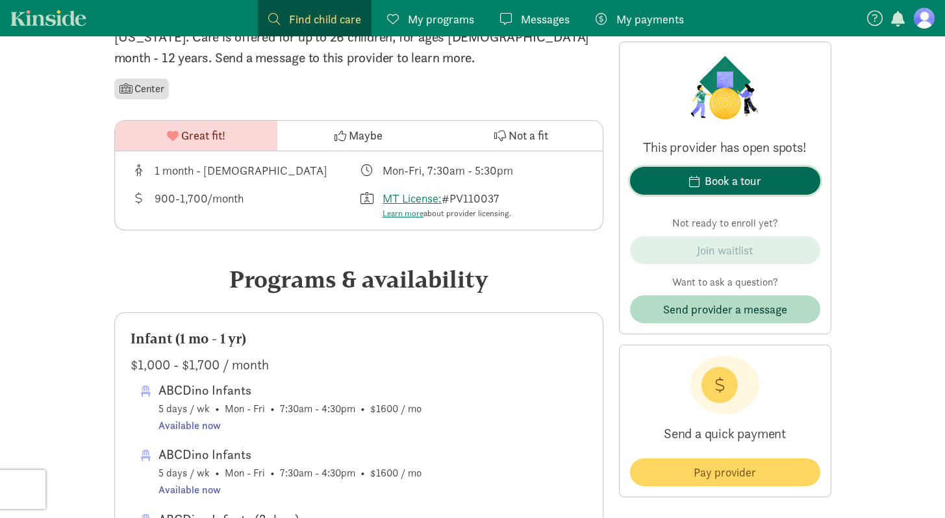
click at [730, 179] on div "Book a tour" at bounding box center [733, 181] width 57 height 18
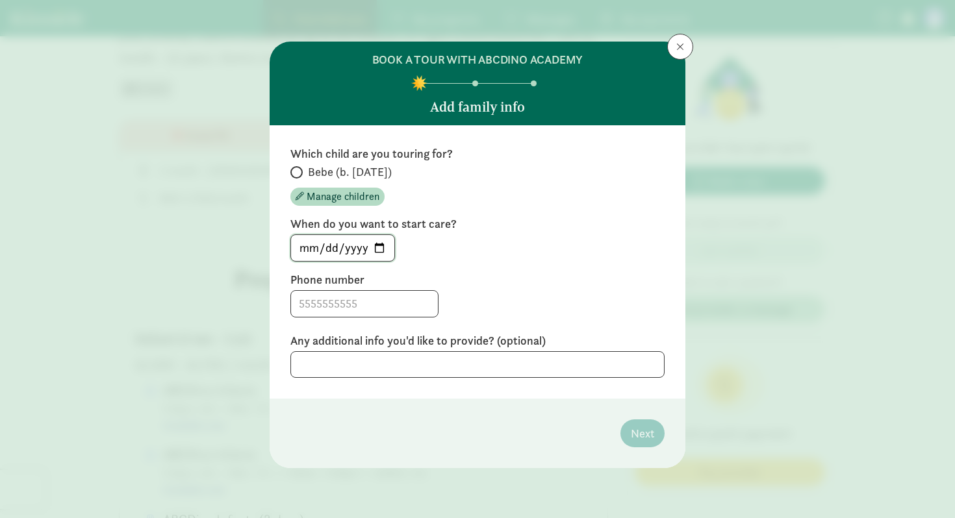
click at [381, 248] on input "[DATE]" at bounding box center [342, 248] width 103 height 26
type input "[DATE]"
click at [344, 311] on input at bounding box center [364, 304] width 147 height 26
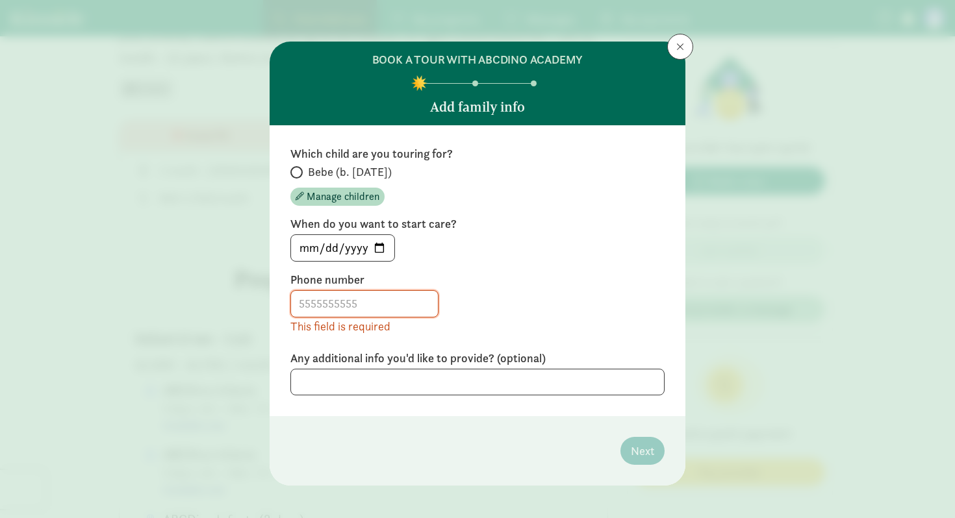
click at [312, 170] on span "Bebe (b. [DATE])" at bounding box center [350, 172] width 84 height 16
click at [299, 170] on input "Bebe (b. [DATE])" at bounding box center [294, 172] width 8 height 8
radio input "true"
click at [336, 303] on input at bounding box center [364, 304] width 147 height 26
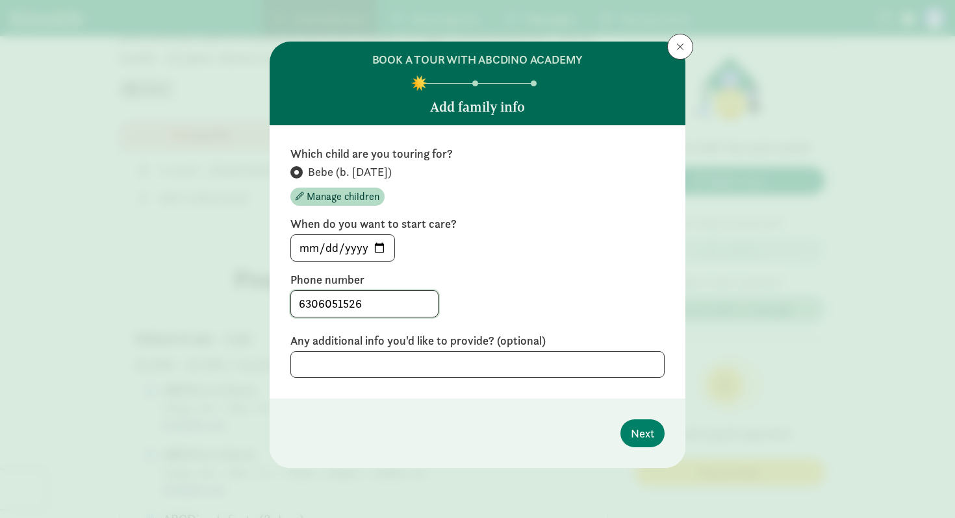
type input "6306051526"
click at [343, 372] on textarea at bounding box center [477, 364] width 374 height 27
click at [645, 434] on span "Next" at bounding box center [642, 434] width 23 height 18
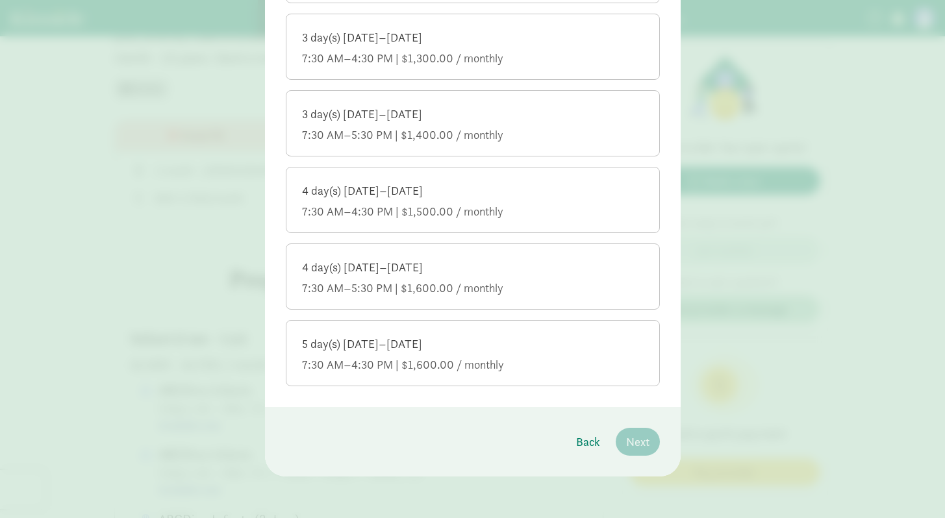
scroll to position [390, 0]
click at [537, 357] on div "5 day(s) Monday–Friday 7:30 AM–4:30 PM | $1,600.00 / monthly" at bounding box center [473, 355] width 342 height 36
click at [0, 0] on input "5 day(s) Monday–Friday 7:30 AM–4:30 PM | $1,600.00 / monthly" at bounding box center [0, 0] width 0 height 0
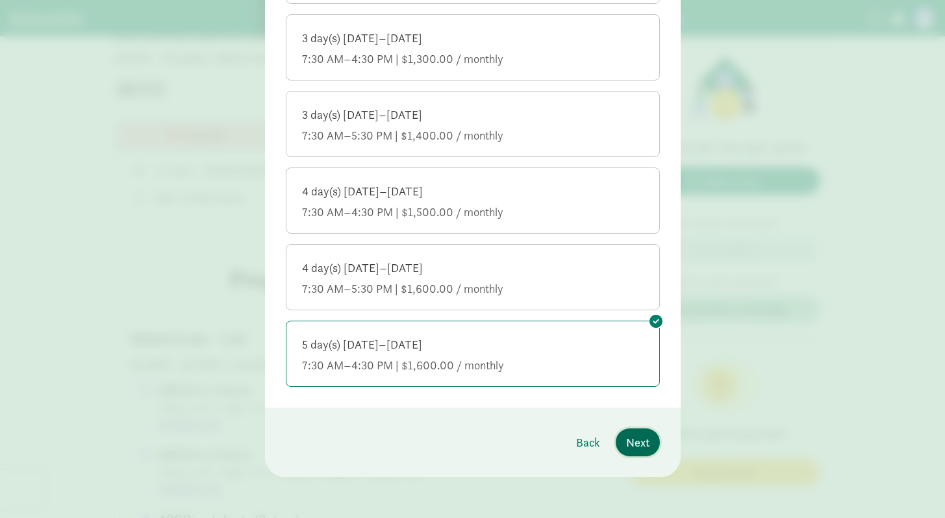
click at [635, 438] on span "Next" at bounding box center [637, 443] width 23 height 18
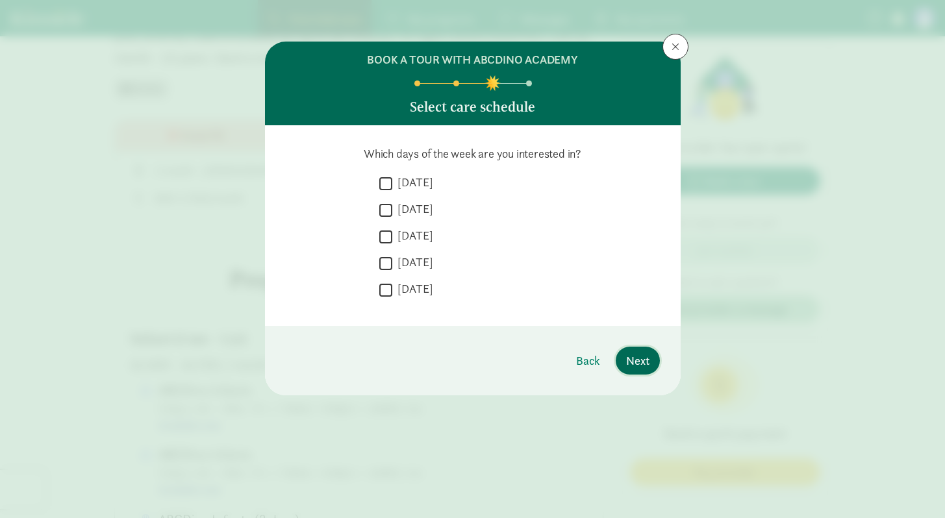
scroll to position [0, 0]
click at [387, 182] on input "Monday" at bounding box center [385, 184] width 13 height 18
click at [384, 177] on input "Monday" at bounding box center [385, 184] width 13 height 18
checkbox input "false"
click at [385, 212] on input "Tuesday" at bounding box center [385, 210] width 13 height 18
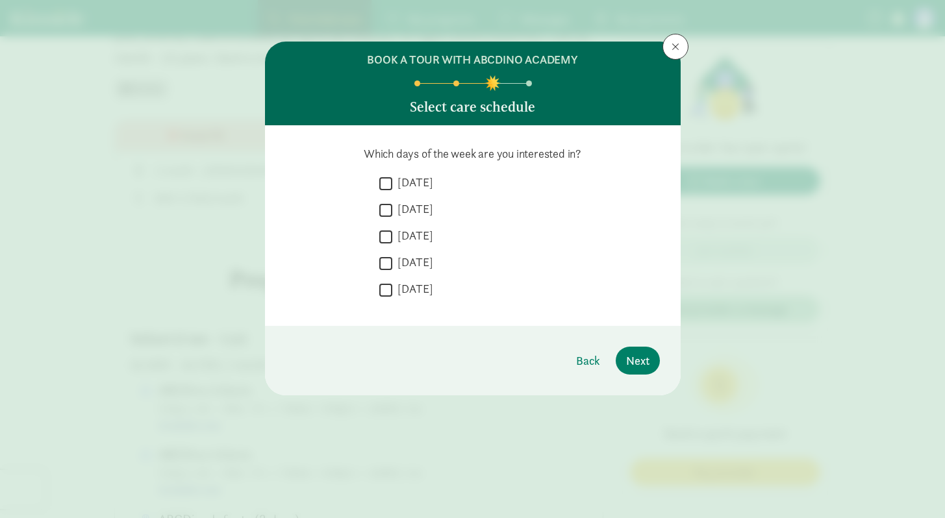
checkbox input "true"
click at [388, 241] on input "Wednesday" at bounding box center [385, 237] width 13 height 18
checkbox input "true"
click at [388, 264] on input "Thursday" at bounding box center [385, 264] width 13 height 18
checkbox input "true"
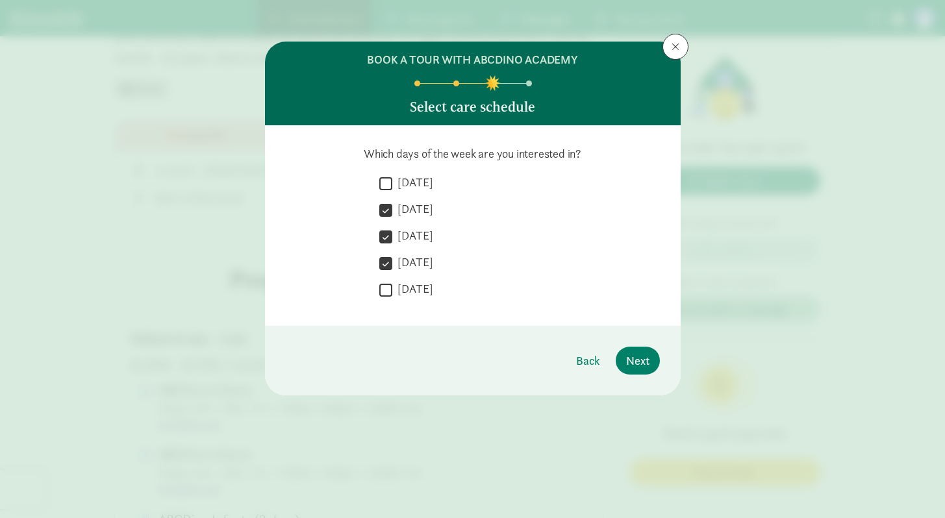
click at [388, 290] on input "Friday" at bounding box center [385, 290] width 13 height 18
checkbox input "true"
click at [634, 361] on span "Next" at bounding box center [637, 361] width 23 height 18
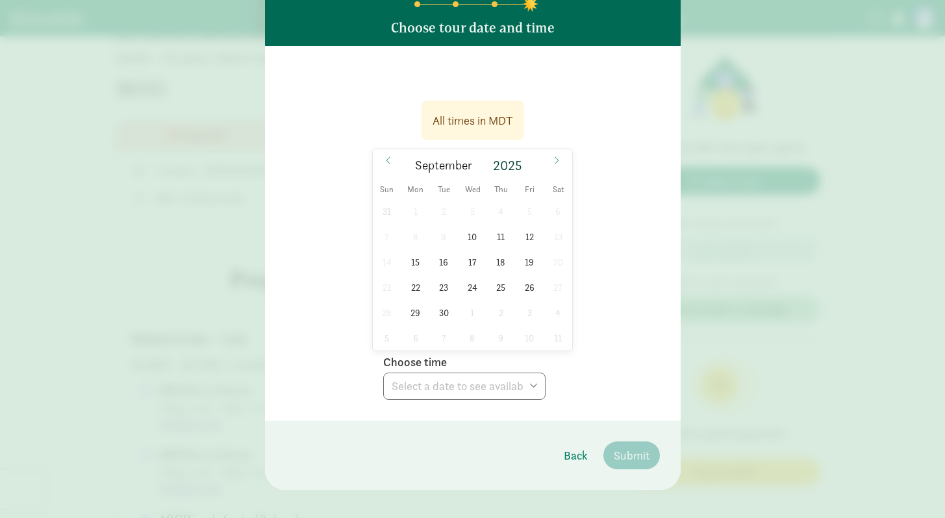
scroll to position [93, 0]
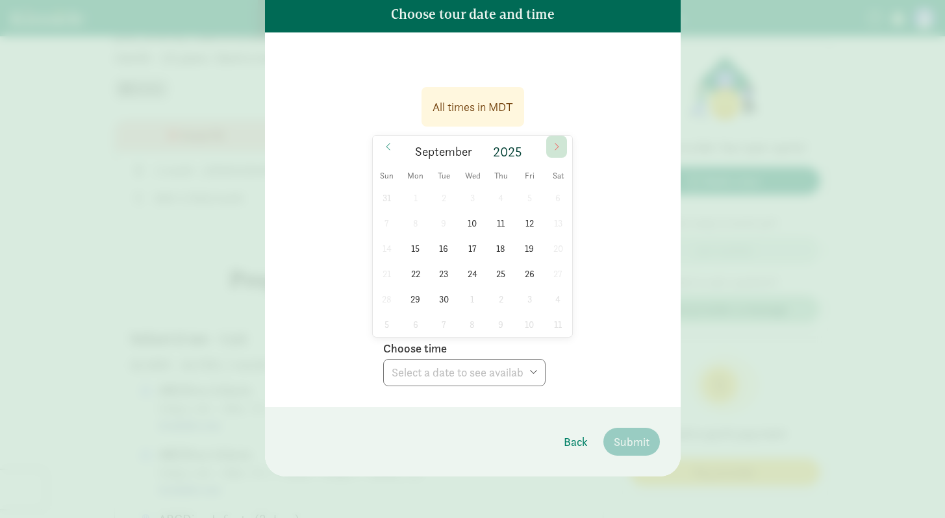
click at [556, 142] on icon at bounding box center [557, 146] width 8 height 9
click at [389, 146] on span at bounding box center [388, 147] width 21 height 22
click at [437, 253] on span "16" at bounding box center [443, 248] width 25 height 25
click at [462, 379] on select "Choose time 08:00 AM 08:30 AM 09:00 AM 09:30 AM 10:00 AM 10:30 AM 11:00 AM 11:3…" at bounding box center [464, 372] width 162 height 27
click at [383, 359] on select "Choose time 08:00 AM 08:30 AM 09:00 AM 09:30 AM 10:00 AM 10:30 AM 11:00 AM 11:3…" at bounding box center [464, 372] width 162 height 27
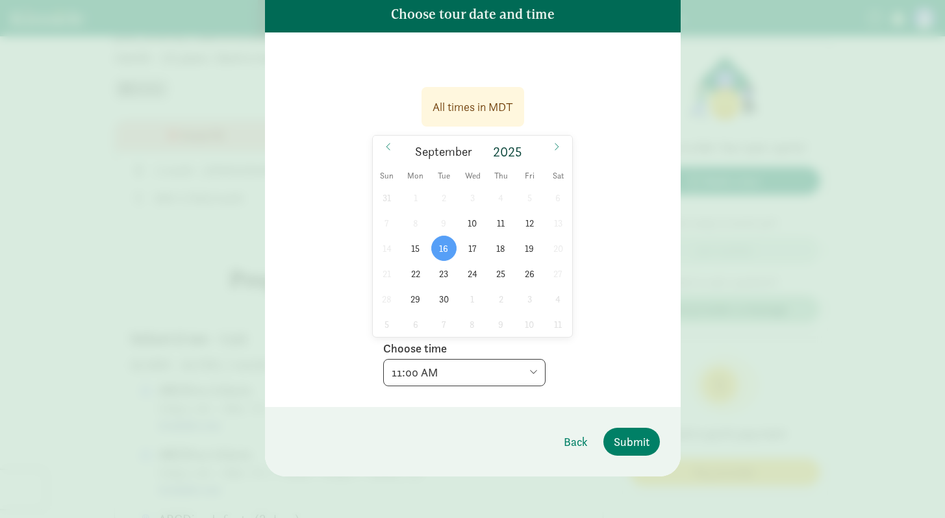
click at [486, 373] on select "Choose time 08:00 AM 08:30 AM 09:00 AM 09:30 AM 10:00 AM 10:30 AM 11:00 AM 11:3…" at bounding box center [464, 372] width 162 height 27
select select "2025-09-16T12:00:00.000-06:00"
click at [383, 359] on select "Choose time 08:00 AM 08:30 AM 09:00 AM 09:30 AM 10:00 AM 10:30 AM 11:00 AM 11:3…" at bounding box center [464, 372] width 162 height 27
click at [639, 442] on span "Submit" at bounding box center [632, 442] width 36 height 18
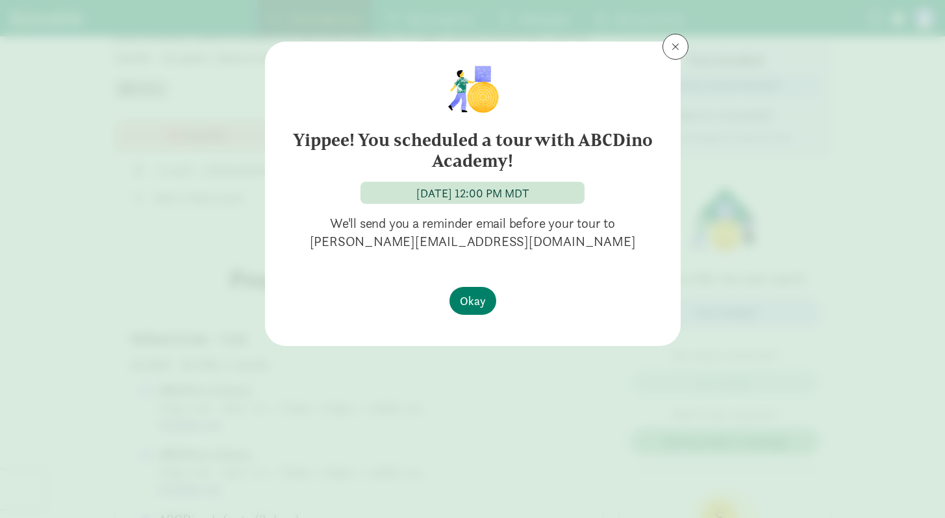
scroll to position [0, 0]
drag, startPoint x: 466, startPoint y: 311, endPoint x: 474, endPoint y: 305, distance: 9.7
click at [474, 305] on button "Okay" at bounding box center [473, 301] width 47 height 28
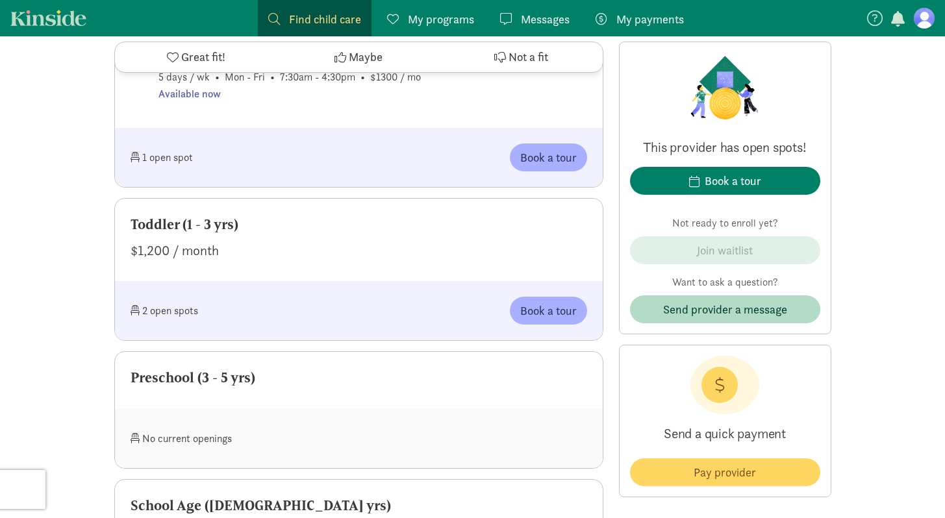
scroll to position [677, 0]
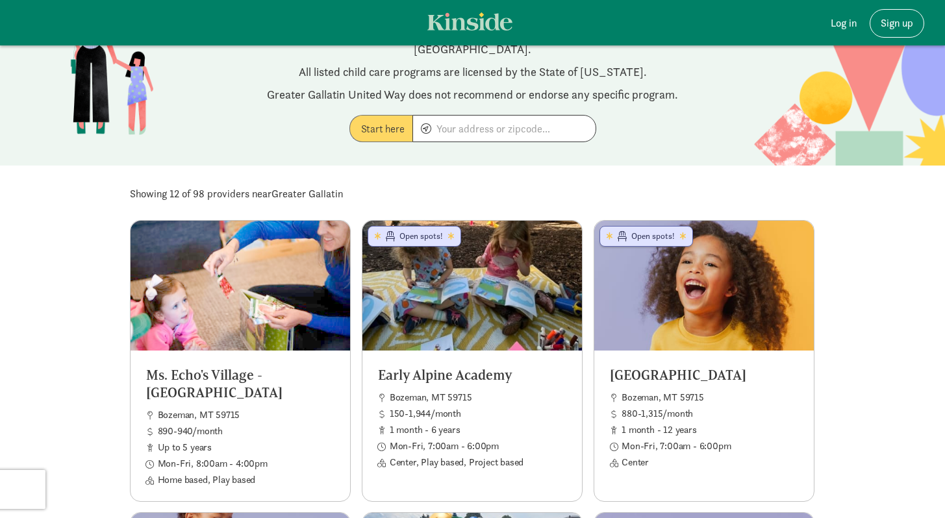
scroll to position [540, 0]
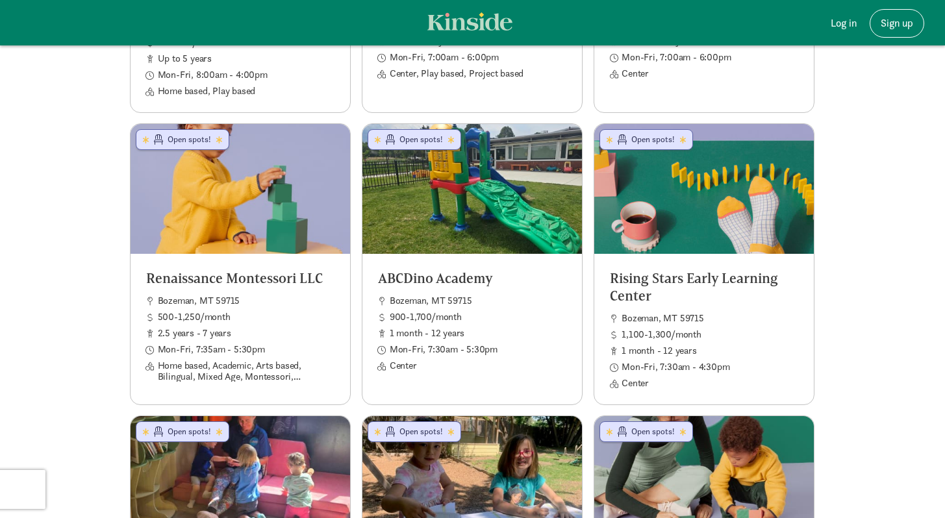
click at [511, 102] on div "Ms. Echo's Village - [GEOGRAPHIC_DATA] 890-940/month Up to 5 years Mon-Fri, 8:0…" at bounding box center [473, 415] width 696 height 1179
click at [490, 135] on div at bounding box center [472, 189] width 220 height 130
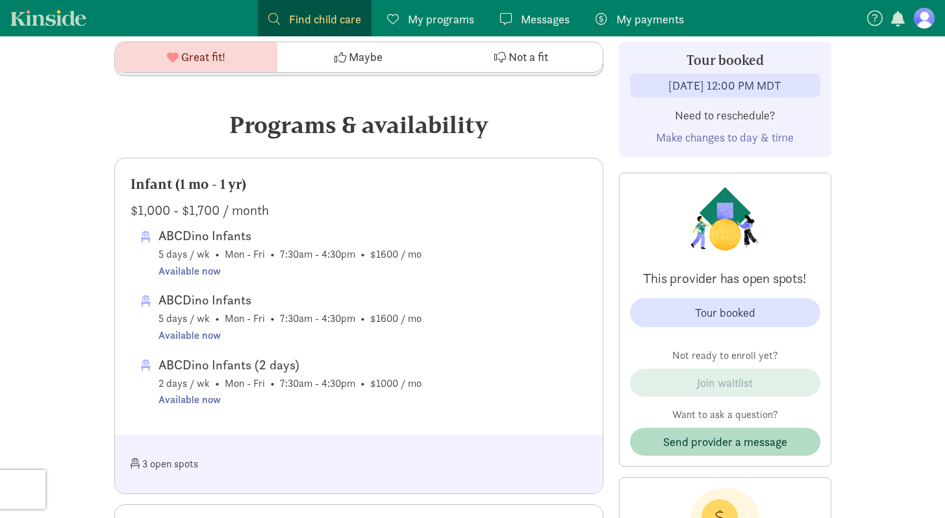
scroll to position [516, 0]
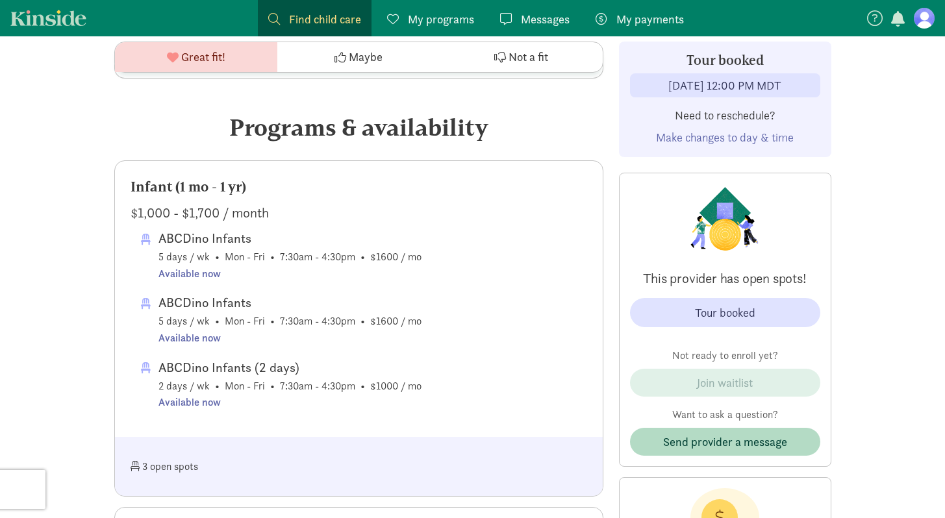
click at [203, 279] on div "Available now" at bounding box center [290, 274] width 263 height 17
click at [199, 339] on div "Available now" at bounding box center [290, 338] width 263 height 17
click at [195, 400] on div "Available now" at bounding box center [290, 402] width 263 height 17
click at [194, 400] on div "Available now" at bounding box center [290, 402] width 263 height 17
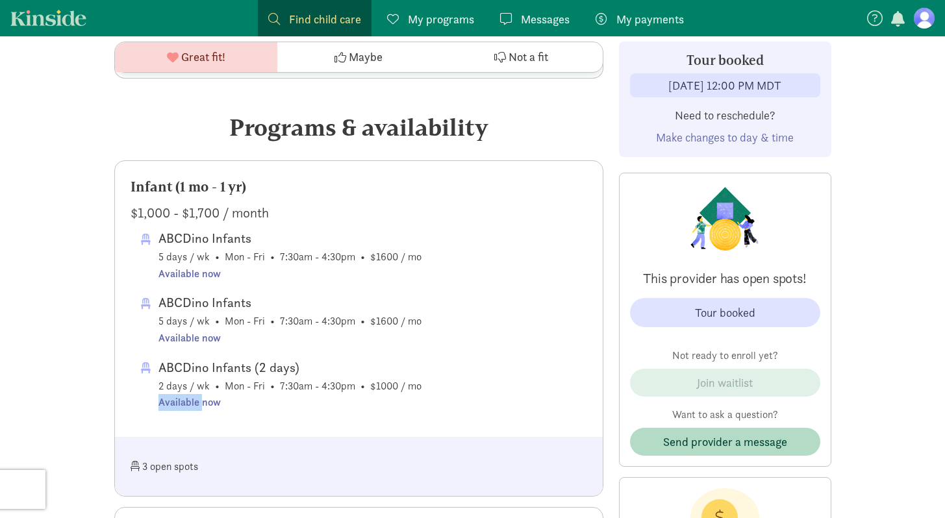
click at [194, 399] on div "Available now" at bounding box center [290, 402] width 263 height 17
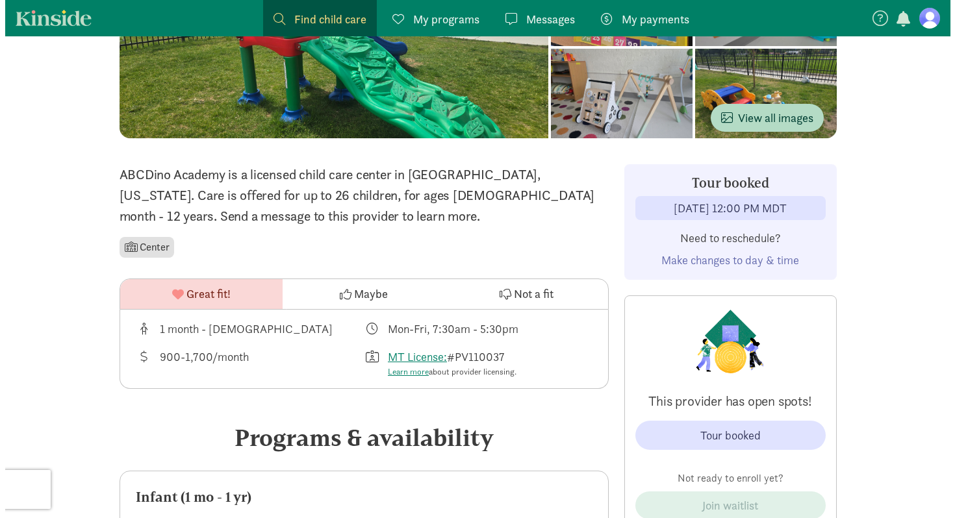
scroll to position [194, 0]
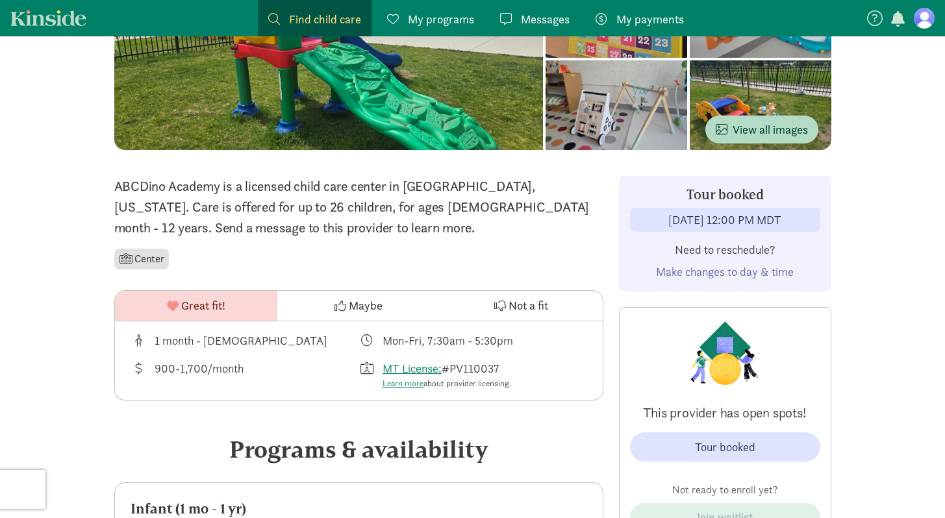
click at [748, 268] on span "Make changes to day & time" at bounding box center [725, 271] width 138 height 15
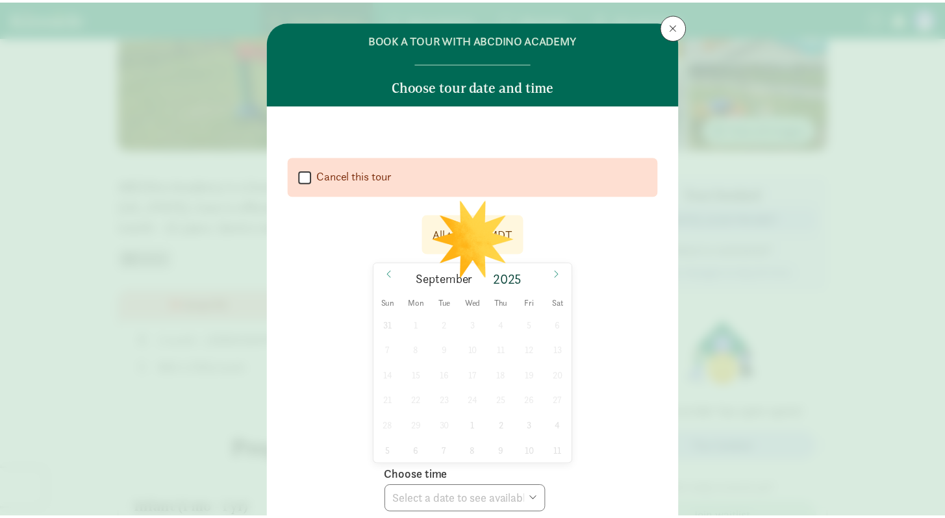
scroll to position [0, 0]
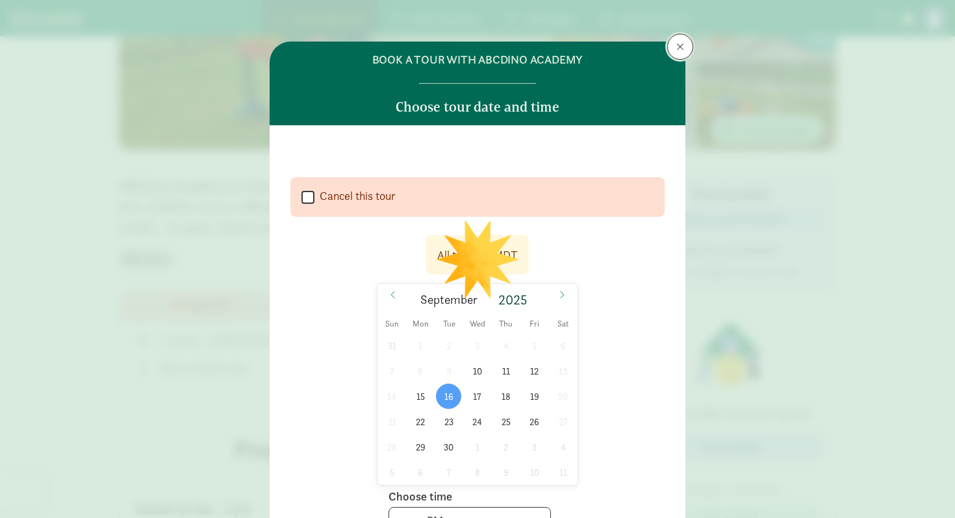
click at [686, 42] on button at bounding box center [680, 47] width 26 height 26
